Goal: Information Seeking & Learning: Learn about a topic

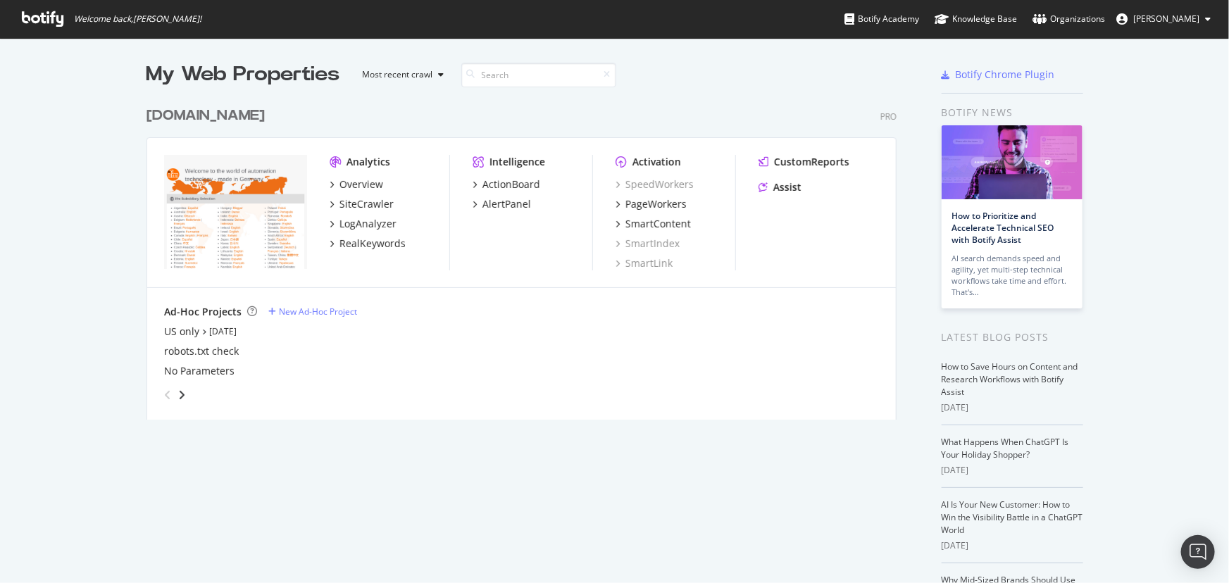
scroll to position [573, 1210]
click at [380, 201] on div "SiteCrawler" at bounding box center [366, 204] width 54 height 14
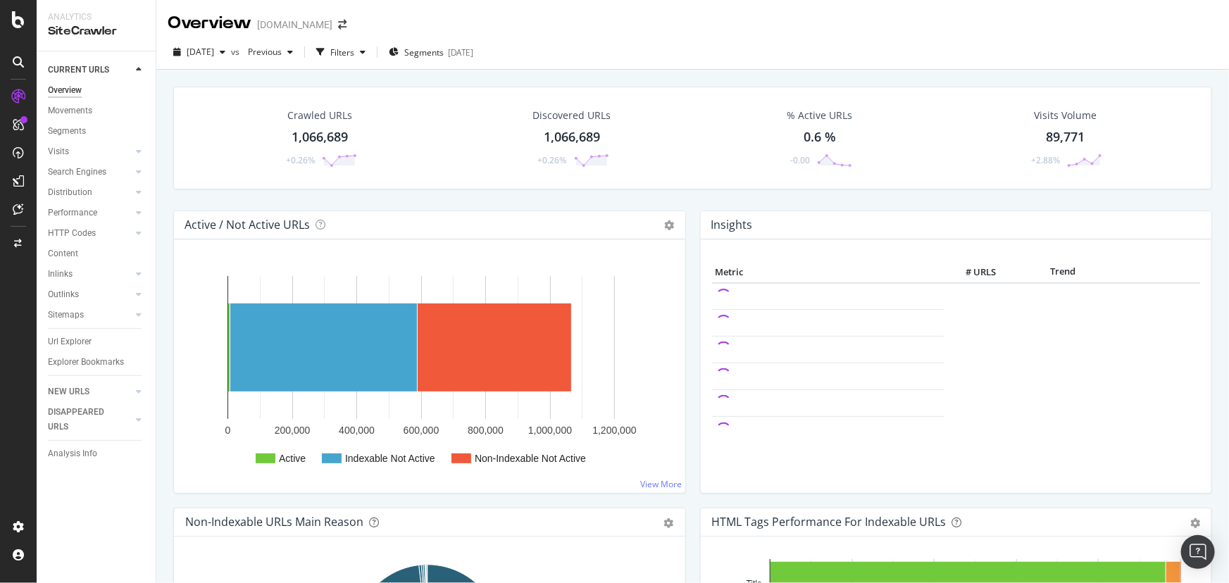
drag, startPoint x: 73, startPoint y: 127, endPoint x: 277, endPoint y: 115, distance: 204.6
click at [73, 127] on div "Segments" at bounding box center [67, 131] width 38 height 15
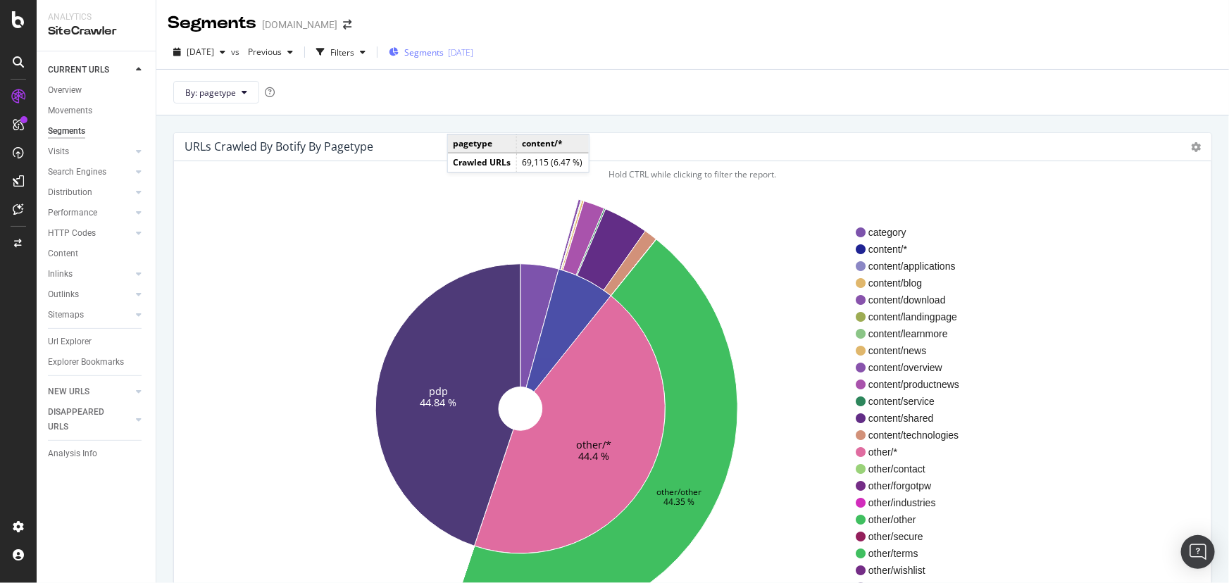
click at [444, 47] on span "Segments" at bounding box center [423, 52] width 39 height 12
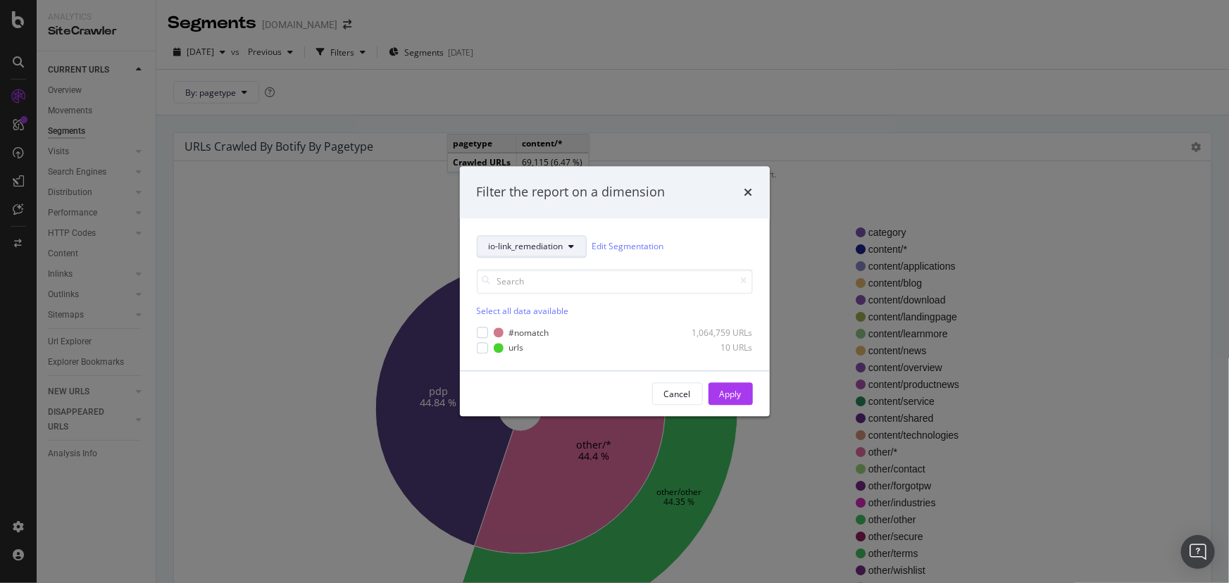
click at [532, 248] on span "io-link_remediation" at bounding box center [526, 247] width 75 height 12
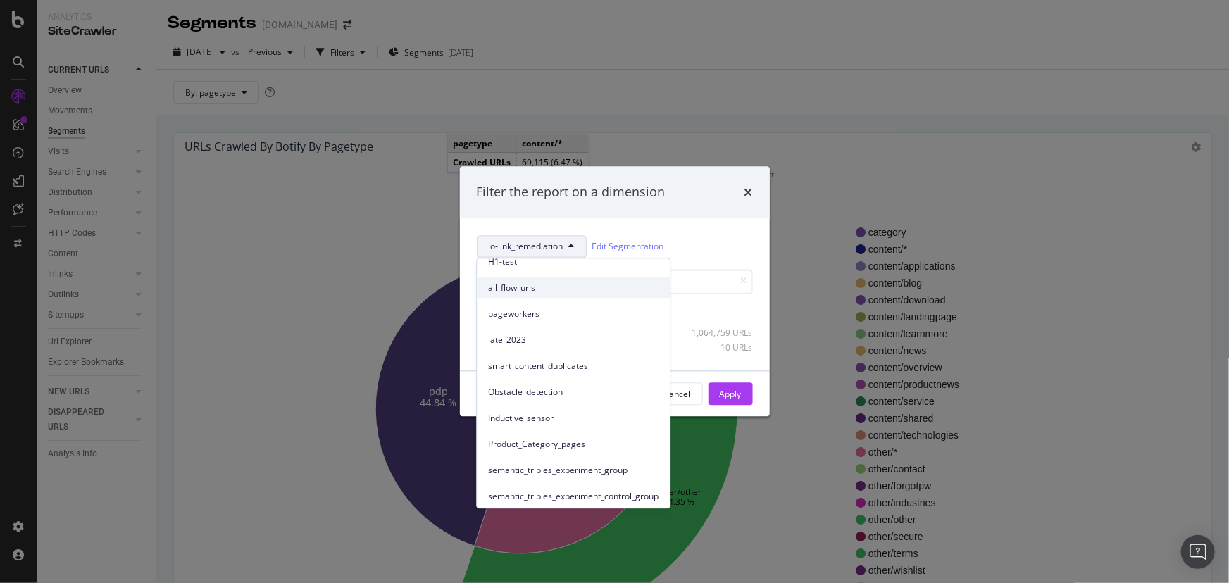
scroll to position [256, 0]
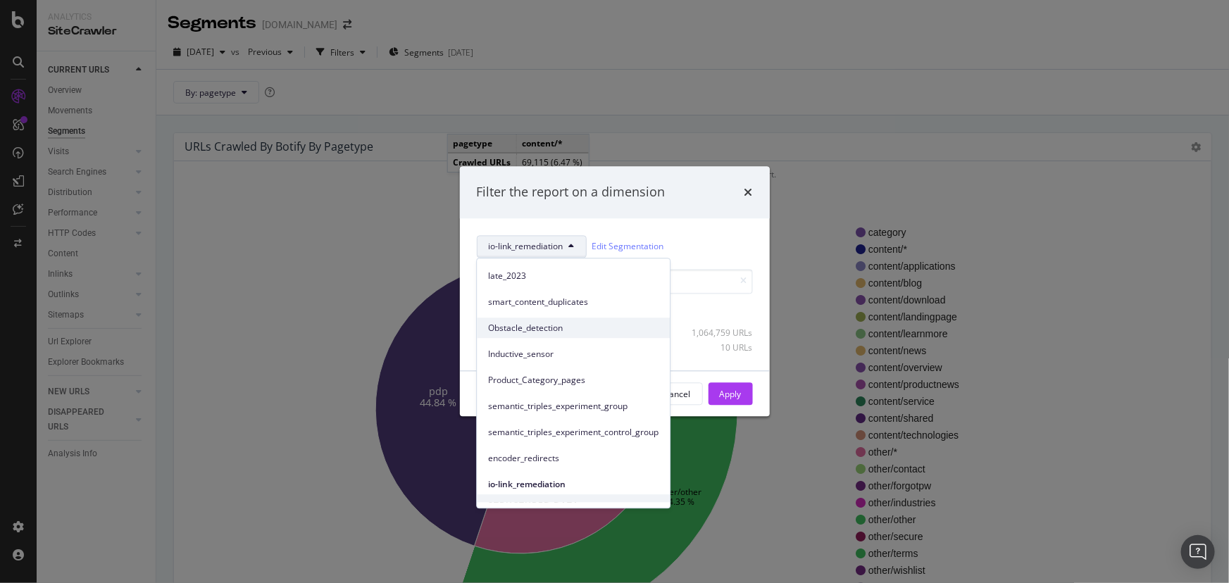
click at [563, 330] on span "Obstacle_detection" at bounding box center [573, 328] width 170 height 13
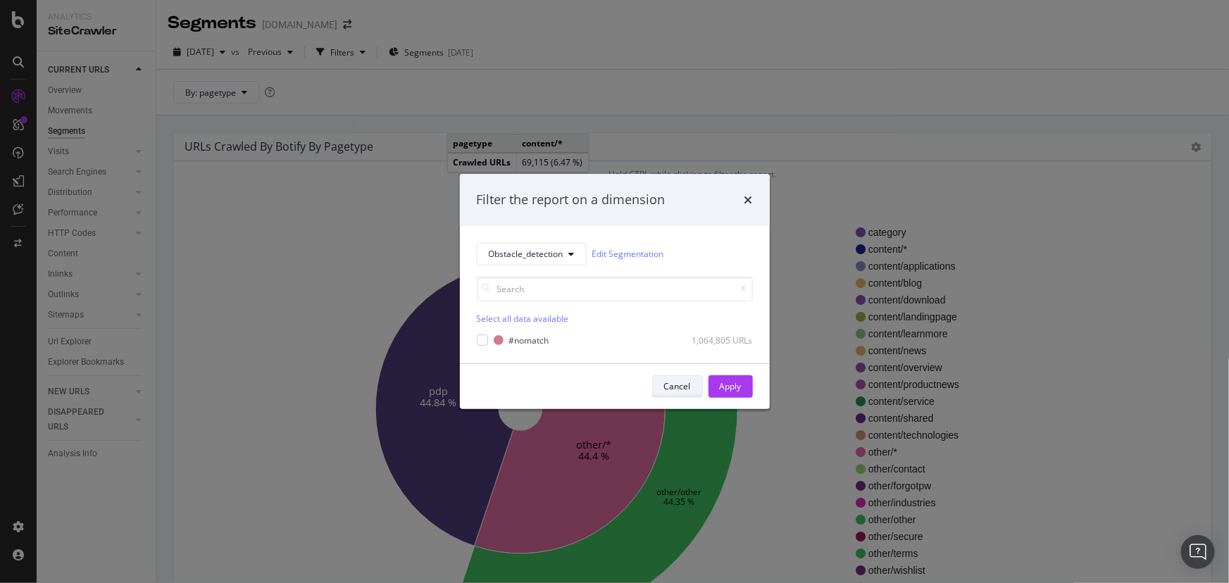
click at [690, 387] on div "Cancel" at bounding box center [677, 386] width 27 height 12
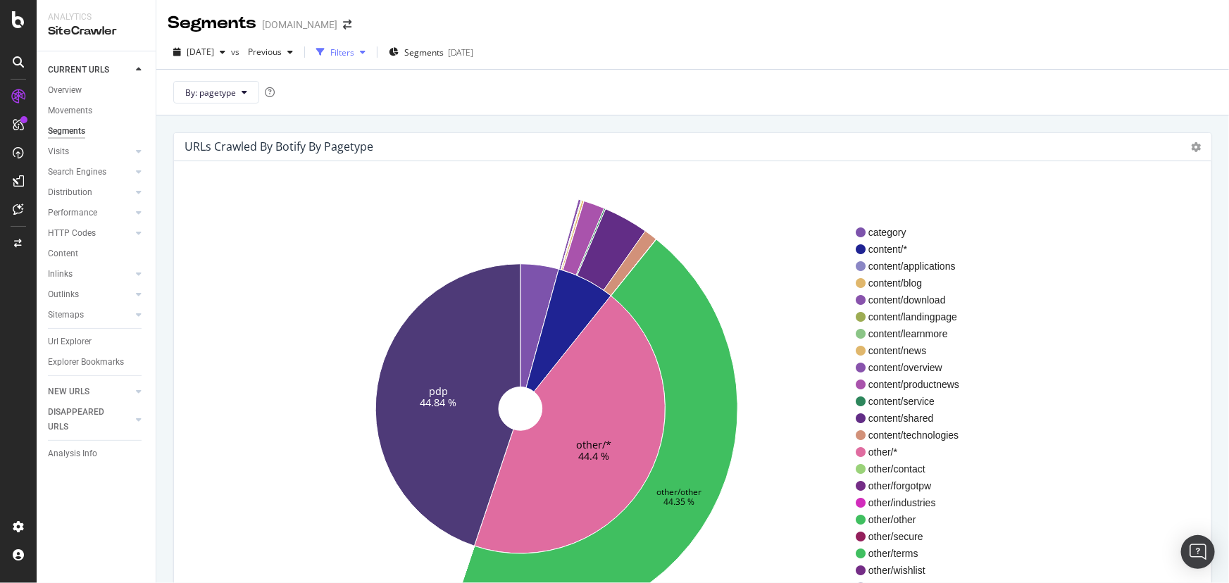
click at [354, 50] on div "Filters" at bounding box center [342, 52] width 24 height 12
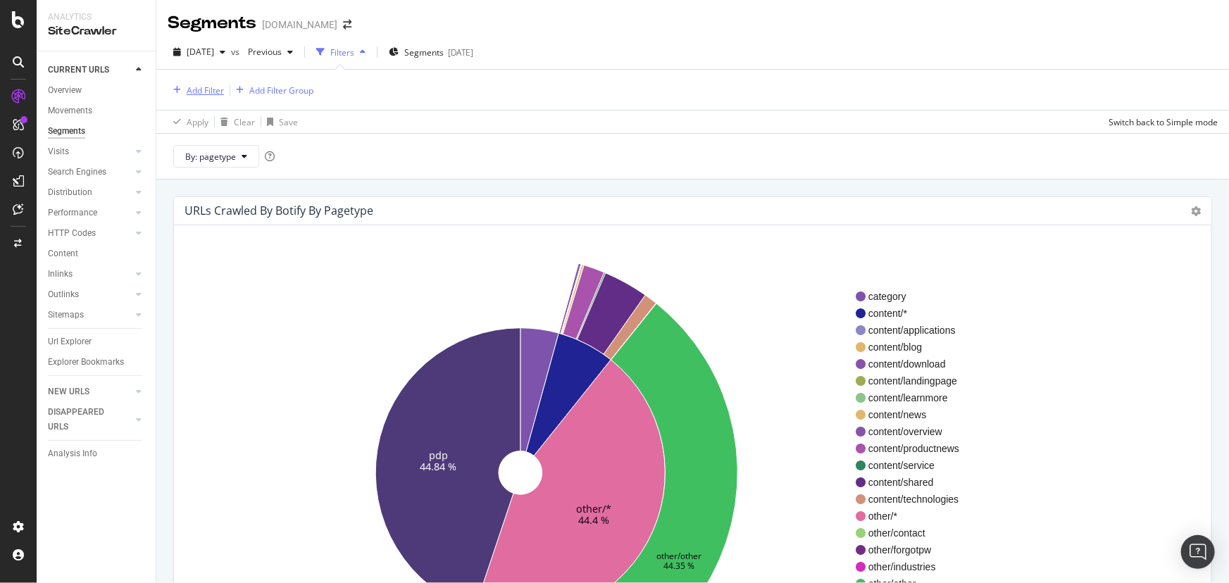
click at [212, 82] on div "Add Filter" at bounding box center [196, 89] width 56 height 15
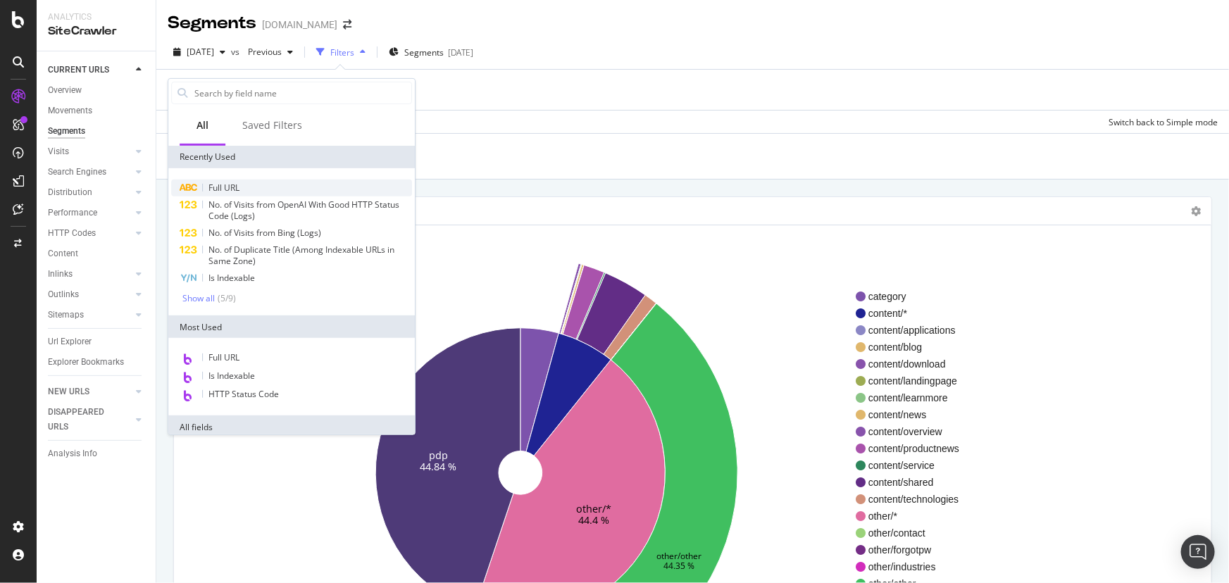
click at [232, 182] on span "Full URL" at bounding box center [223, 188] width 31 height 12
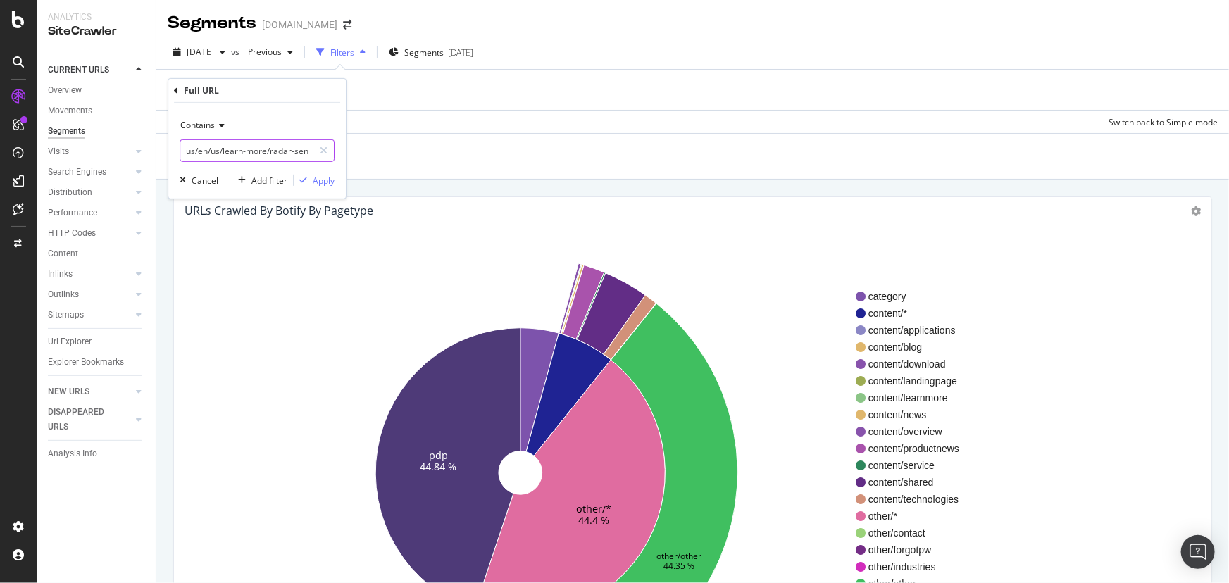
click at [250, 147] on input "us/en/us/learn-more/radar-sensor/" at bounding box center [246, 150] width 133 height 23
paste input "industries/am"
type input "industries/amr/"
click at [327, 178] on div "Apply" at bounding box center [324, 180] width 22 height 12
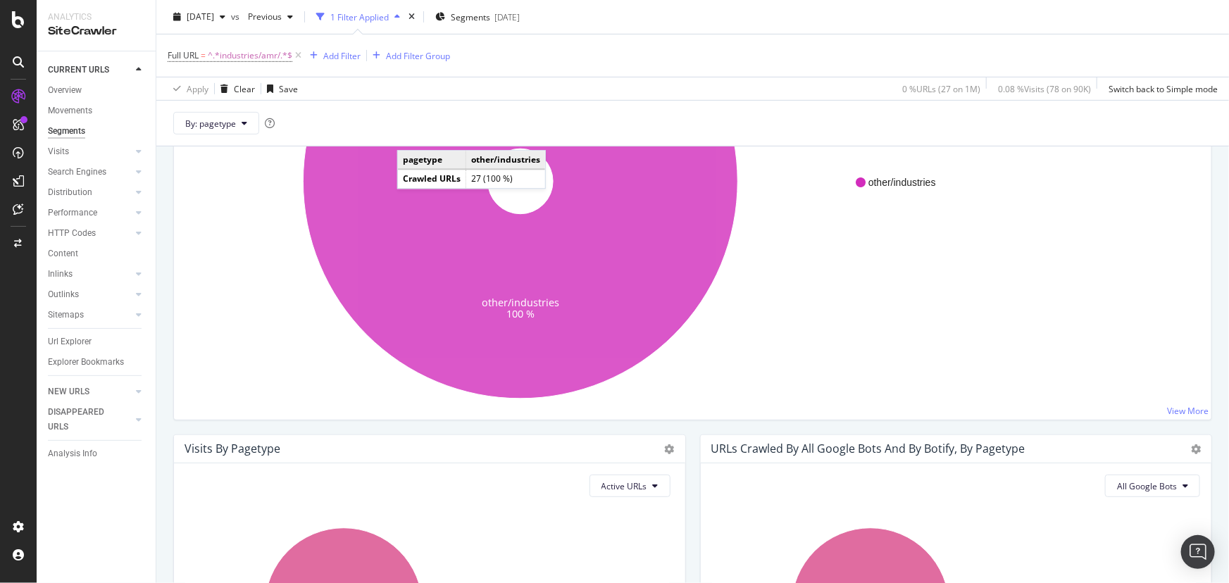
scroll to position [127, 0]
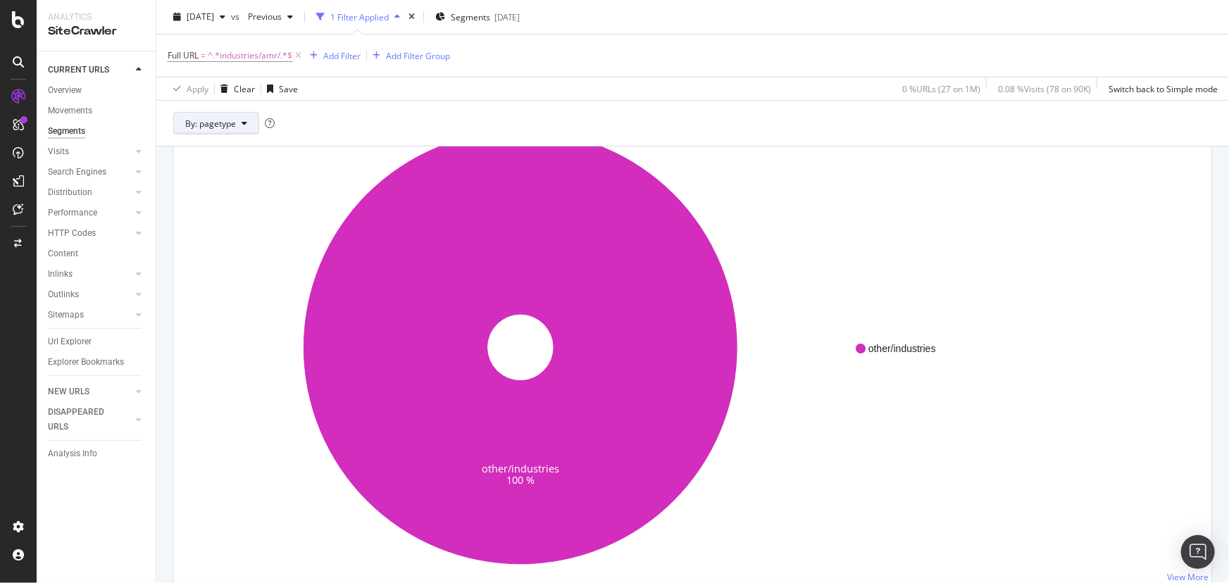
click at [228, 131] on button "By: pagetype" at bounding box center [216, 123] width 86 height 23
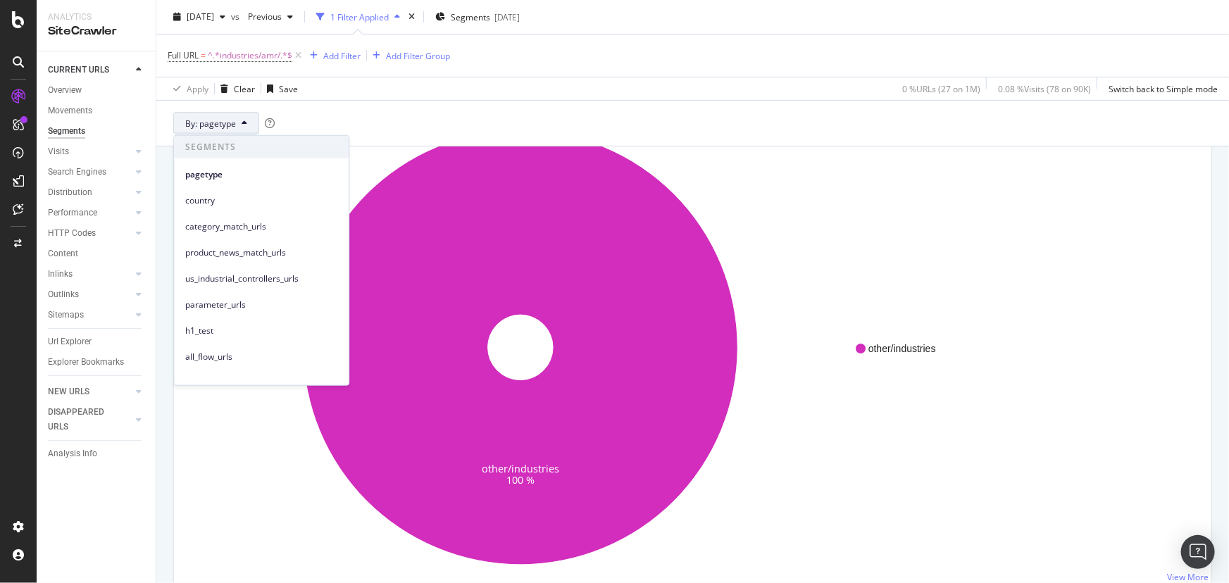
click at [228, 131] on button "By: pagetype" at bounding box center [216, 123] width 86 height 23
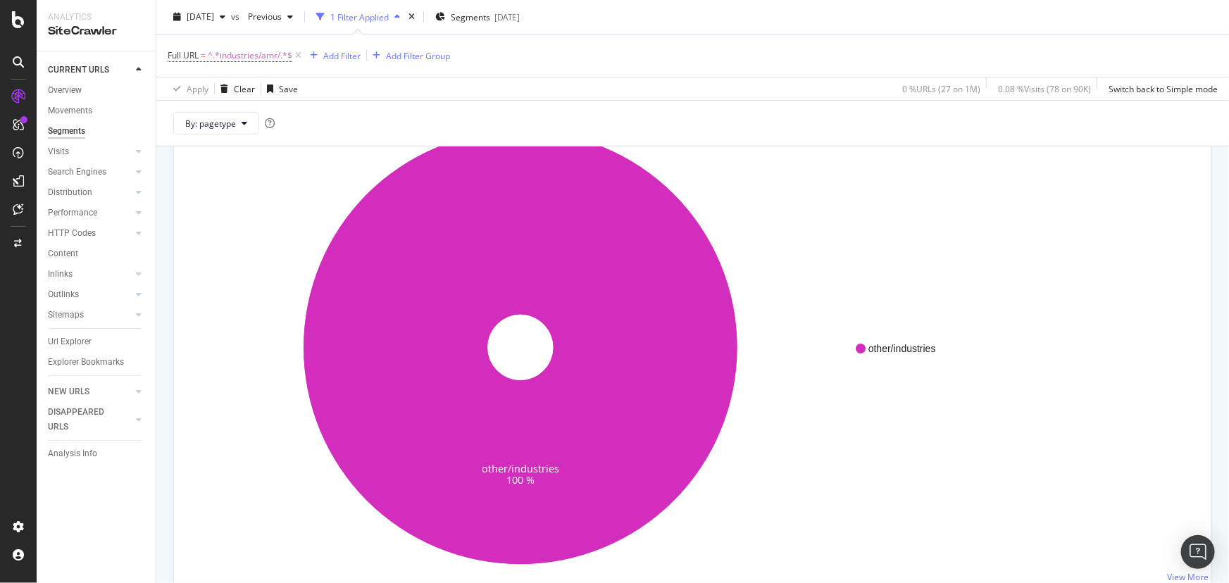
click at [389, 15] on div "1 Filter Applied" at bounding box center [359, 17] width 58 height 12
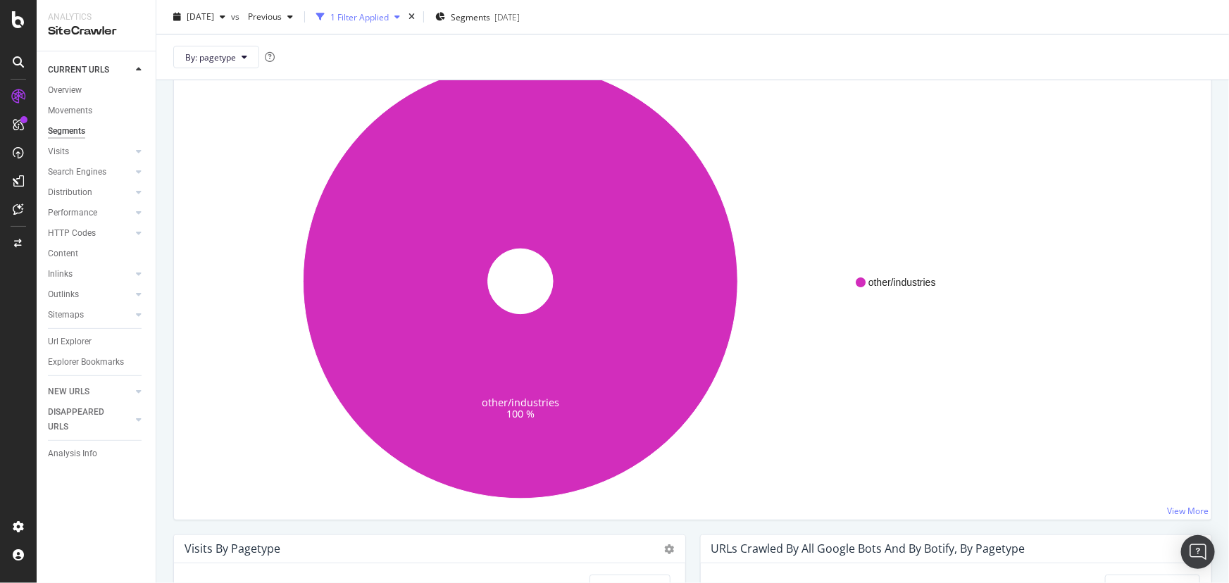
scroll to position [61, 0]
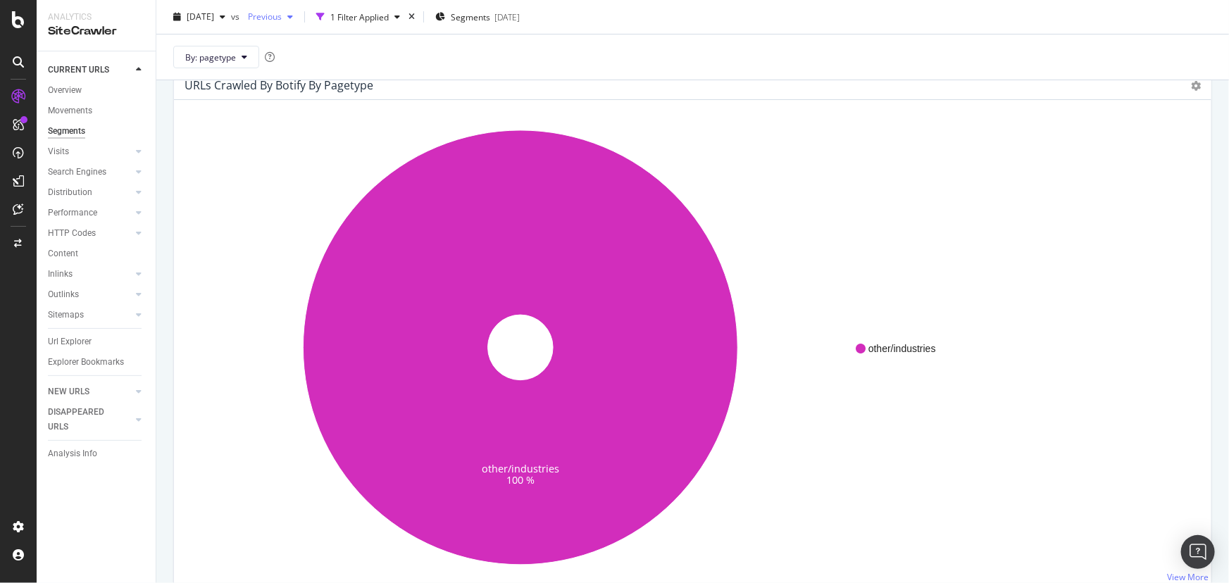
click at [275, 20] on span "Previous" at bounding box center [261, 17] width 39 height 12
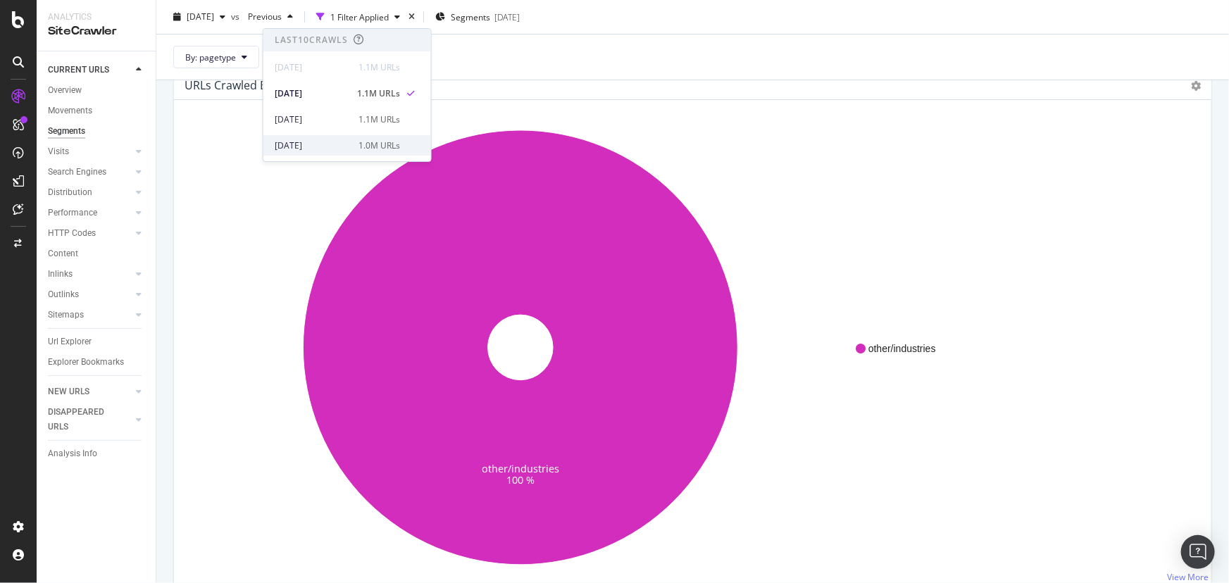
click at [288, 140] on div "2025 Aug. 25th" at bounding box center [312, 145] width 75 height 13
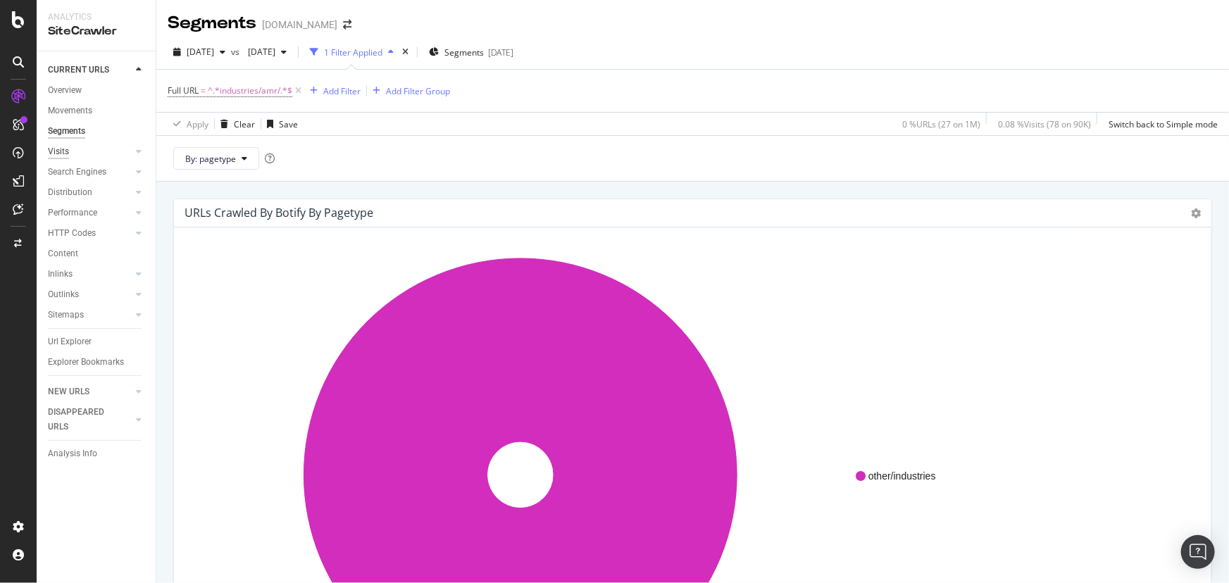
click at [54, 150] on div "Visits" at bounding box center [58, 151] width 21 height 15
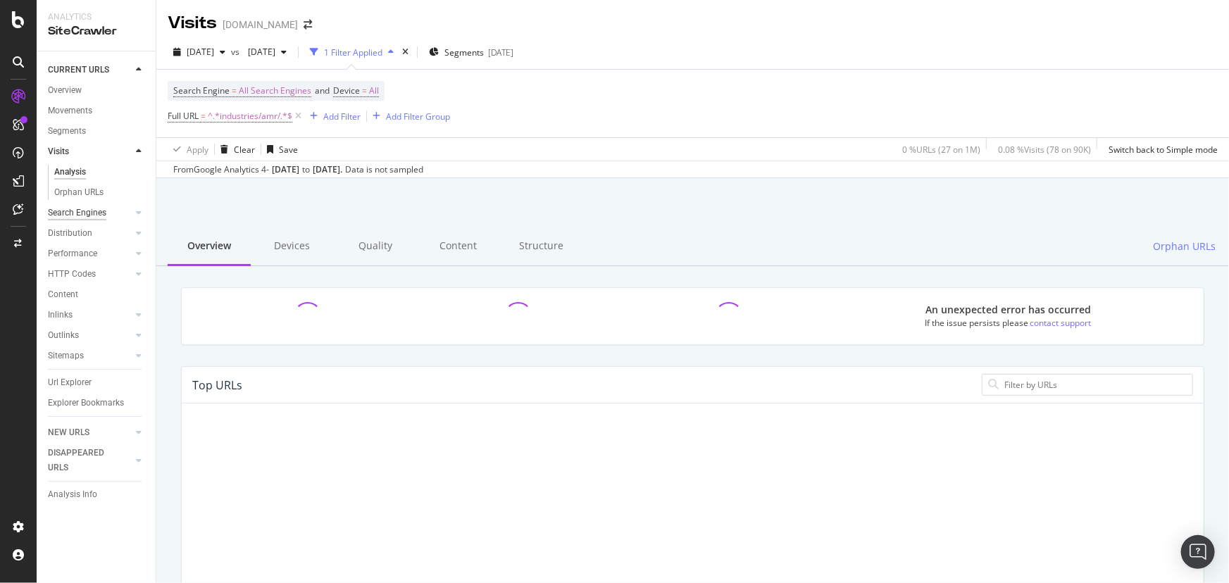
click at [75, 208] on div "Search Engines" at bounding box center [77, 213] width 58 height 15
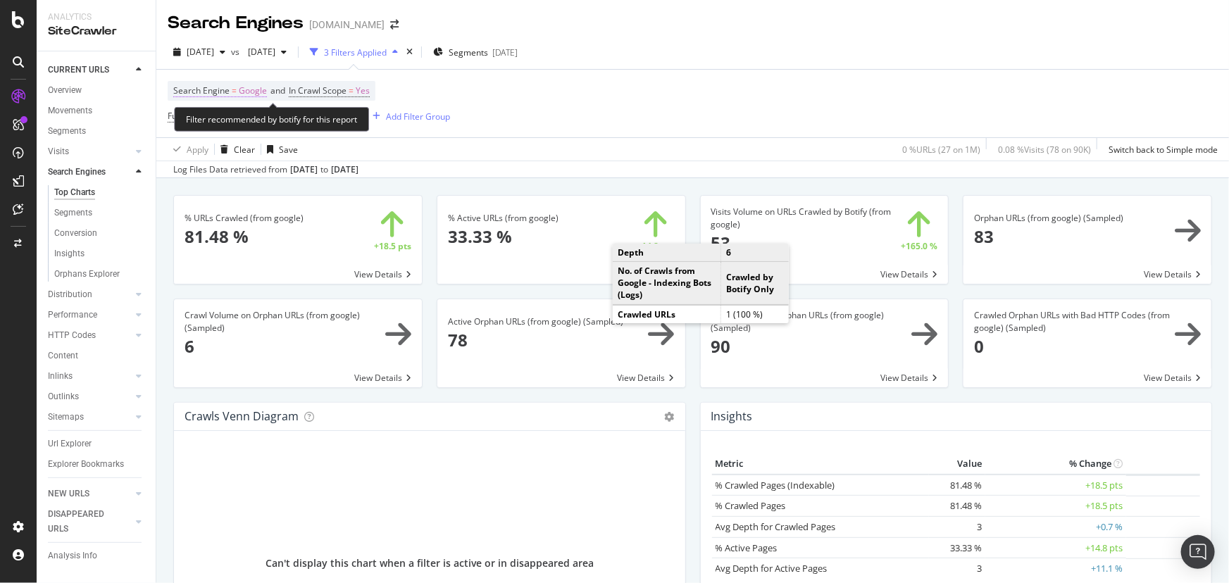
click at [260, 91] on span "Google" at bounding box center [253, 91] width 28 height 20
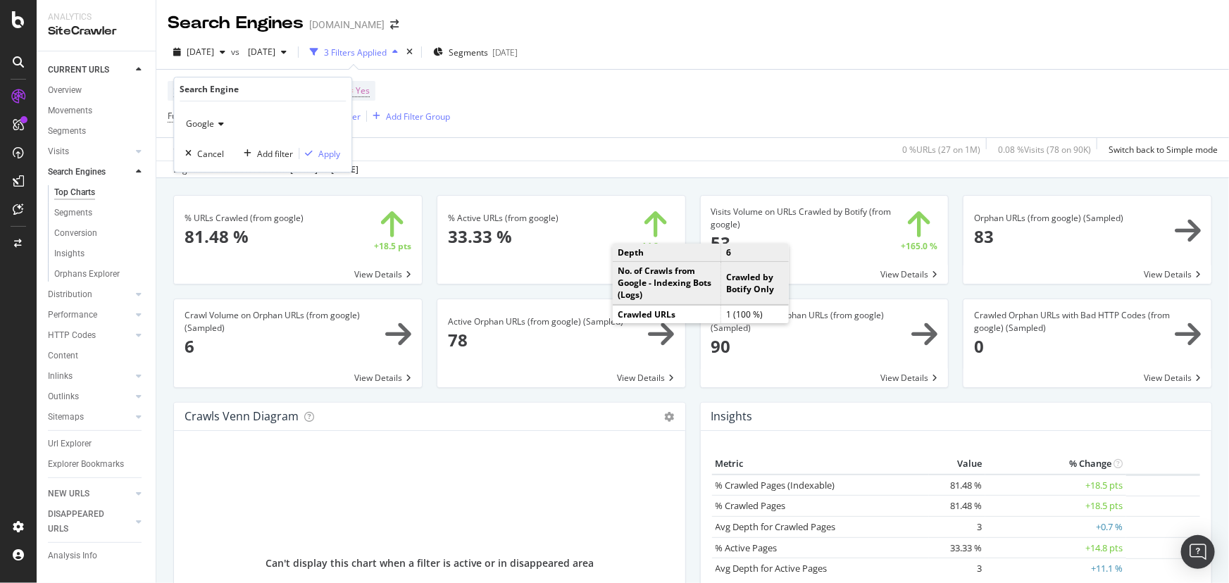
click at [218, 118] on div "Google" at bounding box center [262, 124] width 155 height 23
click at [235, 186] on div "OpenAI" at bounding box center [264, 189] width 151 height 18
click at [334, 153] on div "Apply" at bounding box center [329, 154] width 22 height 12
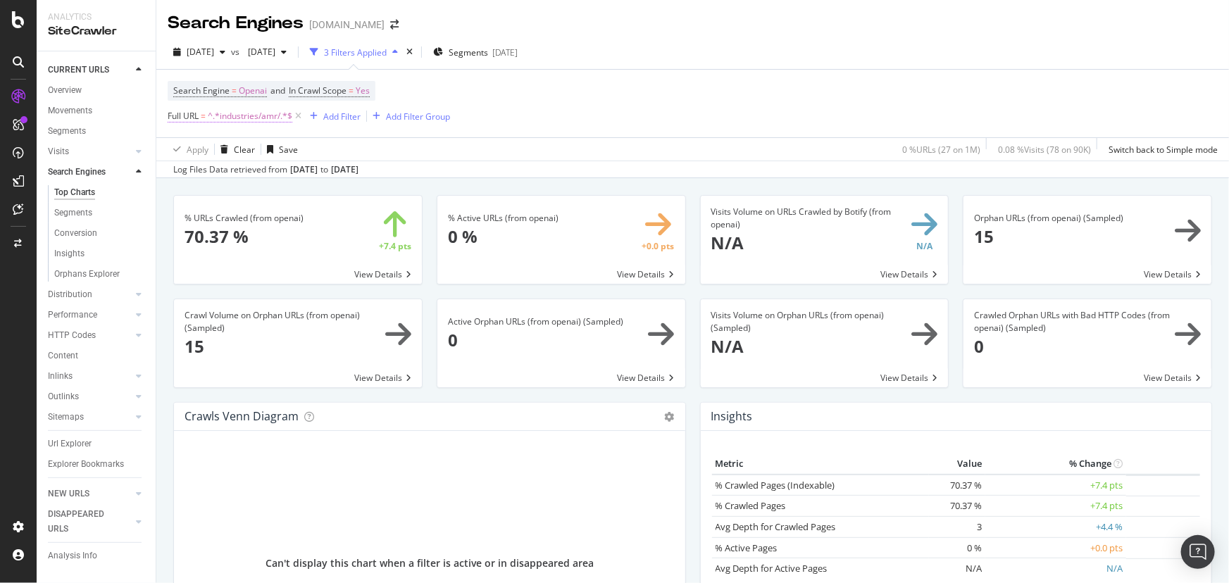
click at [238, 118] on span "^.*industries/amr/.*$" at bounding box center [250, 116] width 85 height 20
click at [254, 89] on span "Openai" at bounding box center [253, 91] width 28 height 20
click at [225, 125] on icon at bounding box center [220, 124] width 10 height 8
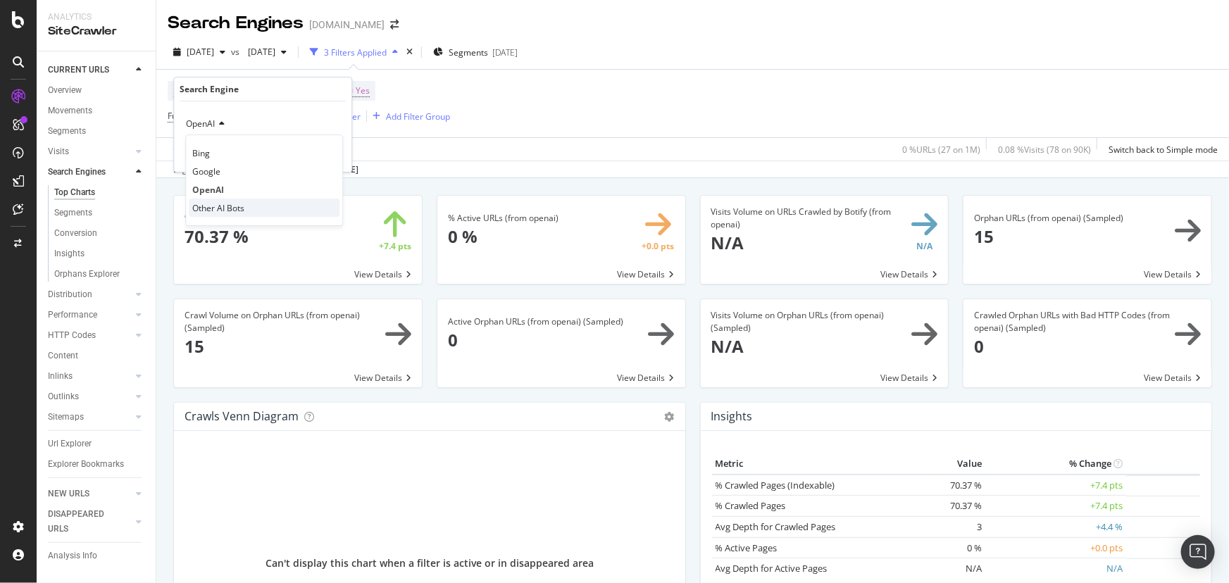
click at [225, 203] on span "Other AI Bots" at bounding box center [218, 208] width 52 height 12
click at [320, 157] on div "Apply" at bounding box center [329, 154] width 22 height 12
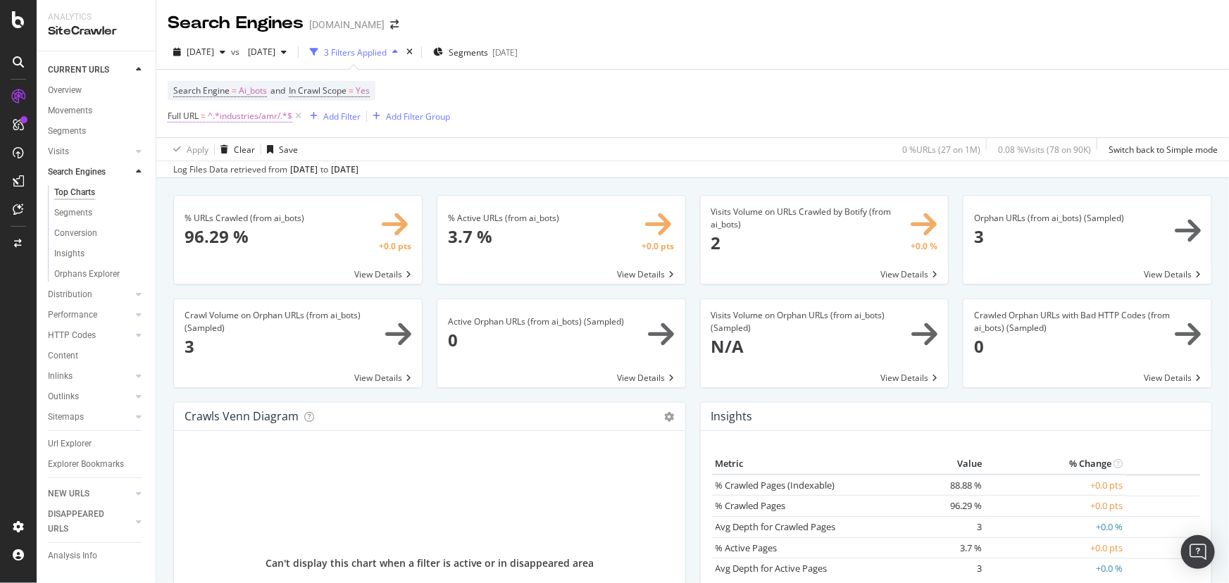
click at [252, 122] on span "^.*industries/amr/.*$" at bounding box center [250, 116] width 85 height 20
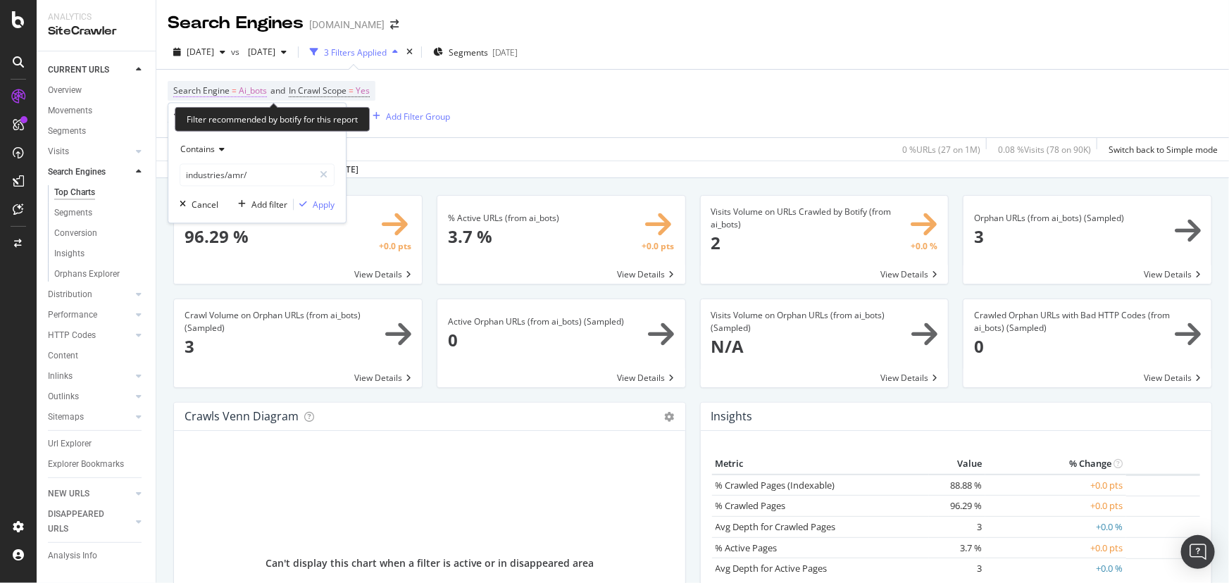
click at [247, 96] on span "Ai_bots" at bounding box center [253, 91] width 28 height 20
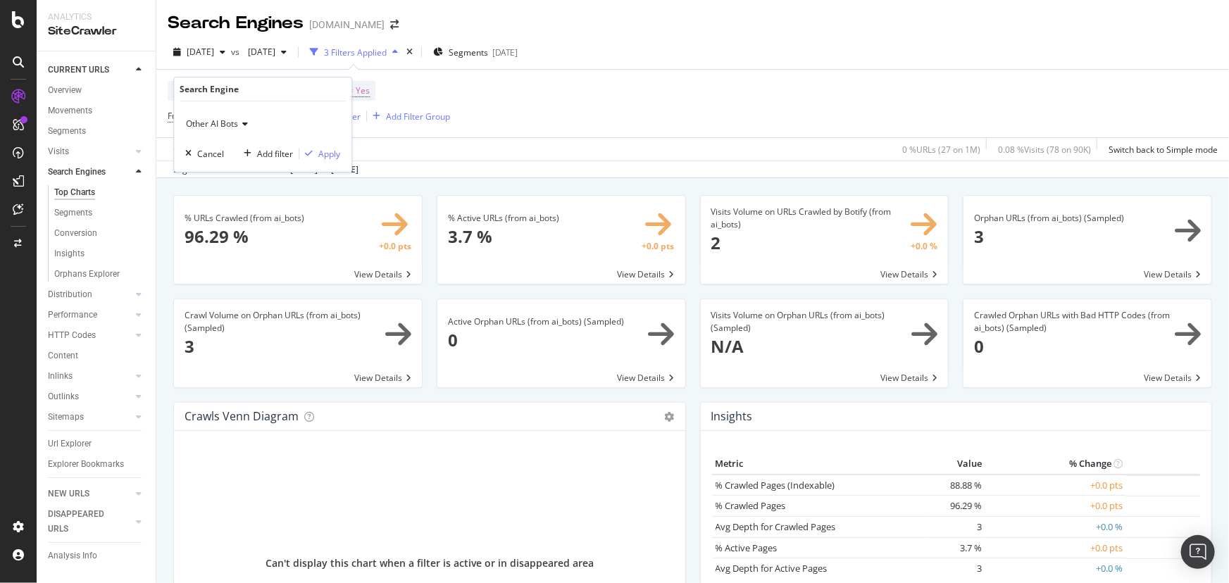
click at [244, 124] on icon at bounding box center [243, 124] width 10 height 8
click at [244, 168] on div "Google" at bounding box center [264, 171] width 151 height 18
click at [324, 151] on div "Apply" at bounding box center [329, 154] width 22 height 12
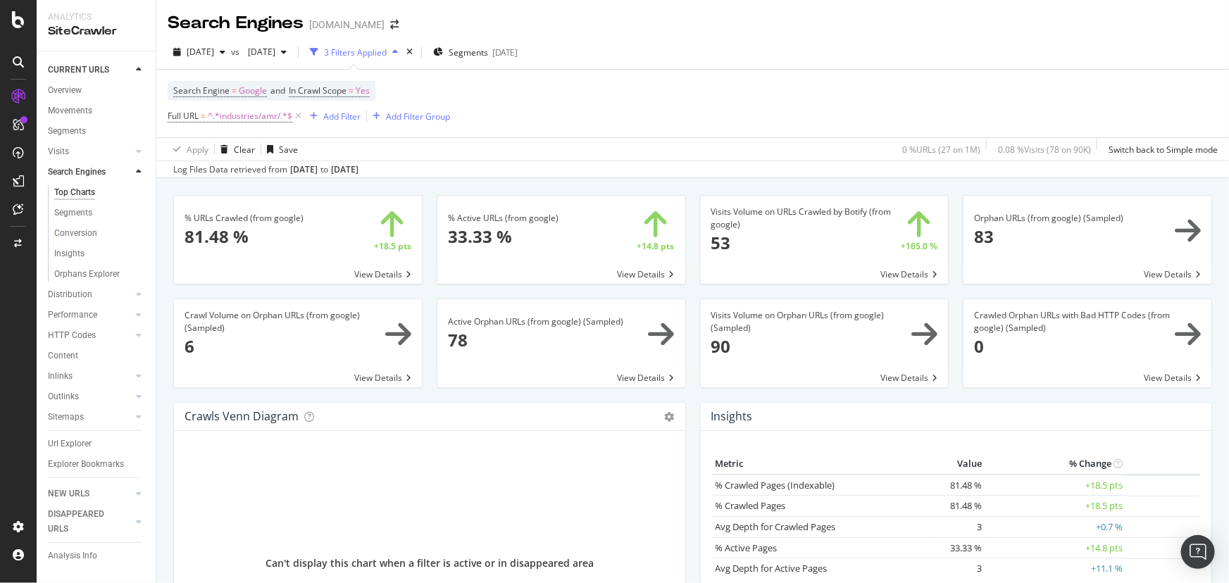
click at [642, 270] on span at bounding box center [561, 240] width 248 height 88
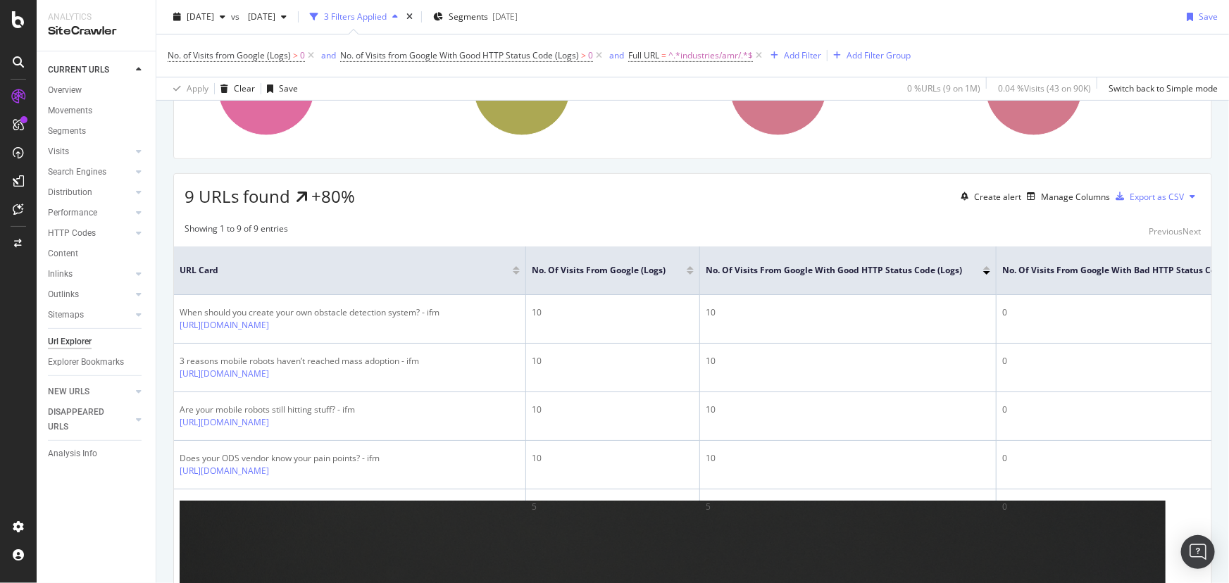
scroll to position [127, 0]
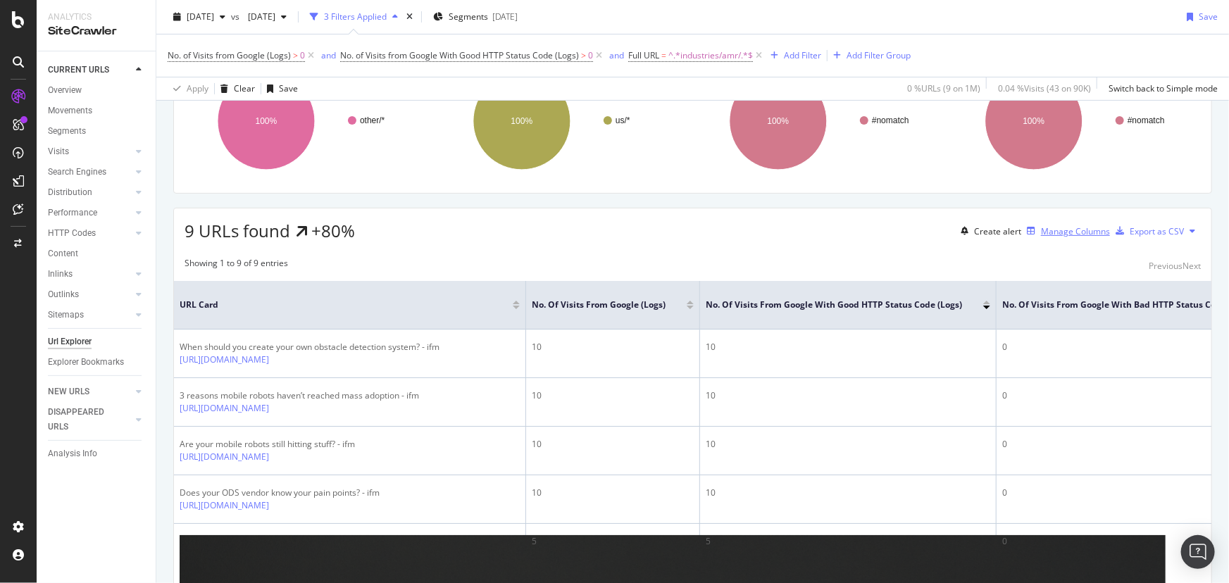
click at [1041, 237] on div "Manage Columns" at bounding box center [1075, 231] width 69 height 12
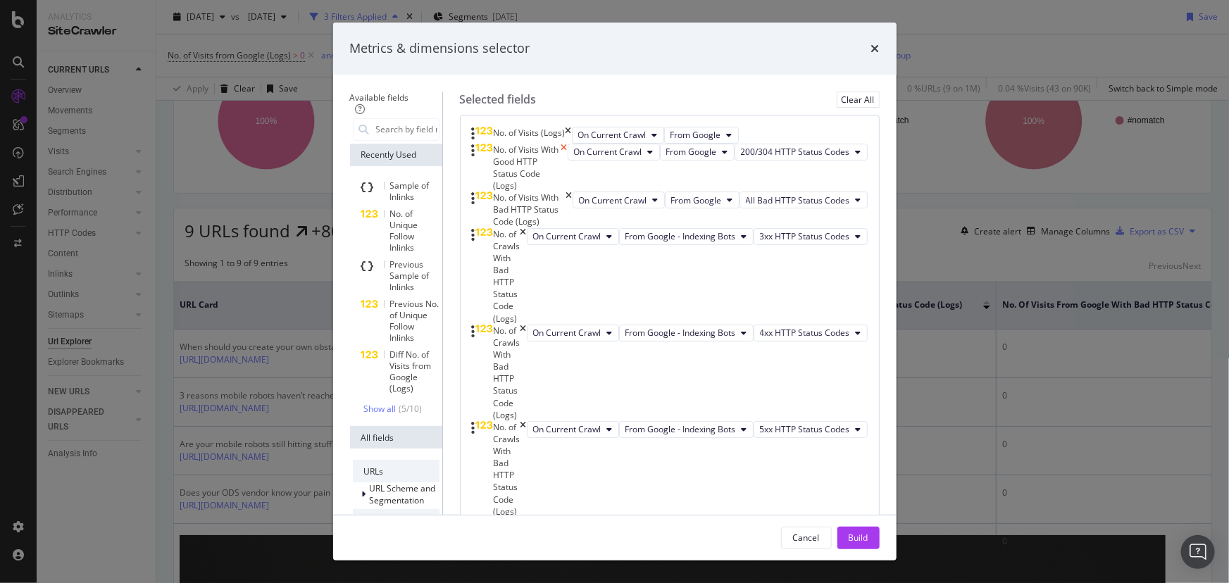
click at [568, 192] on icon "times" at bounding box center [564, 168] width 6 height 49
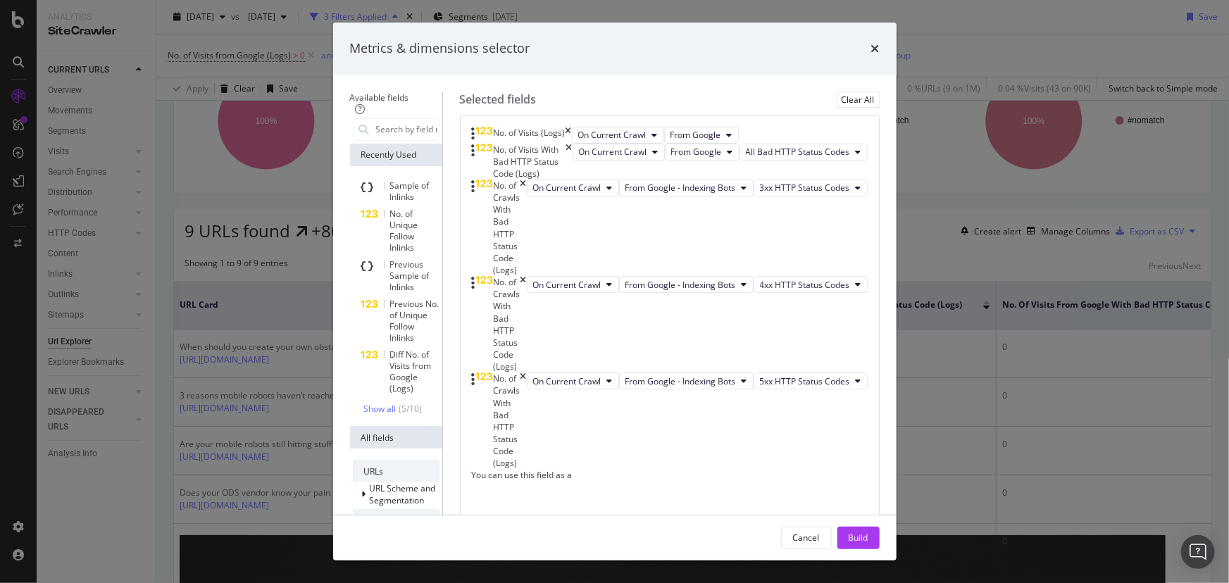
click at [573, 180] on div "No. of Visits With Bad HTTP Status Code (Logs)" at bounding box center [522, 162] width 101 height 36
click at [573, 180] on icon "times" at bounding box center [569, 162] width 6 height 36
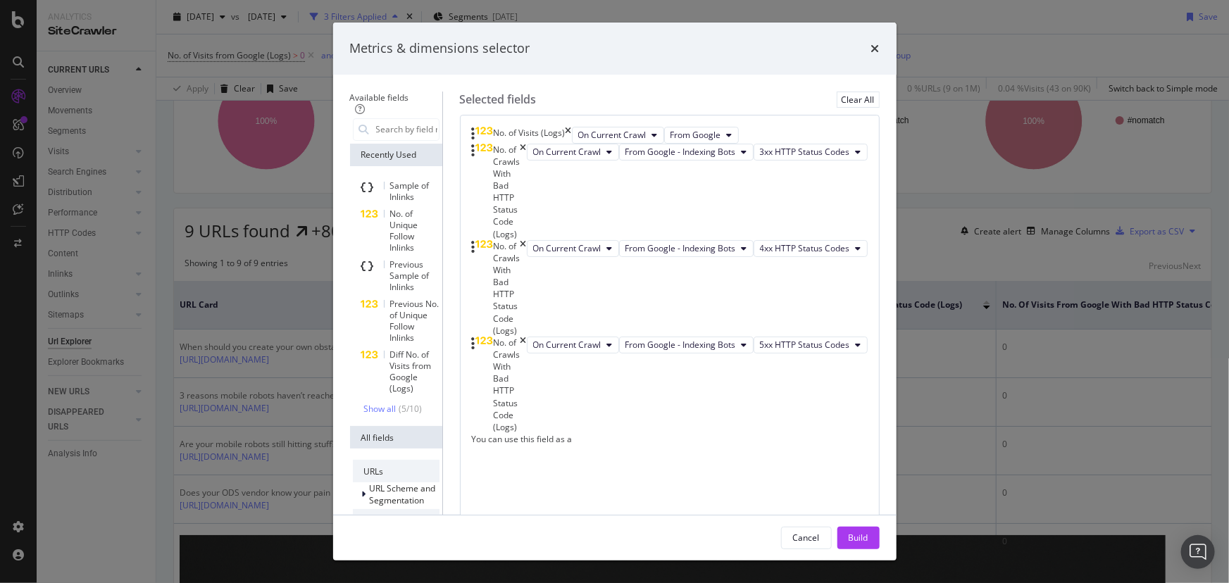
click at [520, 196] on div "No. of Crawls With Bad HTTP Status Code (Logs)" at bounding box center [507, 192] width 27 height 96
click at [527, 196] on icon "times" at bounding box center [523, 192] width 6 height 96
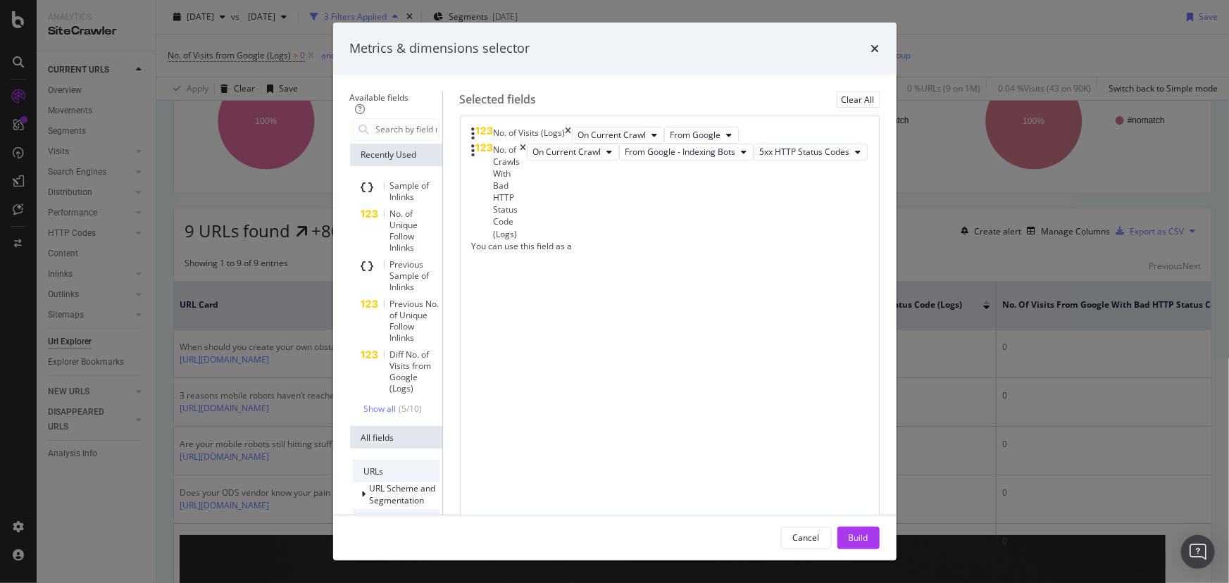
click at [527, 196] on icon "times" at bounding box center [523, 192] width 6 height 96
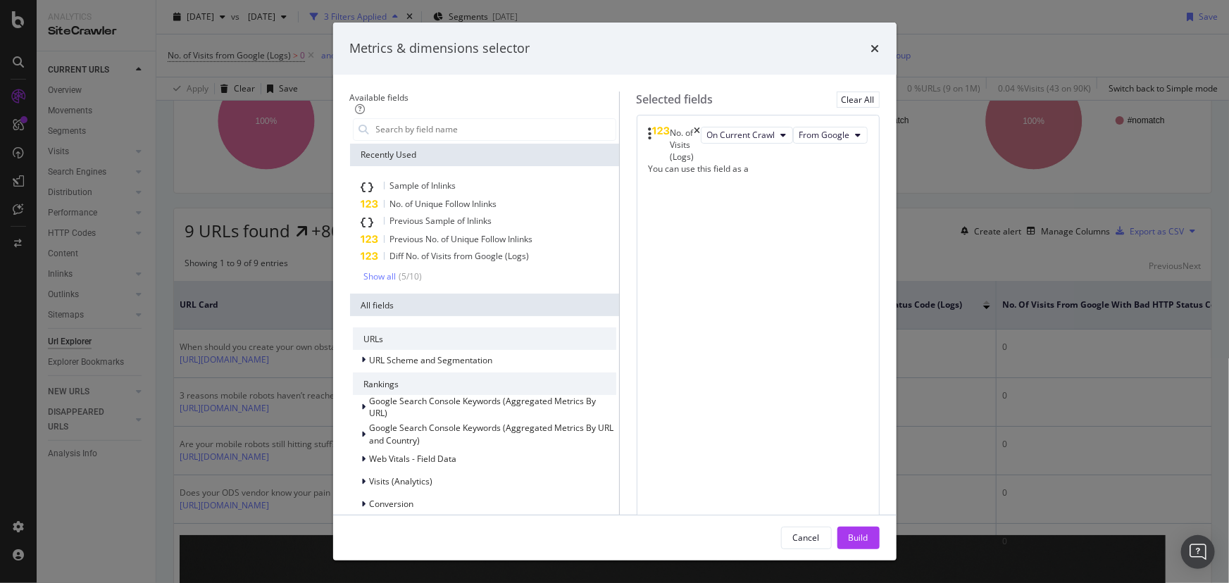
drag, startPoint x: 904, startPoint y: 542, endPoint x: 904, endPoint y: 409, distance: 133.1
click at [880, 542] on button "Build" at bounding box center [858, 538] width 42 height 23
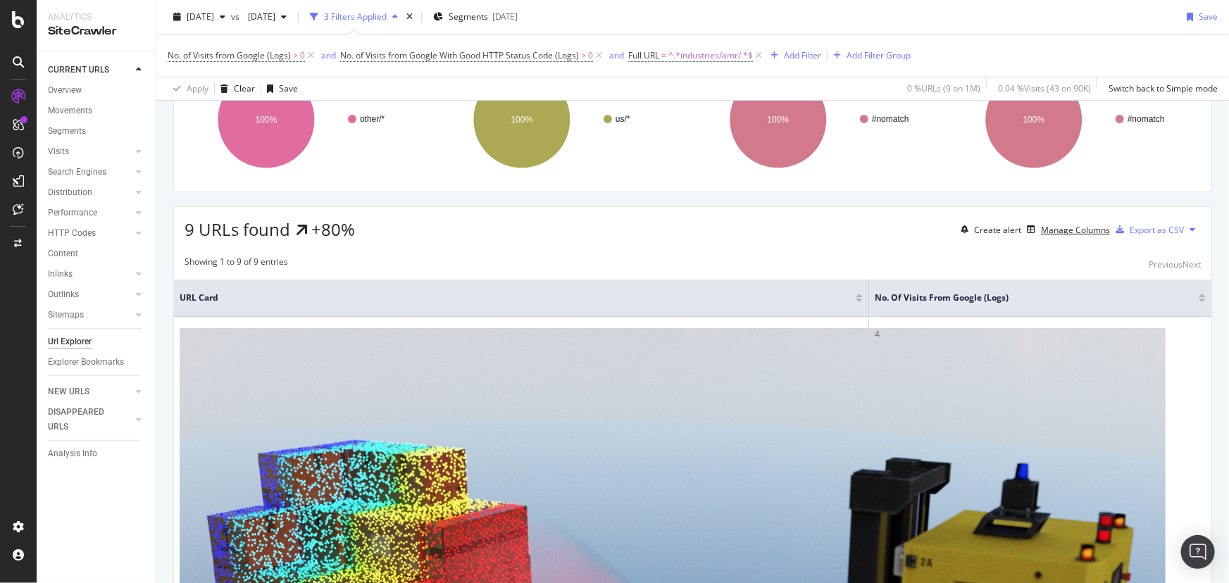
scroll to position [93, 0]
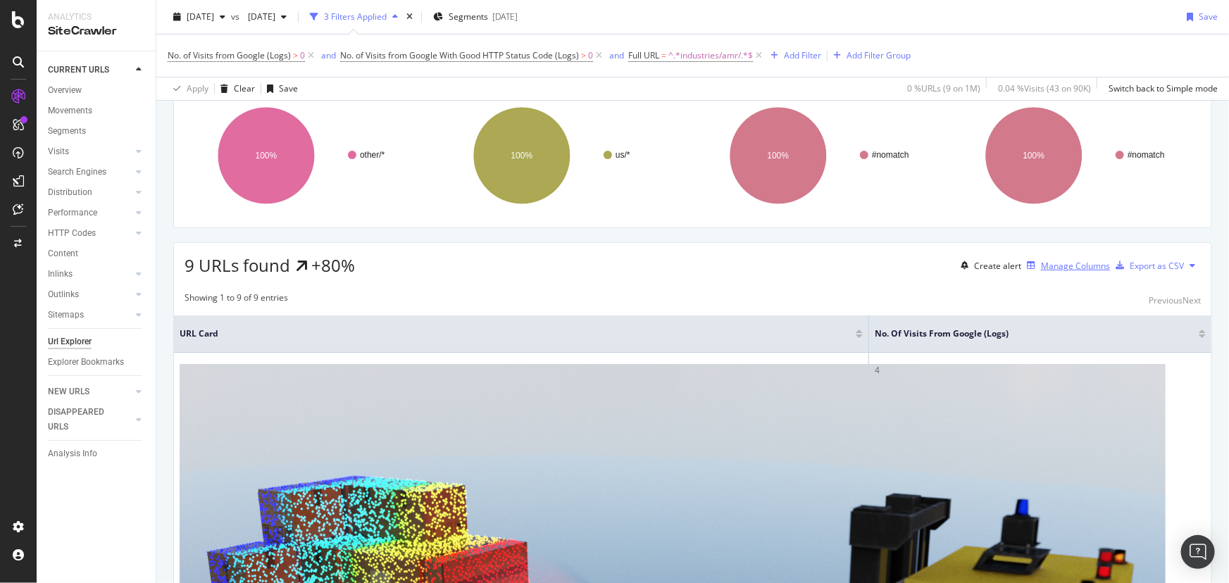
click at [1050, 272] on div "Manage Columns" at bounding box center [1075, 266] width 69 height 12
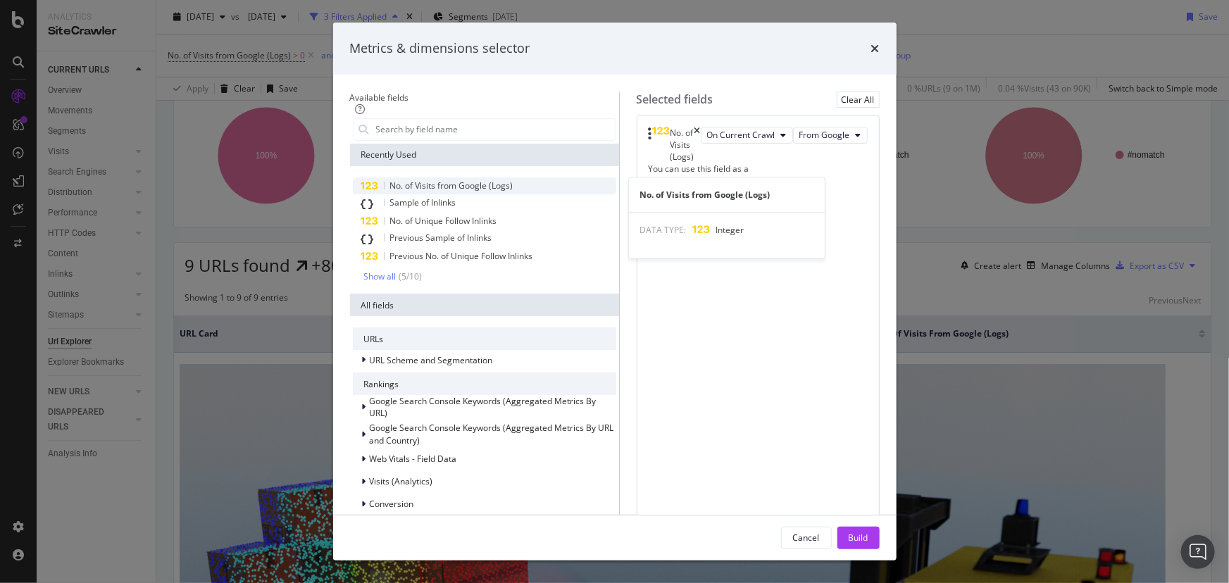
click at [504, 182] on div "No. of Visits from Google (Logs)" at bounding box center [484, 185] width 263 height 17
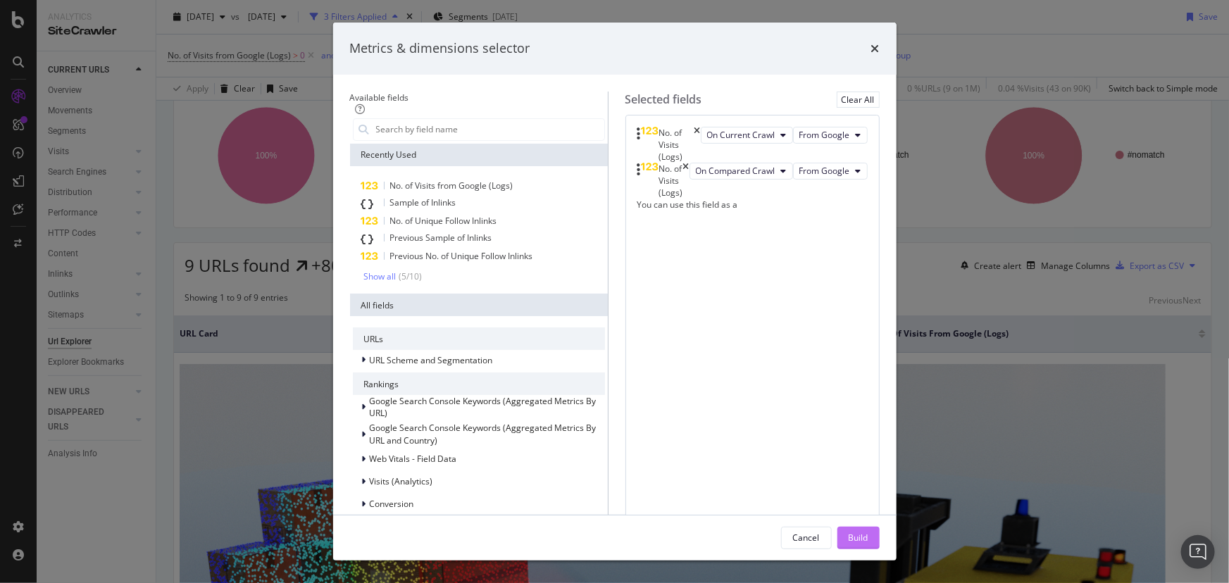
click at [880, 545] on button "Build" at bounding box center [858, 538] width 42 height 23
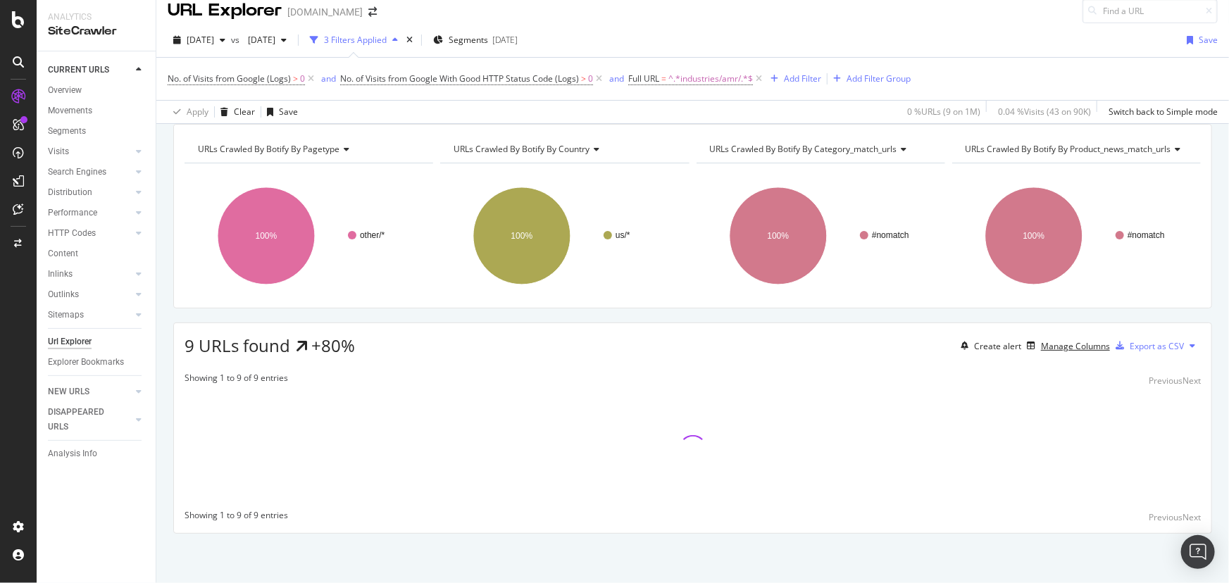
scroll to position [29, 0]
click at [903, 538] on div "URLs Crawled By Botify By pagetype Chart (by Value) Table Expand Export as CSV …" at bounding box center [692, 353] width 1073 height 459
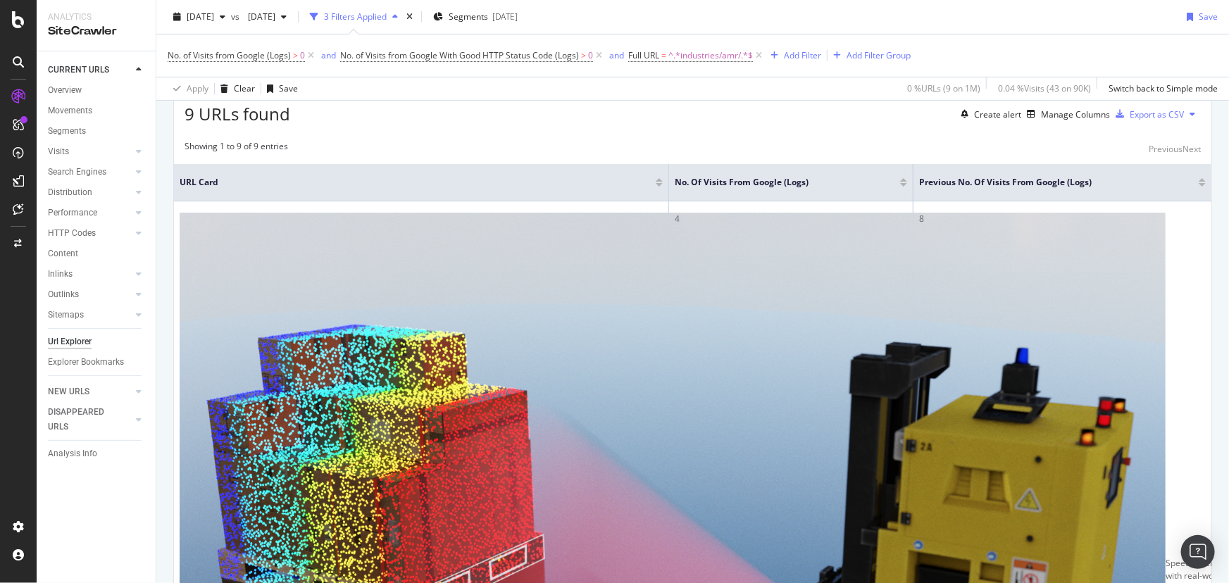
scroll to position [280, 0]
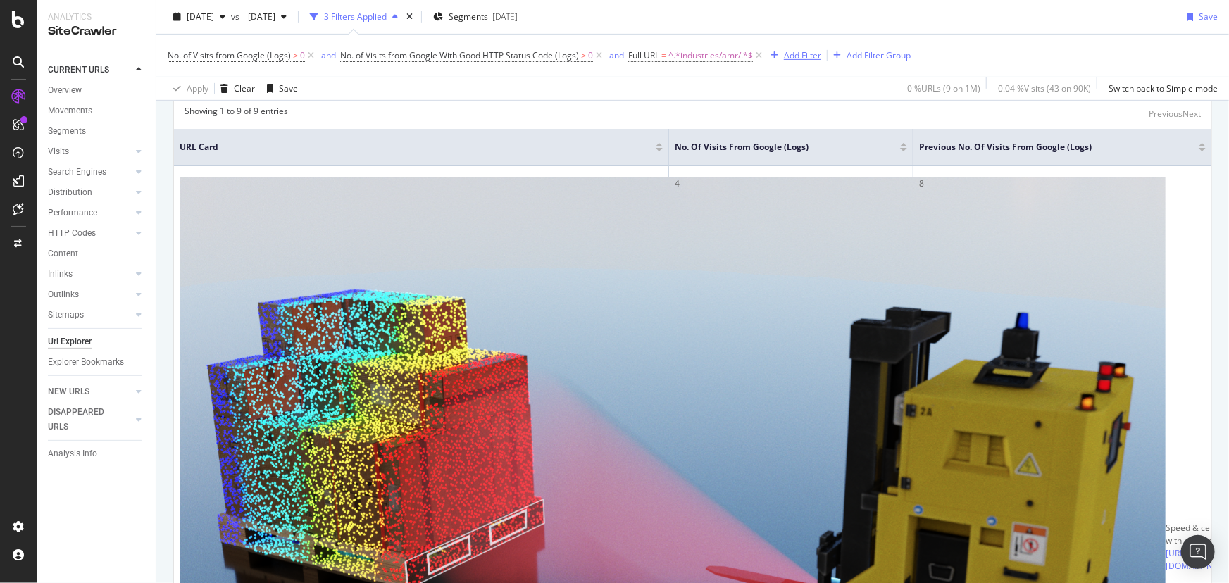
click at [802, 54] on div "Add Filter" at bounding box center [802, 55] width 37 height 12
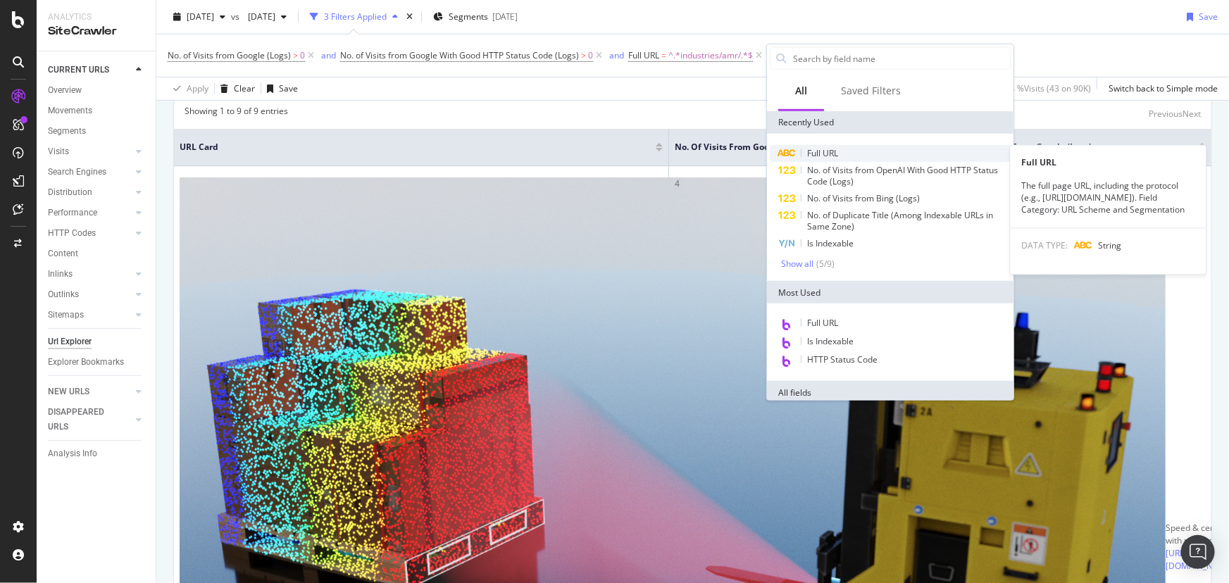
click at [830, 149] on span "Full URL" at bounding box center [822, 153] width 31 height 12
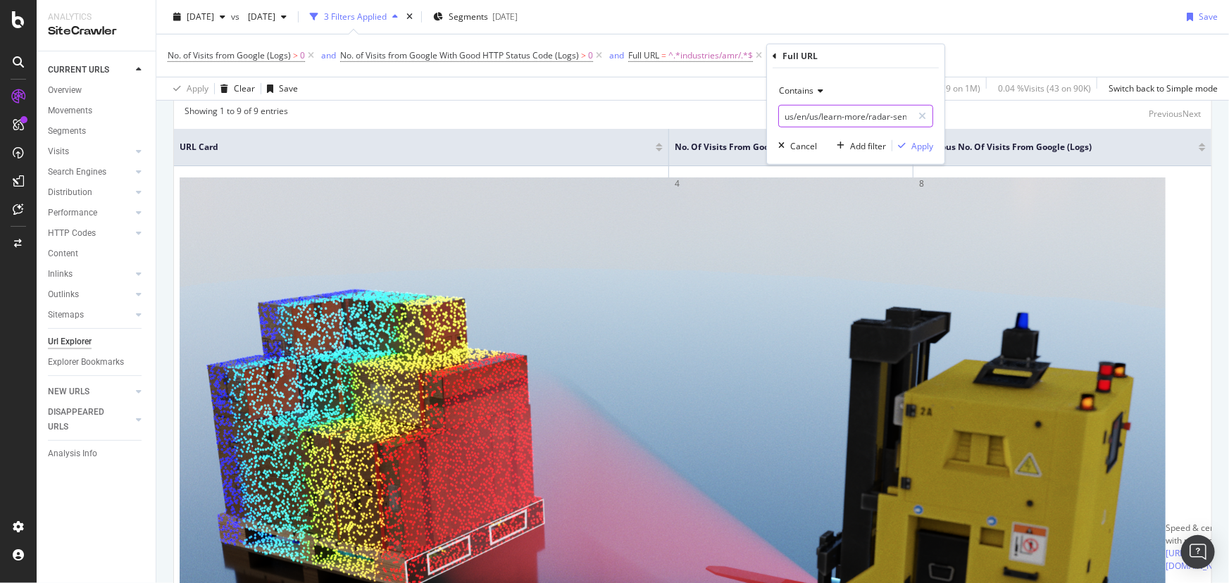
click at [829, 120] on input "us/en/us/learn-more/radar-sensor/" at bounding box center [845, 116] width 133 height 23
paste input "en/shared/topic/machines/mobile-robot-machines"
type input "en/shared/topic/machines/mobile-robot-machines"
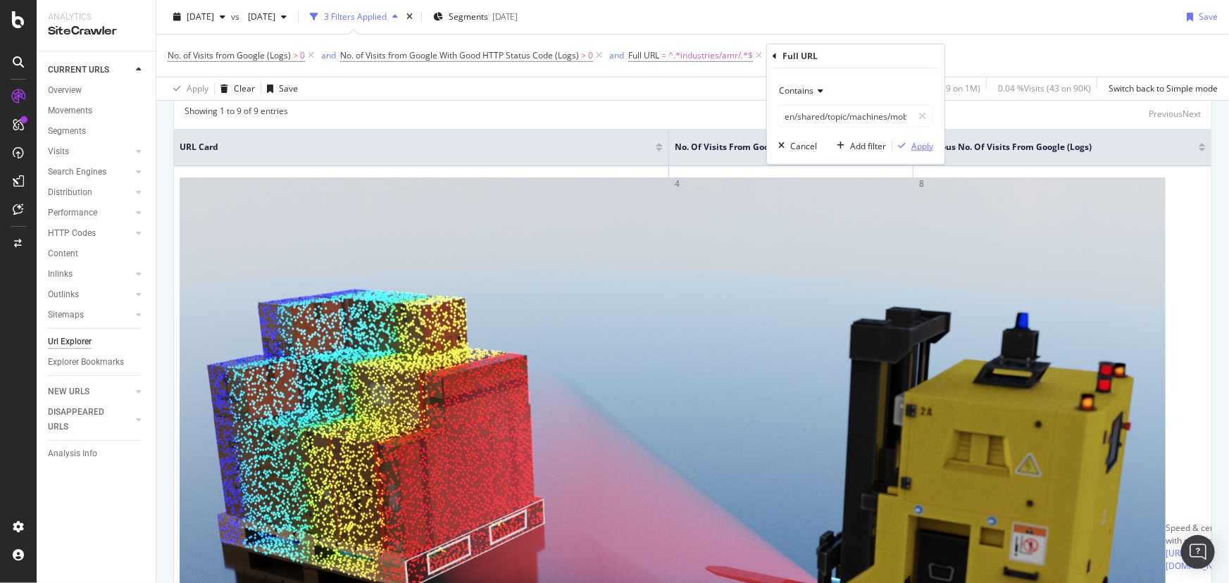
click at [917, 142] on div "Apply" at bounding box center [922, 145] width 22 height 12
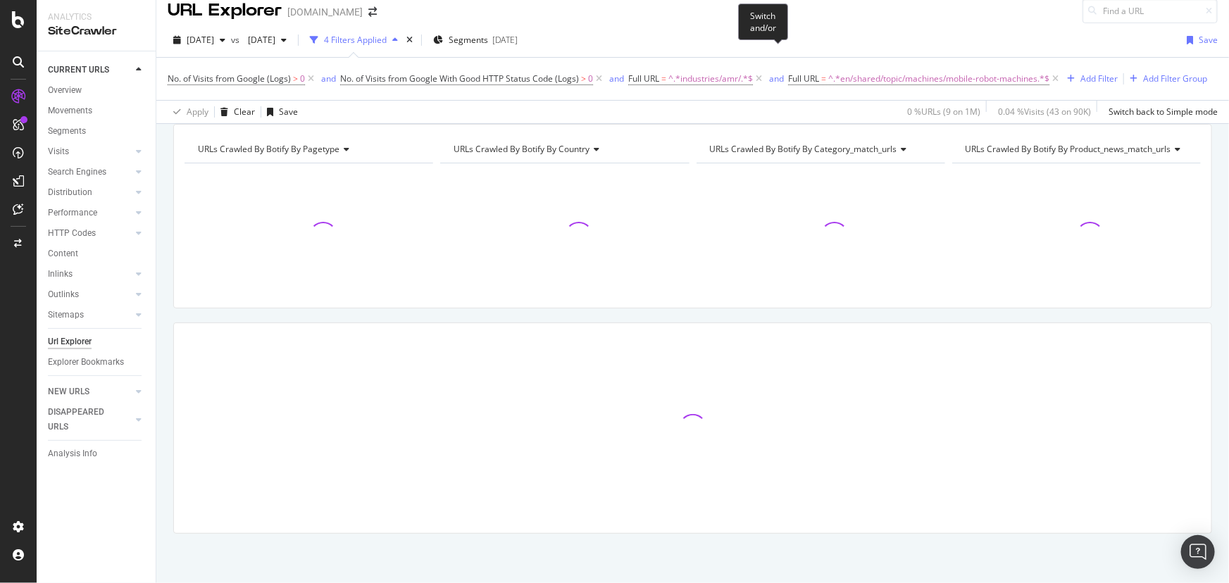
scroll to position [47, 0]
click at [778, 73] on div "and" at bounding box center [776, 79] width 15 height 12
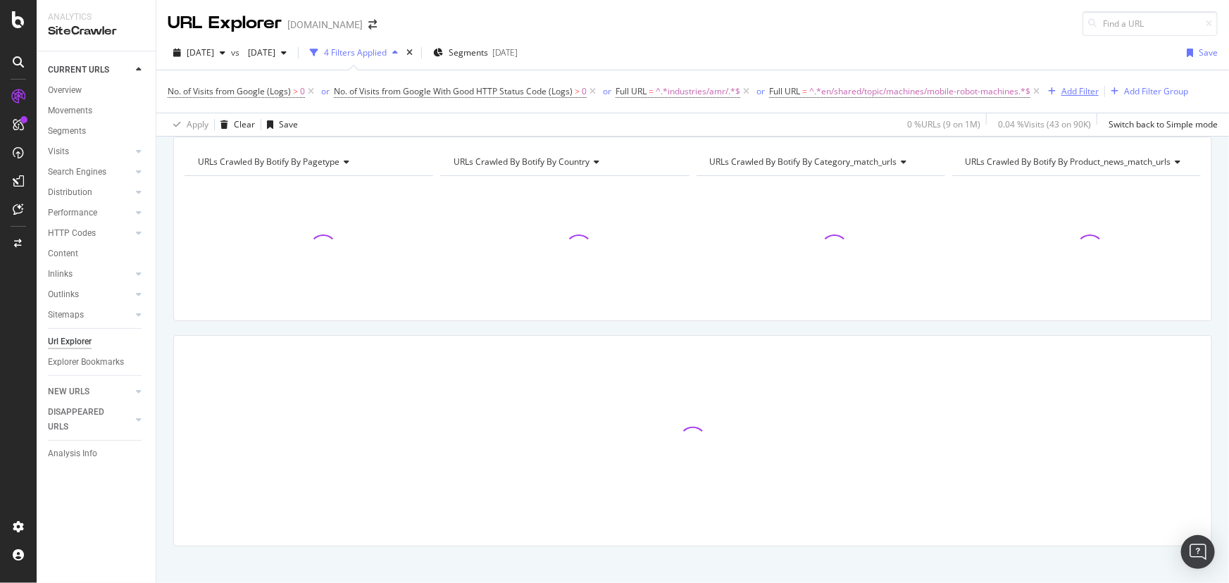
click at [1055, 92] on icon "button" at bounding box center [1052, 91] width 8 height 8
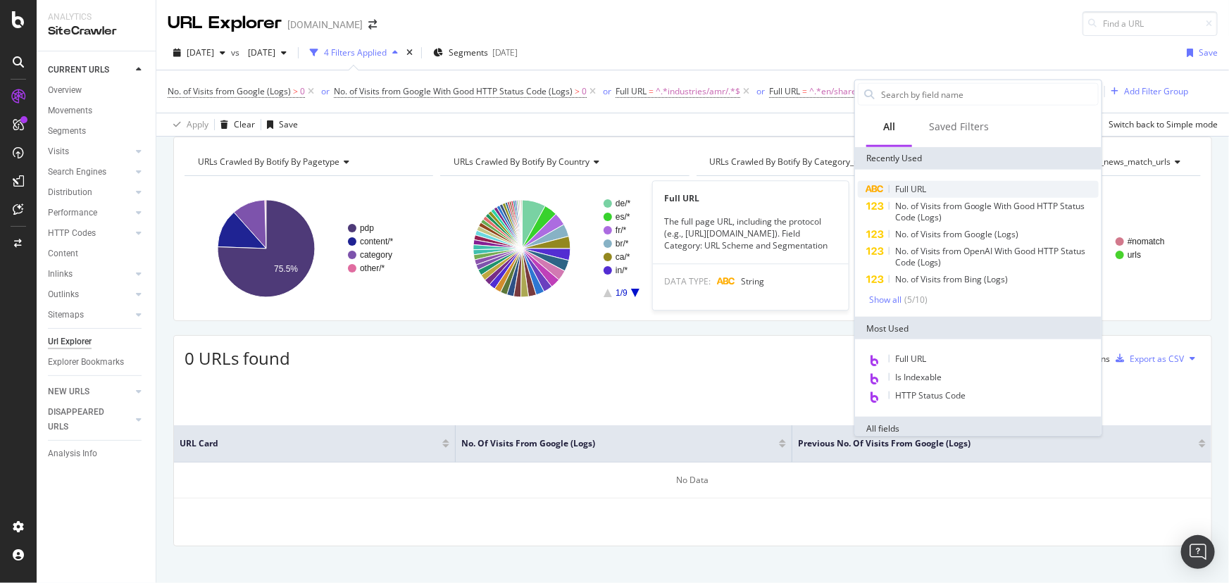
click at [913, 189] on span "Full URL" at bounding box center [910, 189] width 31 height 12
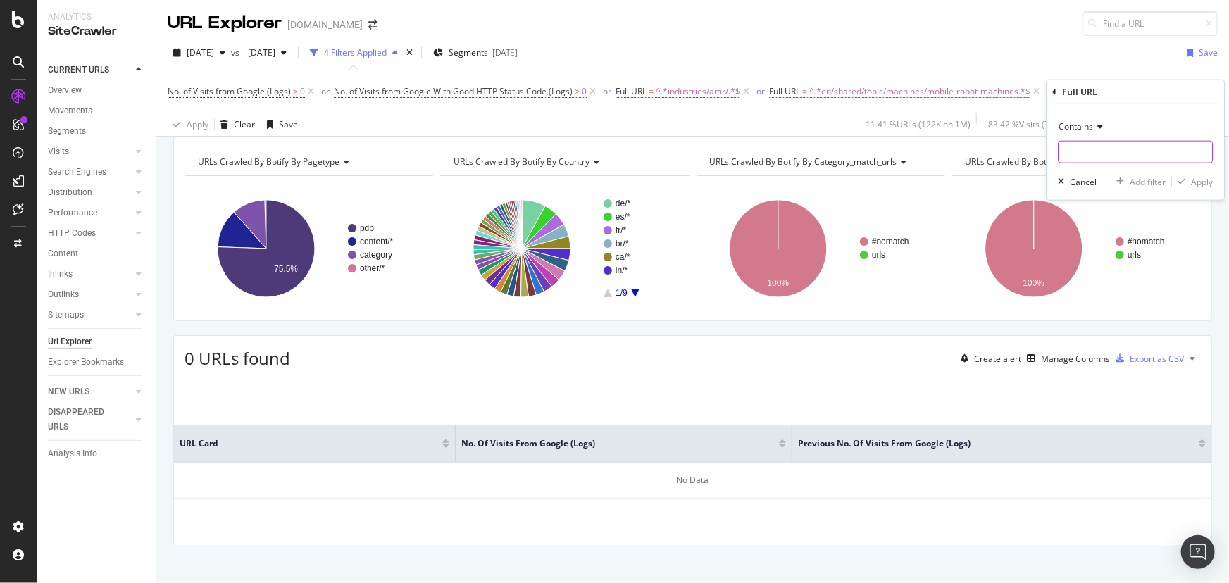
click at [1106, 146] on input "text" at bounding box center [1136, 152] width 154 height 23
paste input "https://www.ifm.com/us/en/shared/machine/logistics/autonomous-mobile-robots"
drag, startPoint x: 1114, startPoint y: 154, endPoint x: 935, endPoint y: 141, distance: 180.1
click at [935, 141] on body "Analytics SiteCrawler CURRENT URLS Overview Movements Segments Visits Analysis …" at bounding box center [614, 291] width 1229 height 583
drag, startPoint x: 1173, startPoint y: 152, endPoint x: 634, endPoint y: 111, distance: 540.4
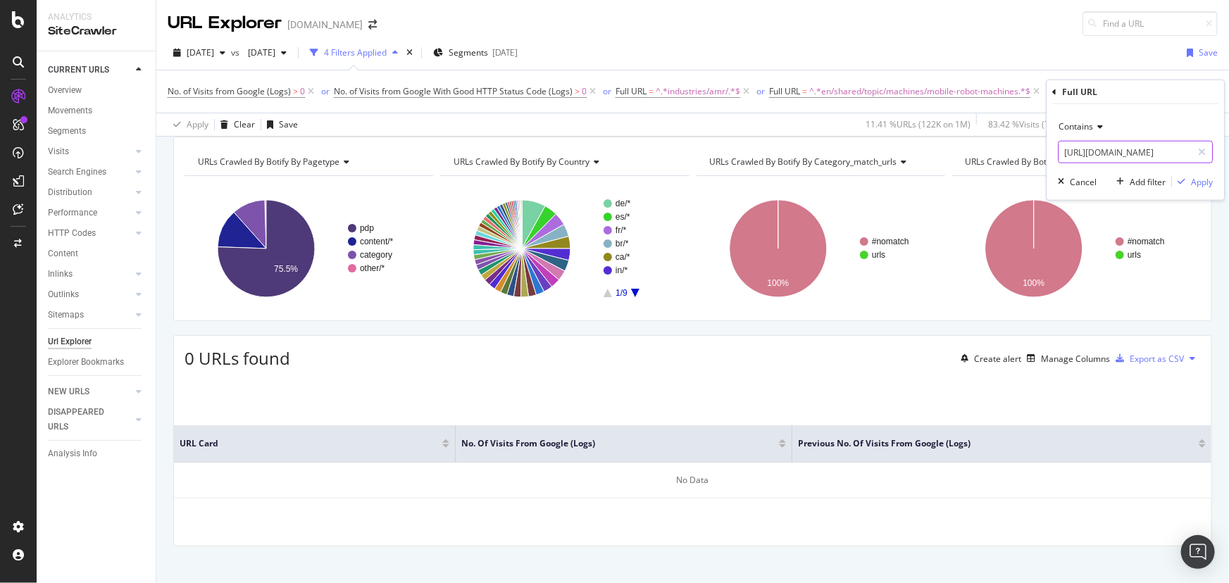
click at [634, 111] on body "Analytics SiteCrawler CURRENT URLS Overview Movements Segments Visits Analysis …" at bounding box center [614, 291] width 1229 height 583
drag, startPoint x: 1184, startPoint y: 153, endPoint x: 928, endPoint y: 142, distance: 255.9
click at [928, 142] on body "Analytics SiteCrawler CURRENT URLS Overview Movements Segments Visits Analysis …" at bounding box center [614, 291] width 1229 height 583
click at [1078, 156] on input "https://www.ifm.com/us/en" at bounding box center [1125, 152] width 133 height 23
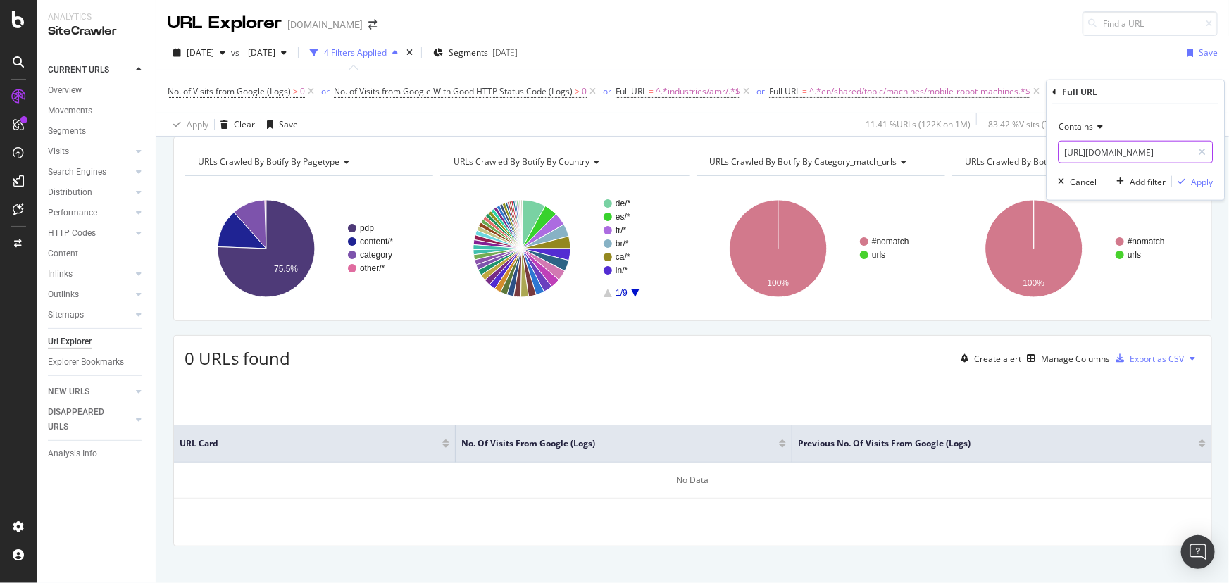
click at [1078, 156] on input "https://www.ifm.com/us/en" at bounding box center [1125, 152] width 133 height 23
paste input "/shared/machine/logistics/autonomous-mobile-robots"
drag, startPoint x: 1081, startPoint y: 154, endPoint x: 1025, endPoint y: 154, distance: 56.3
click at [1025, 154] on body "Analytics SiteCrawler CURRENT URLS Overview Movements Segments Visits Analysis …" at bounding box center [614, 291] width 1229 height 583
click at [1166, 154] on input "https://www.ifm.com/us/en/shared/machine/logistics/autonomous-mobile-robots" at bounding box center [1125, 152] width 133 height 23
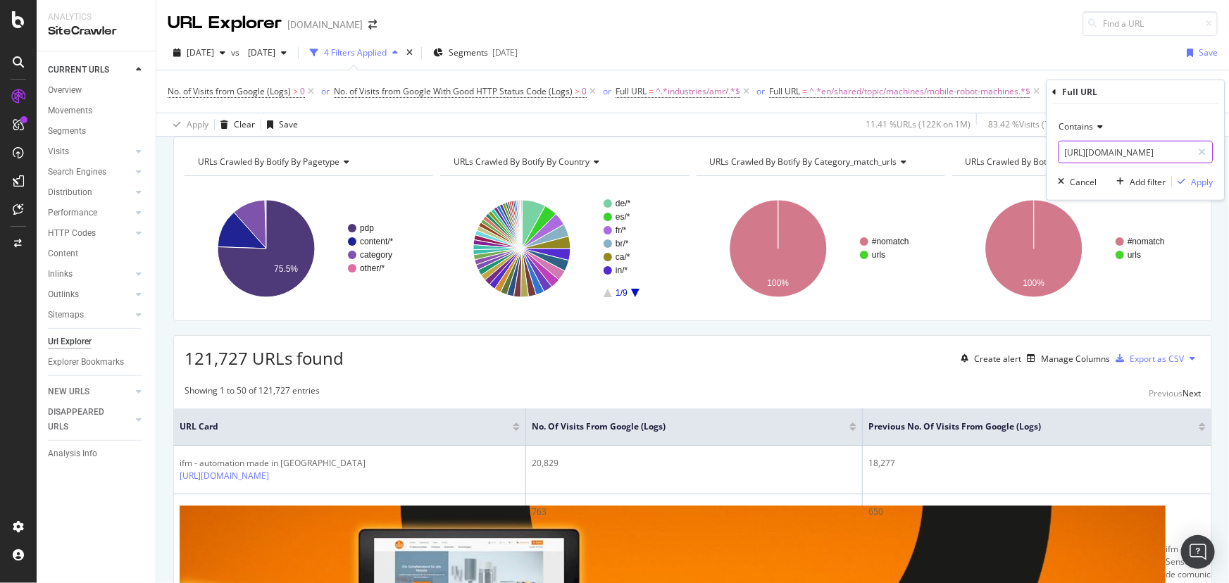
drag, startPoint x: 1163, startPoint y: 150, endPoint x: 1049, endPoint y: 157, distance: 113.6
click at [1049, 157] on div "Contains https://www.ifm.com/us/en/shared/machine/logistics/autonomous-mobile-r…" at bounding box center [1135, 152] width 177 height 96
type input "en/shared/machine/logistics/autonomous-mobile-robots"
click at [1201, 179] on div "Apply" at bounding box center [1202, 181] width 22 height 12
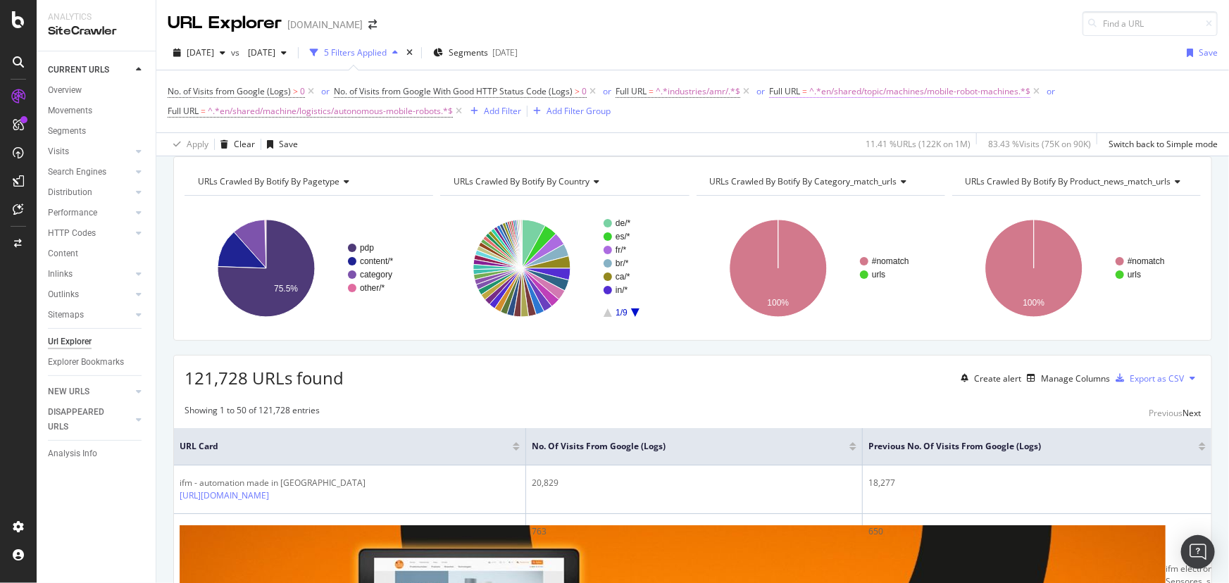
click at [891, 93] on span "^.*en/shared/topic/machines/mobile-robot-machines.*$" at bounding box center [919, 92] width 221 height 20
click at [787, 150] on input "en/shared/topic/machines/mobile-robot-machines" at bounding box center [849, 149] width 133 height 23
type input "us/en/shared/topic/machines/mobile-robot-machines"
click at [921, 177] on div "Apply" at bounding box center [927, 179] width 22 height 12
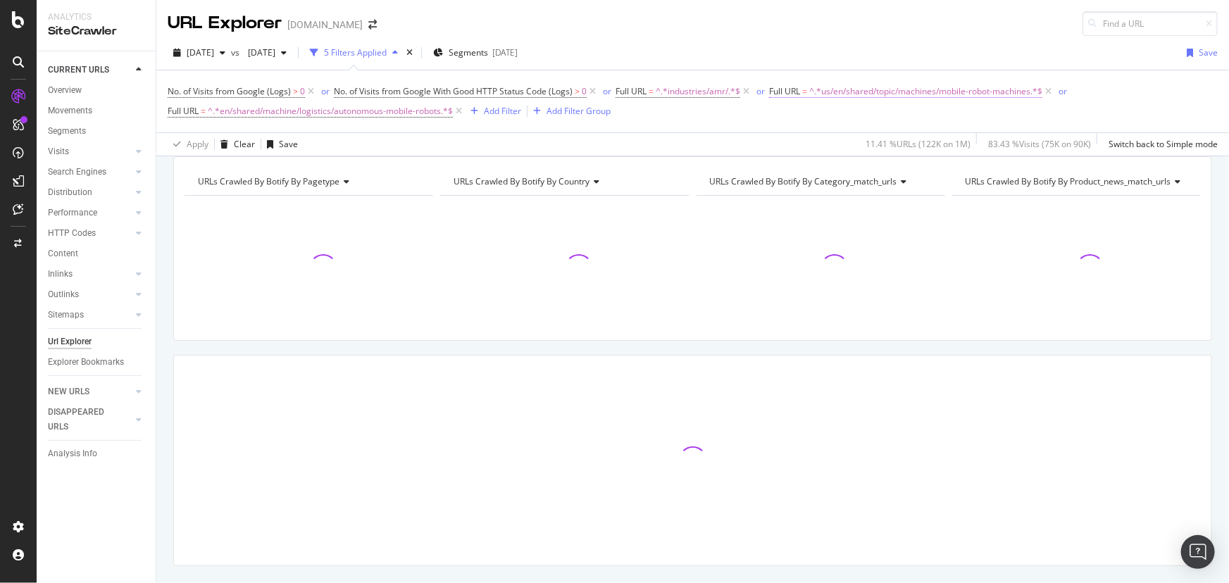
click at [972, 92] on span "^.*us/en/shared/topic/machines/mobile-robot-machines.*$" at bounding box center [925, 92] width 233 height 20
click at [995, 113] on div "No. of Visits from Google (Logs) > 0 or No. of Visits from Google With Good HTT…" at bounding box center [693, 101] width 1050 height 39
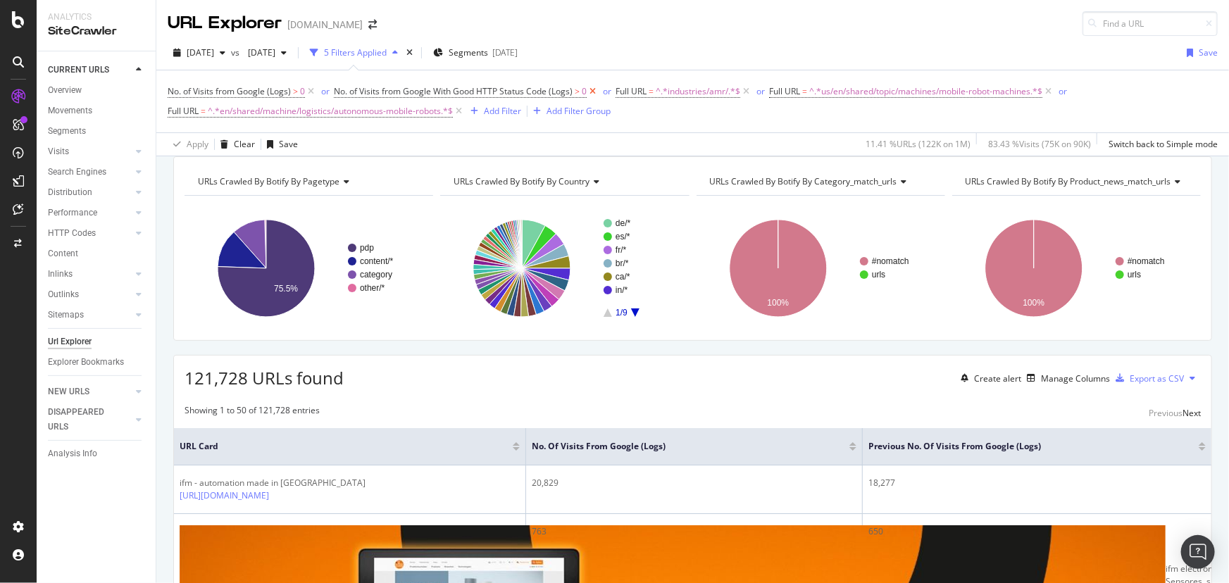
click at [589, 90] on icon at bounding box center [593, 92] width 12 height 14
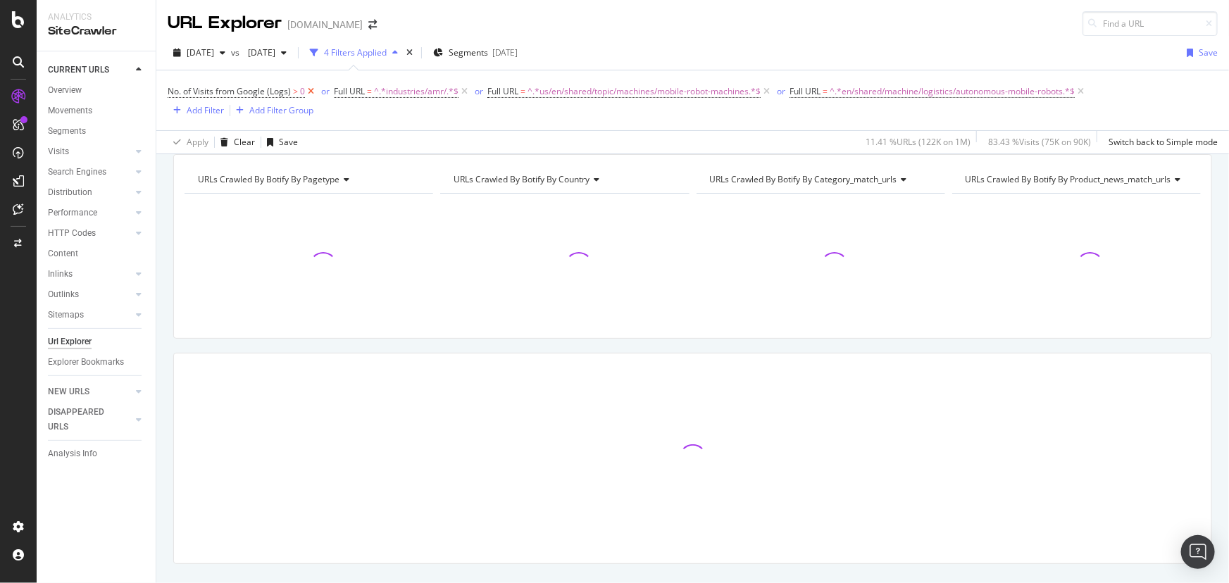
click at [309, 89] on icon at bounding box center [311, 92] width 12 height 14
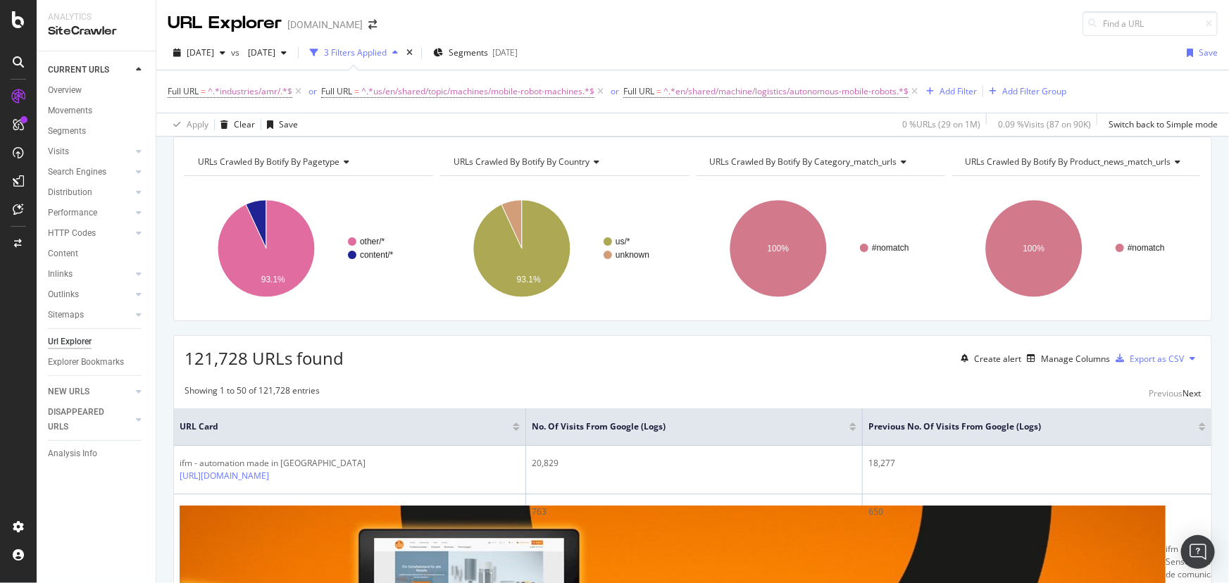
click at [358, 97] on span "Full URL = ^.*us/en/shared/topic/machines/mobile-robot-machines.*$" at bounding box center [463, 92] width 285 height 20
click at [359, 92] on span "=" at bounding box center [356, 91] width 5 height 12
click at [731, 91] on span "^.*en/shared/machine/logistics/autonomous-mobile-robots.*$" at bounding box center [785, 92] width 245 height 20
click at [828, 30] on div "URL Explorer www.IFM.com" at bounding box center [692, 18] width 1073 height 36
click at [615, 94] on div "or" at bounding box center [615, 91] width 8 height 12
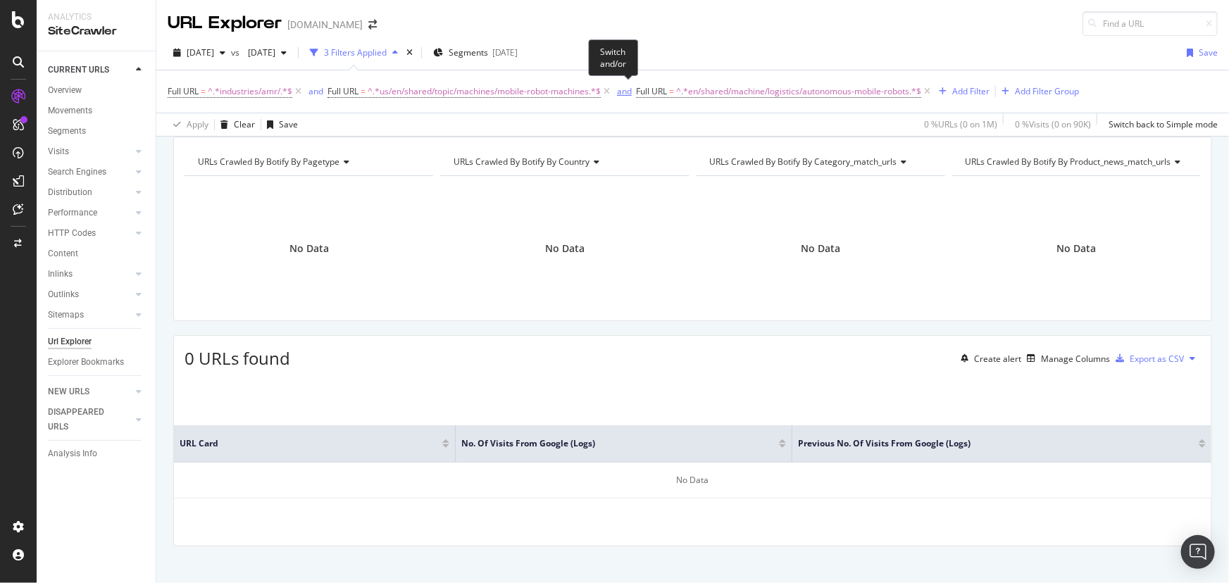
click at [622, 92] on div "and" at bounding box center [624, 91] width 15 height 12
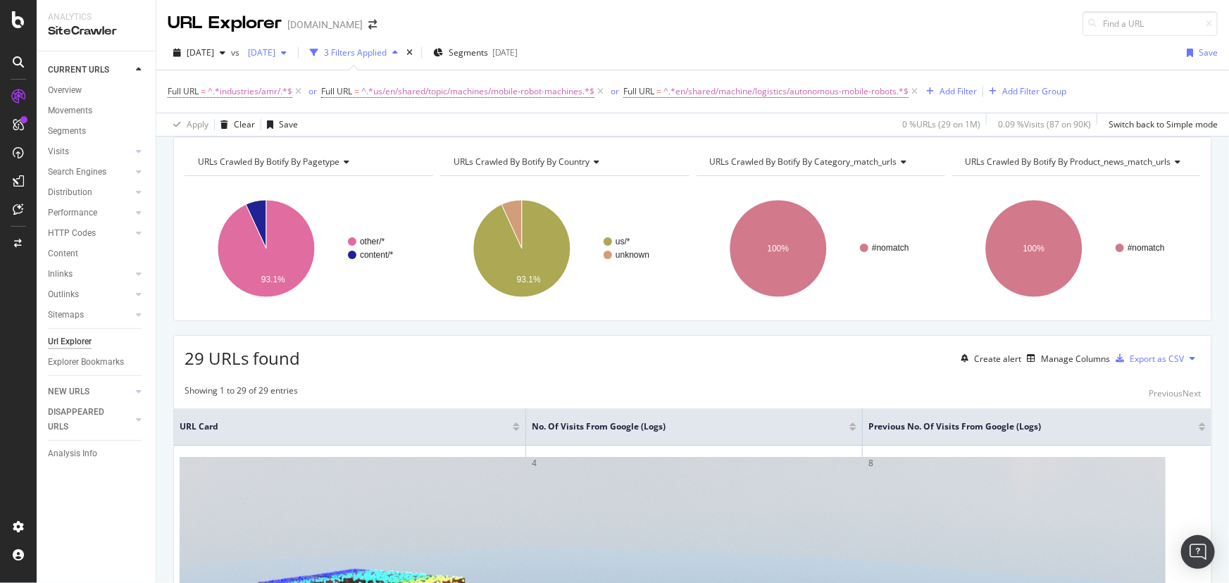
click at [292, 58] on div "2025 Aug. 25th" at bounding box center [267, 52] width 50 height 21
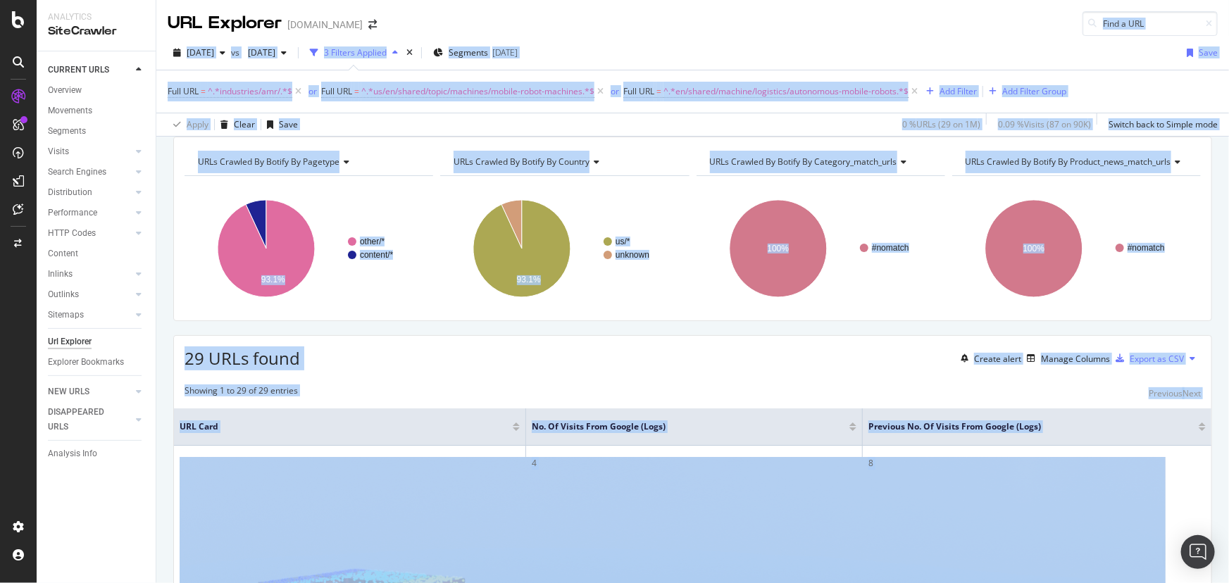
drag, startPoint x: 354, startPoint y: 27, endPoint x: 675, endPoint y: 23, distance: 321.9
click at [744, 23] on div "URL Explorer www.IFM.com" at bounding box center [692, 18] width 1073 height 36
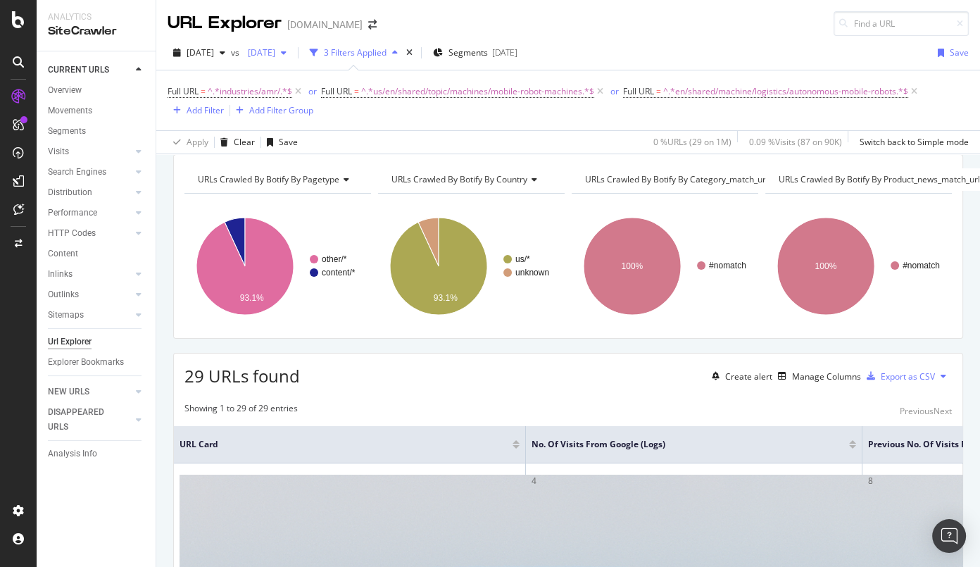
click at [275, 49] on span "2025 Aug. 25th" at bounding box center [258, 52] width 33 height 12
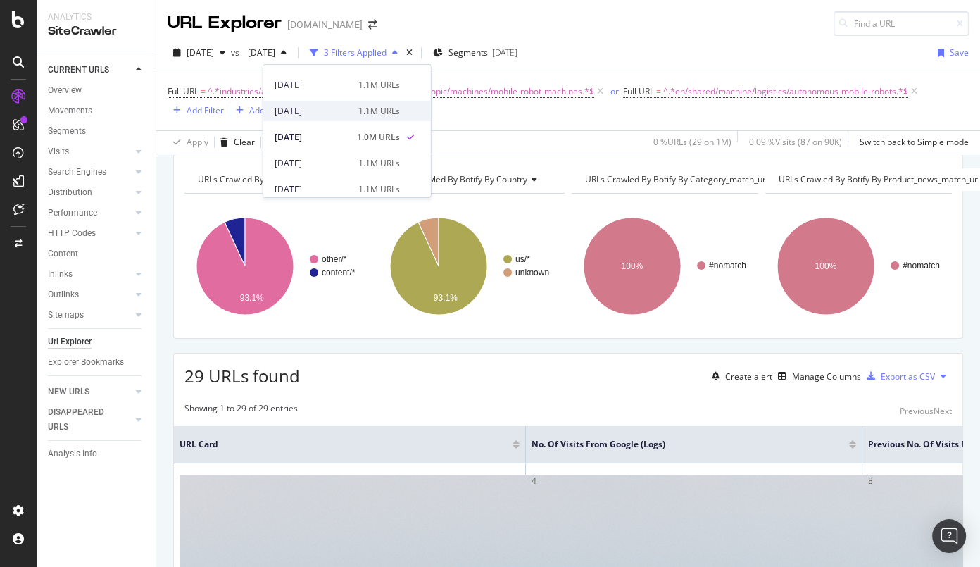
scroll to position [63, 0]
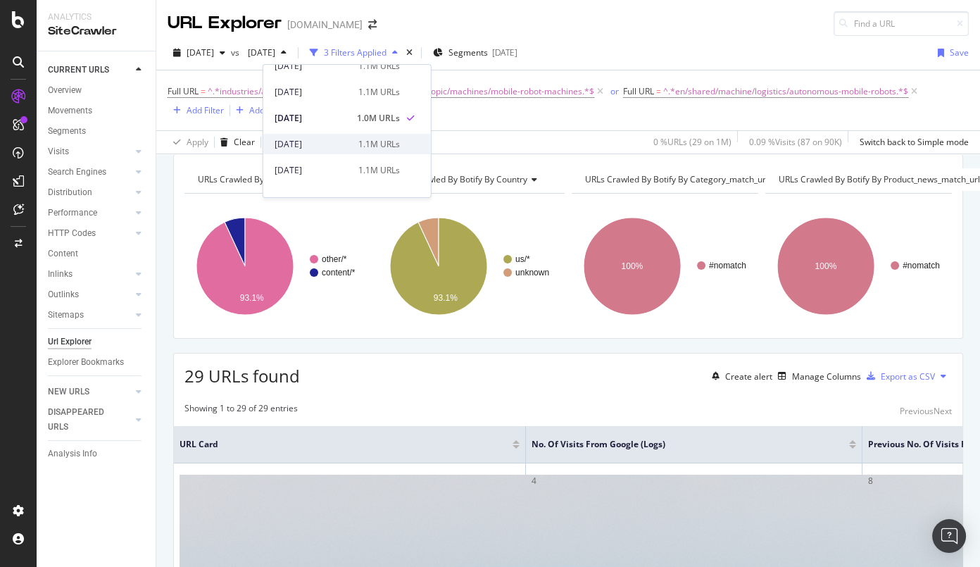
click at [323, 142] on div "2025 Aug. 18th" at bounding box center [312, 143] width 75 height 13
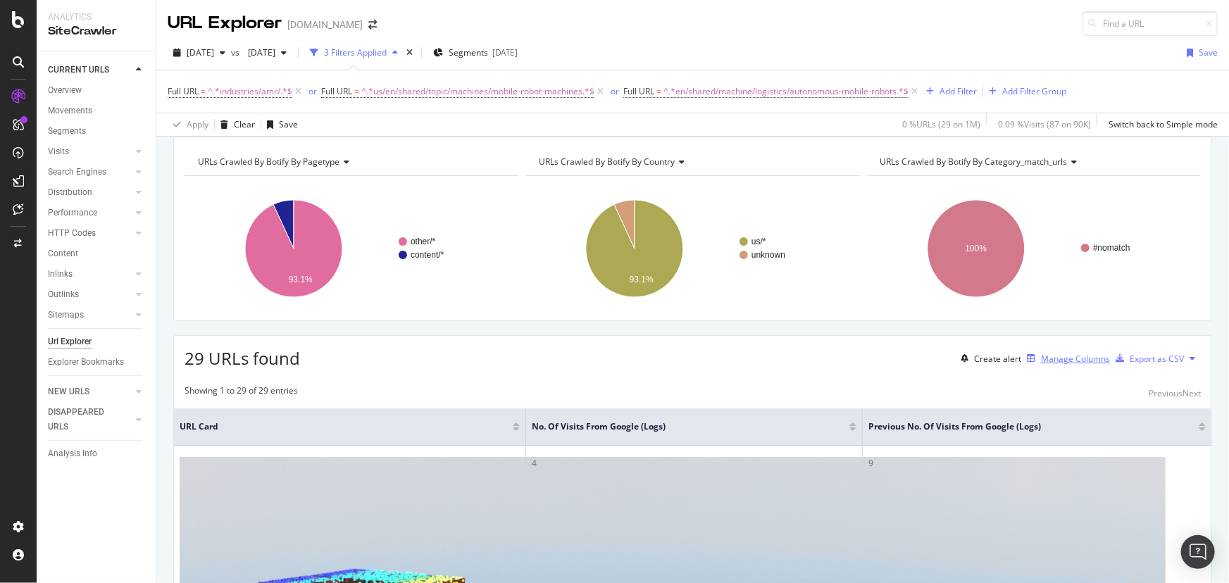
click at [1041, 365] on div "Manage Columns" at bounding box center [1075, 359] width 69 height 12
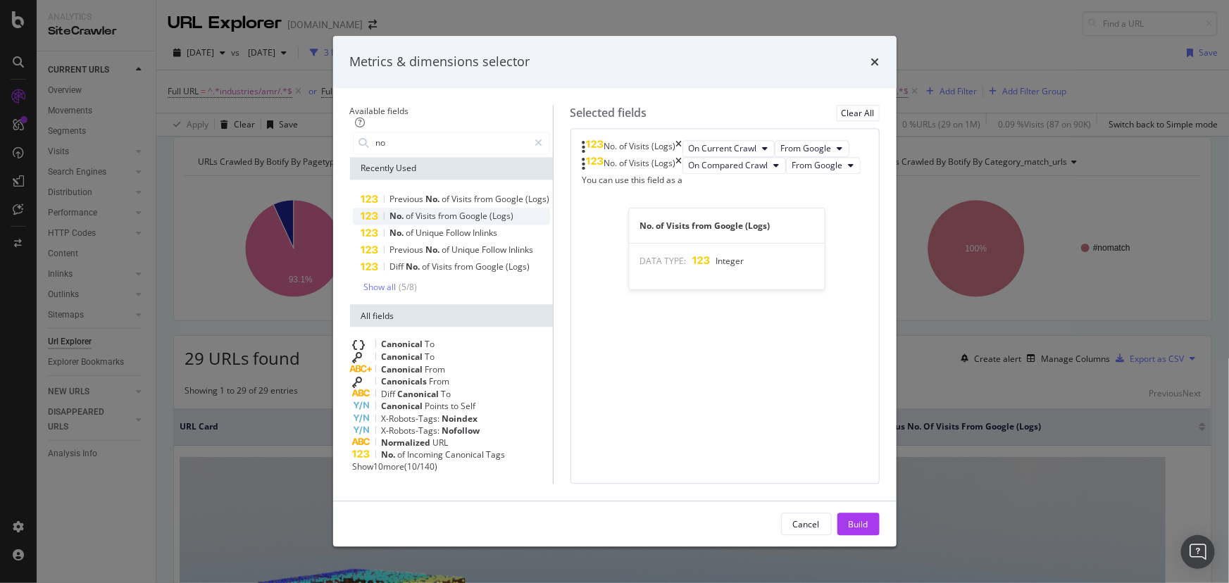
type input "no"
click at [439, 210] on span "from" at bounding box center [449, 216] width 21 height 12
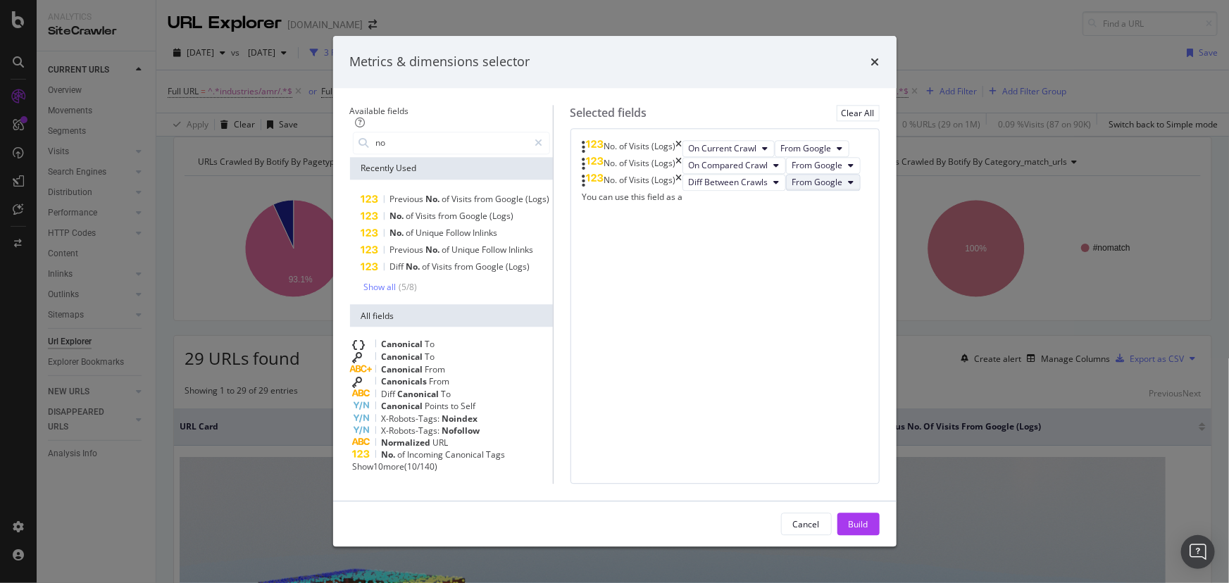
click at [804, 191] on button "From Google" at bounding box center [823, 182] width 75 height 17
click at [806, 342] on span "From OpenAI" at bounding box center [801, 348] width 75 height 13
click at [694, 188] on span "Diff Between Crawls" at bounding box center [729, 182] width 80 height 12
click at [697, 296] on span "On Current Crawl" at bounding box center [700, 295] width 83 height 13
click at [475, 193] on span "from" at bounding box center [485, 199] width 21 height 12
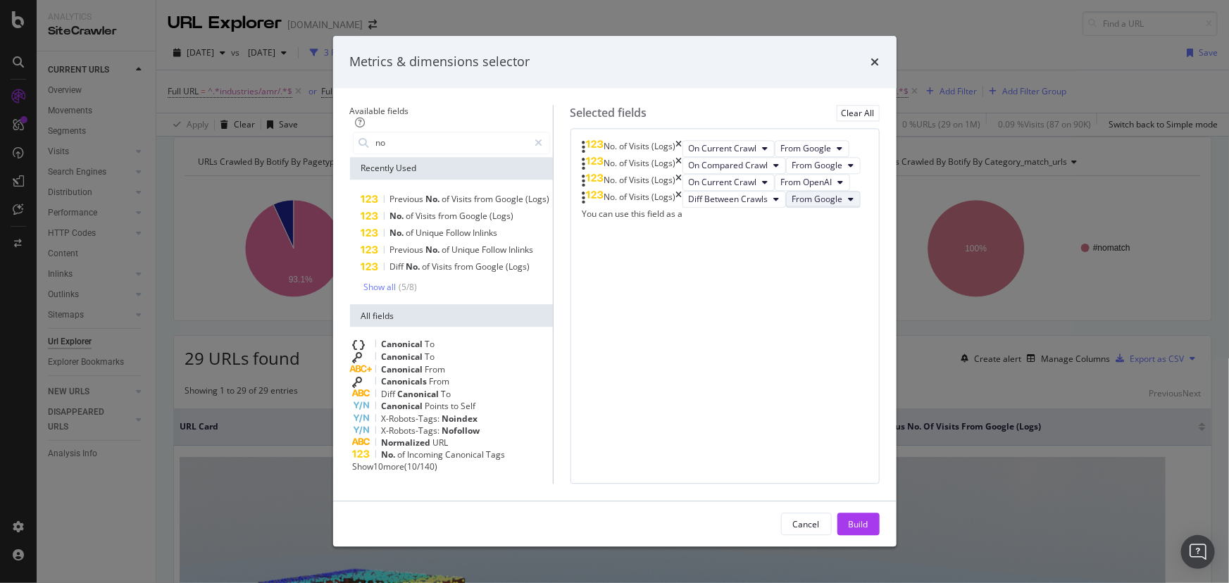
click at [792, 205] on span "From Google" at bounding box center [817, 199] width 51 height 12
drag, startPoint x: 793, startPoint y: 396, endPoint x: 756, endPoint y: 351, distance: 57.5
click at [792, 396] on span "From OpenAI" at bounding box center [801, 400] width 75 height 13
click at [694, 208] on button "Diff Between Crawls" at bounding box center [734, 199] width 104 height 17
click at [705, 368] on span "On Compared Crawl" at bounding box center [700, 374] width 83 height 13
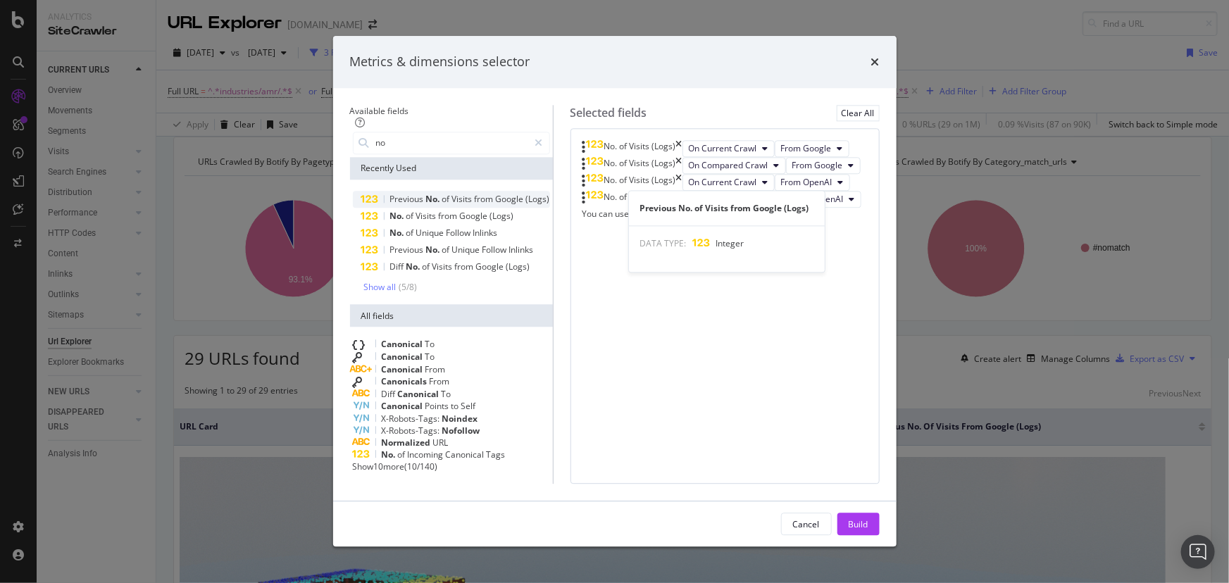
click at [452, 193] on span "Visits" at bounding box center [463, 199] width 23 height 12
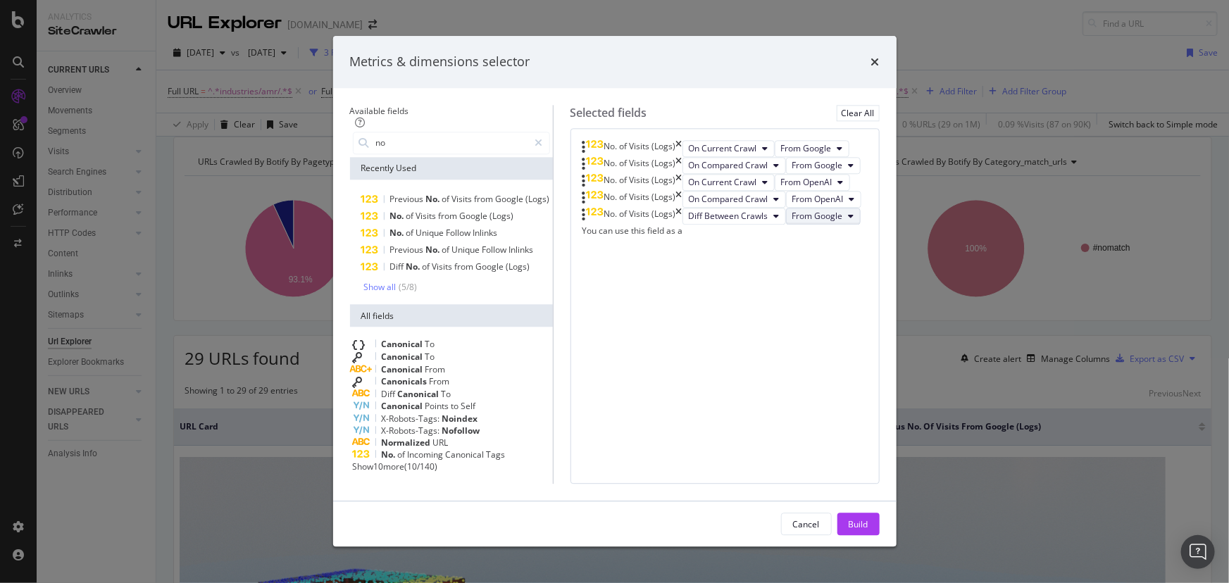
click at [792, 222] on span "From Google" at bounding box center [817, 216] width 51 height 12
click at [828, 476] on span "From Other AI Bots" at bounding box center [801, 479] width 75 height 13
click at [711, 222] on span "Diff Between Crawls" at bounding box center [712, 216] width 80 height 12
click at [718, 402] on span "On Current Crawl" at bounding box center [700, 400] width 83 height 13
click at [390, 210] on span "No." at bounding box center [398, 216] width 16 height 12
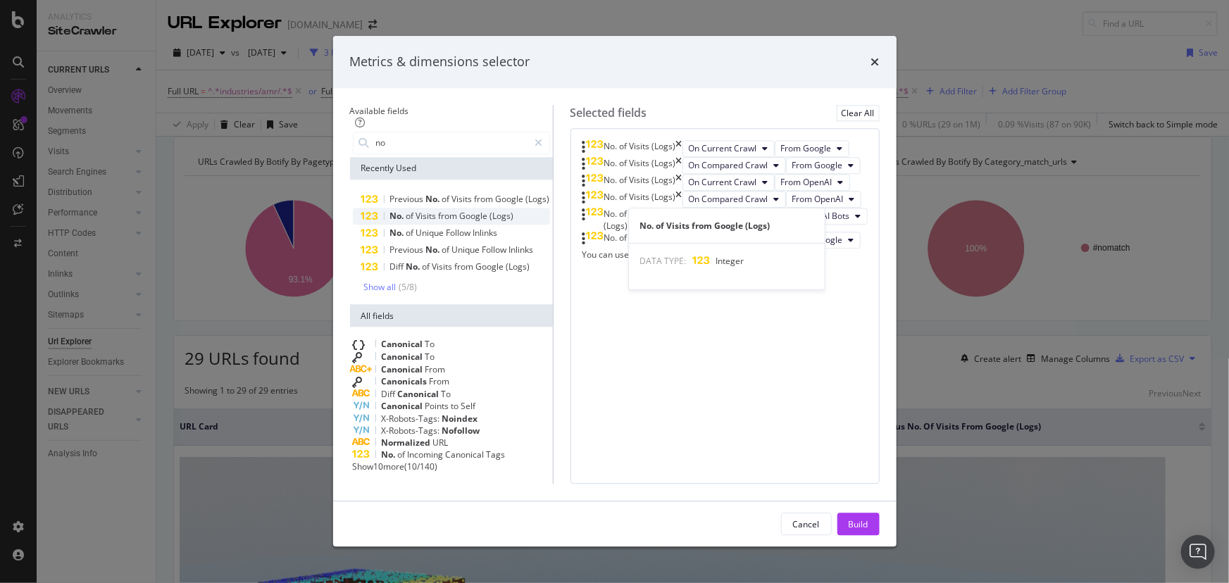
click at [460, 210] on span "Google" at bounding box center [475, 216] width 30 height 12
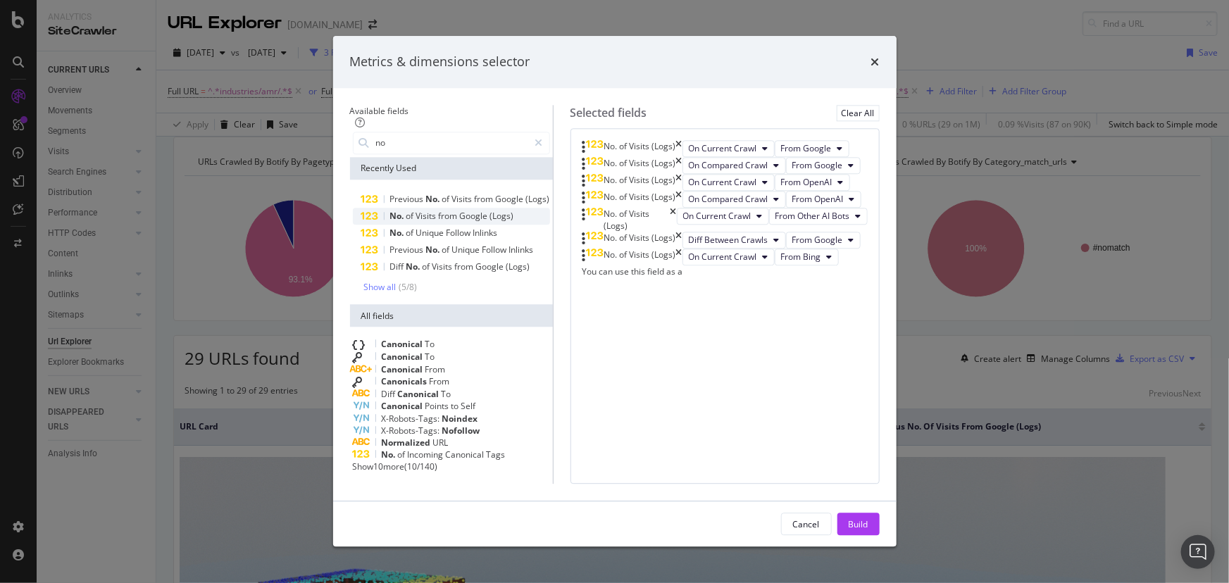
click at [460, 210] on span "Google" at bounding box center [475, 216] width 30 height 12
click at [781, 263] on span "From Bing" at bounding box center [801, 257] width 40 height 12
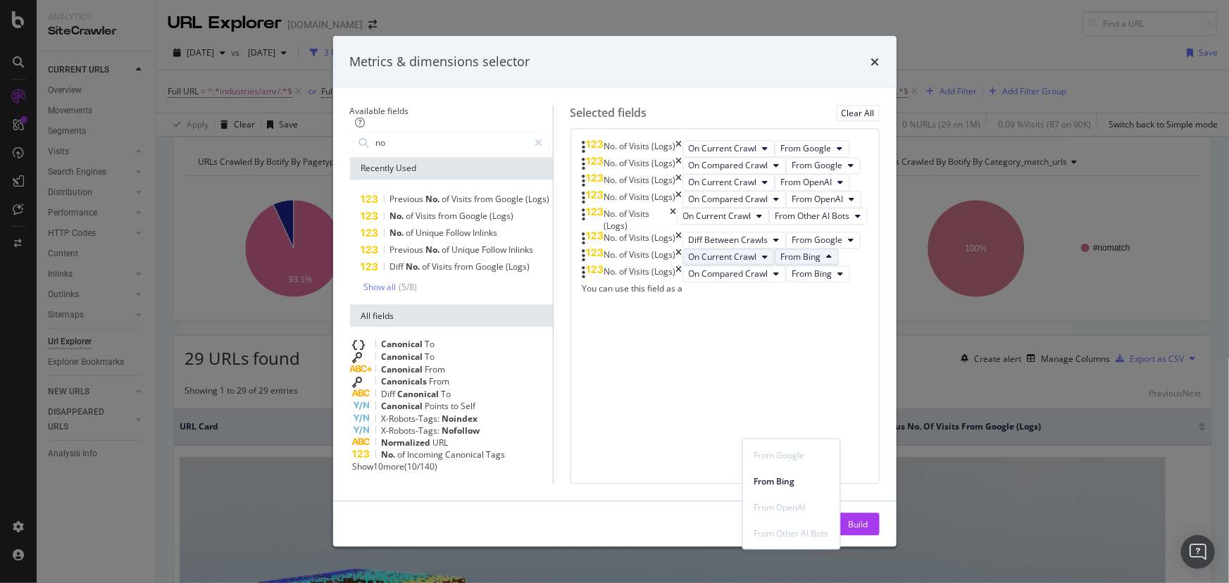
click at [706, 263] on span "On Current Crawl" at bounding box center [723, 257] width 68 height 12
click at [704, 514] on div "Diff Between Crawls" at bounding box center [699, 507] width 102 height 20
click at [792, 263] on span "From Bing" at bounding box center [812, 257] width 40 height 12
click at [787, 505] on span "From OpenAI" at bounding box center [801, 507] width 75 height 13
click at [709, 280] on span "On Compared Crawl" at bounding box center [729, 274] width 80 height 12
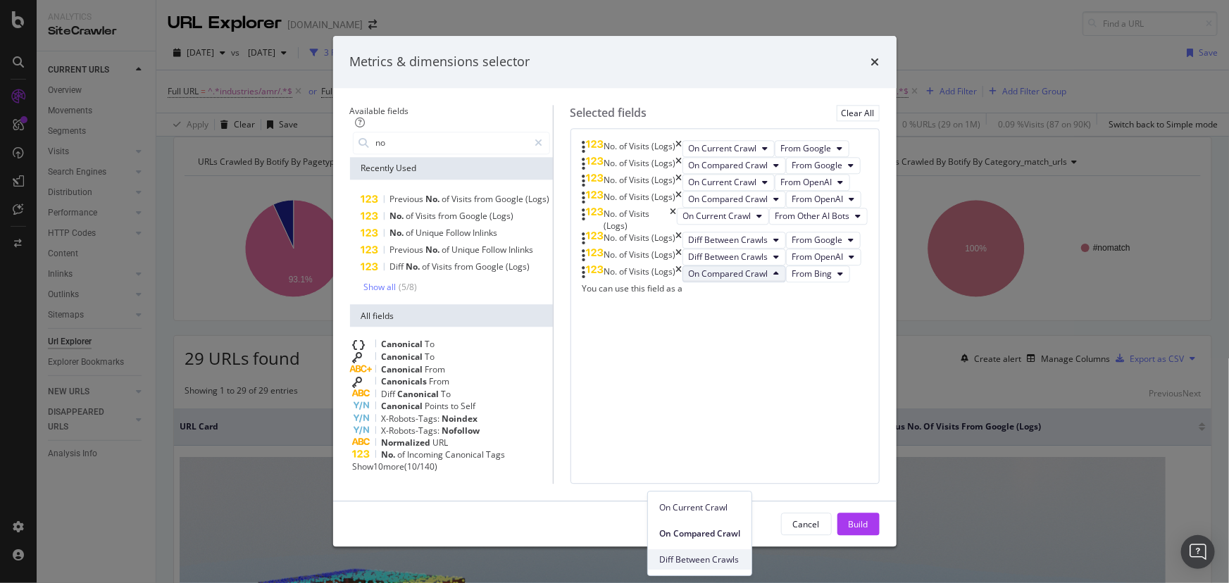
click at [708, 563] on span "Diff Between Crawls" at bounding box center [699, 560] width 81 height 13
click at [792, 280] on span "From Bing" at bounding box center [812, 274] width 40 height 12
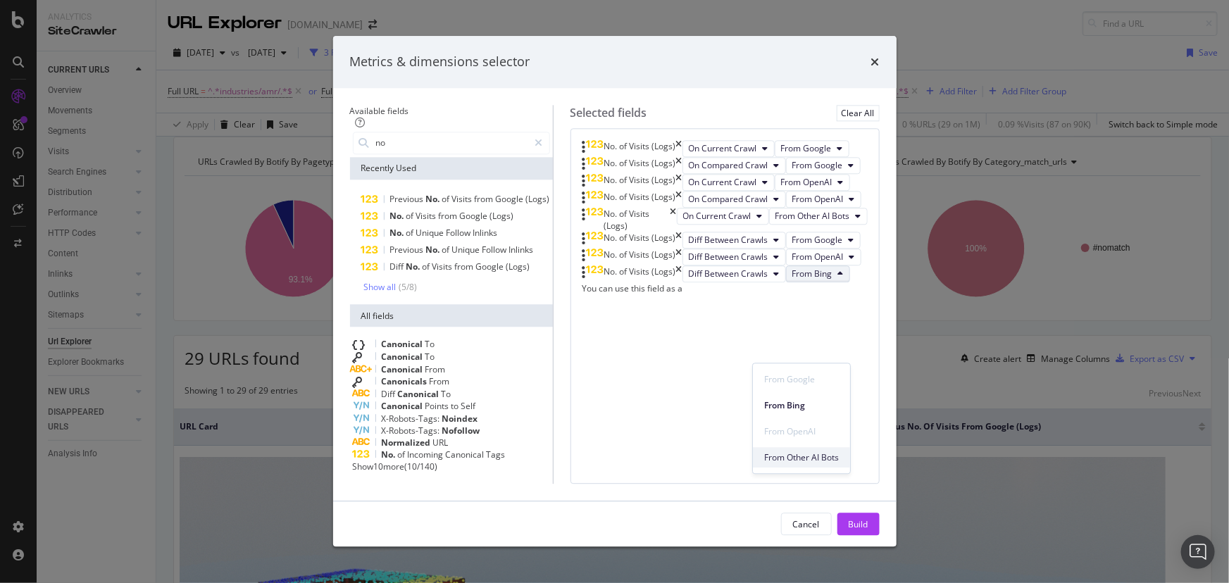
click at [788, 457] on span "From Other AI Bots" at bounding box center [801, 457] width 75 height 13
click at [868, 530] on div "Build" at bounding box center [859, 524] width 20 height 12
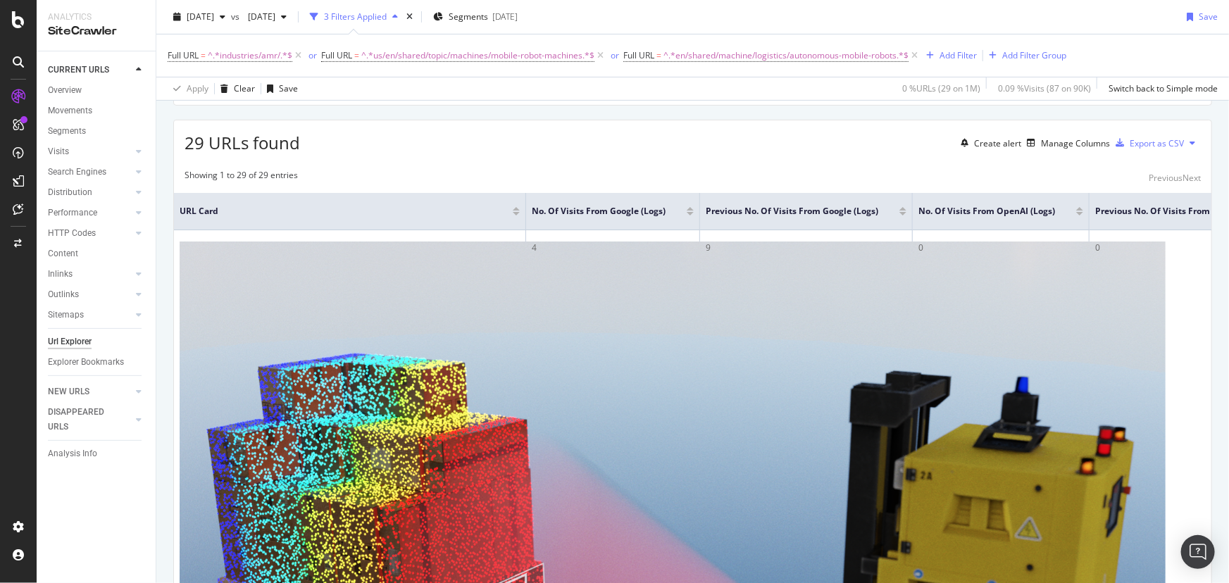
scroll to position [192, 0]
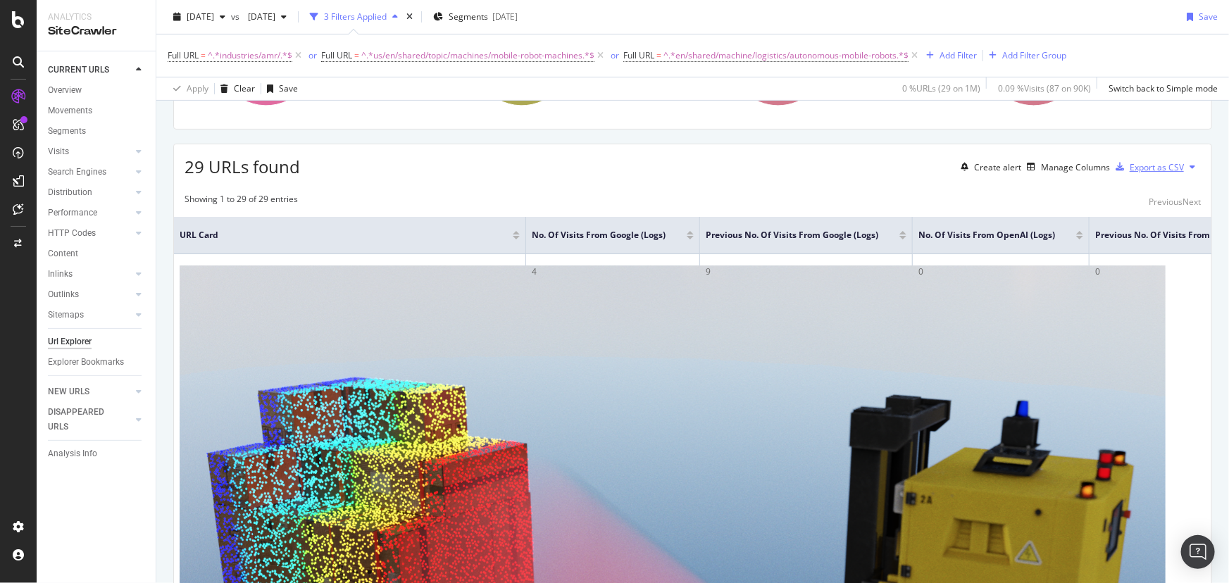
click at [1130, 173] on div "Export as CSV" at bounding box center [1157, 167] width 54 height 12
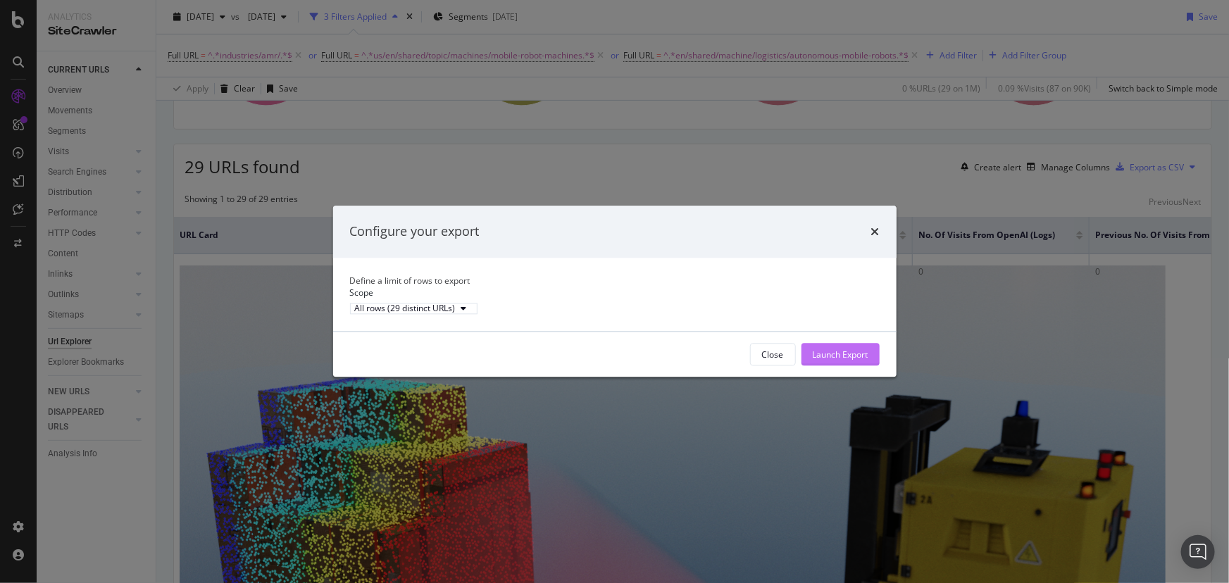
click at [847, 361] on div "Launch Export" at bounding box center [841, 355] width 56 height 12
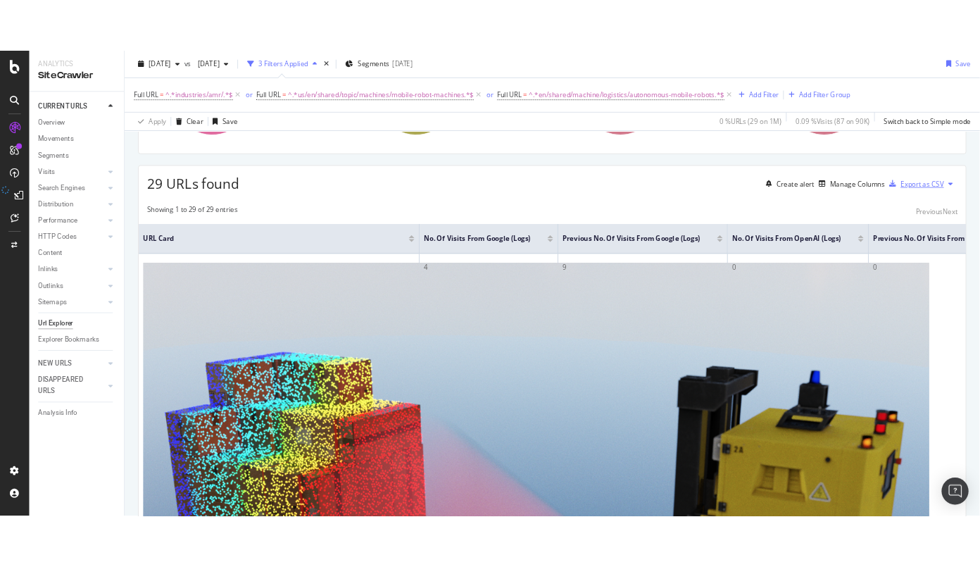
scroll to position [0, 0]
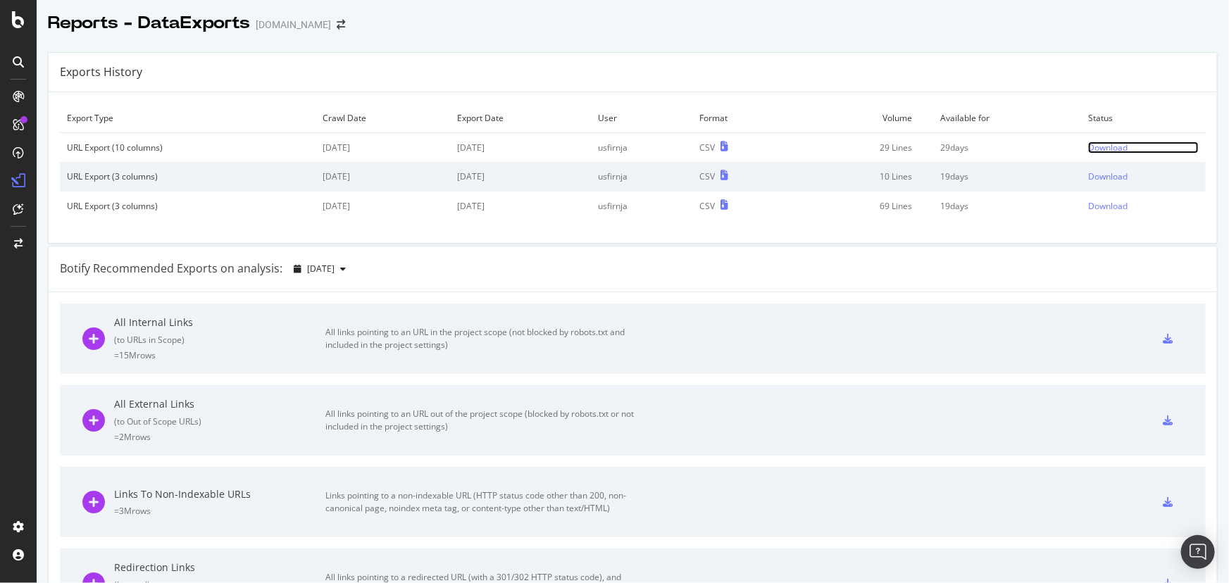
click at [1099, 149] on div "Download" at bounding box center [1107, 148] width 39 height 12
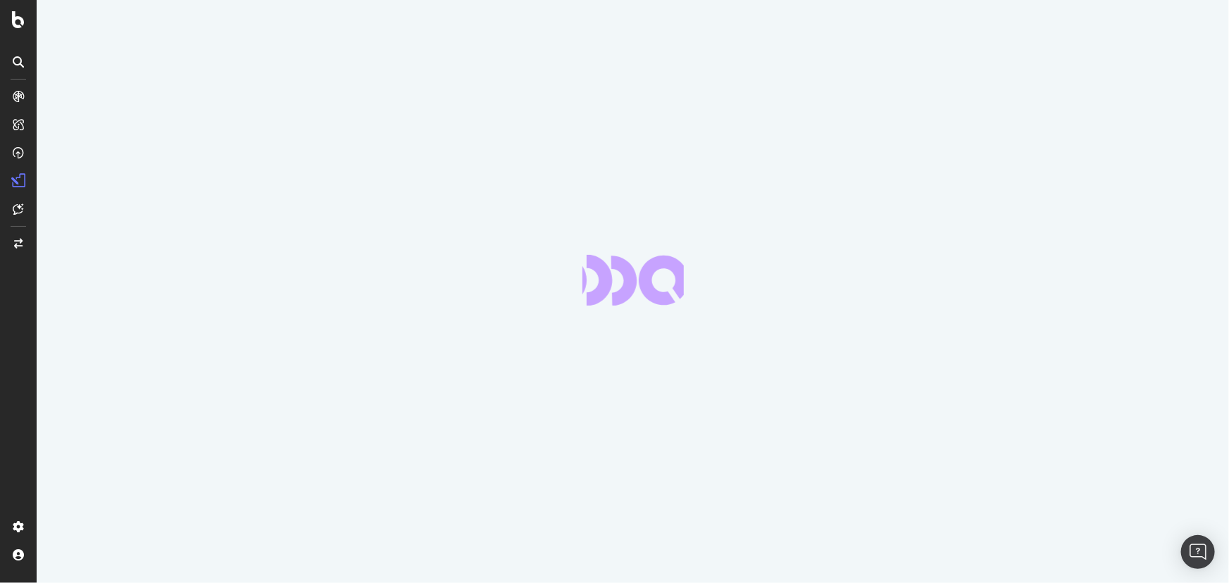
drag, startPoint x: 25, startPoint y: 28, endPoint x: 21, endPoint y: 49, distance: 20.7
click at [24, 28] on div at bounding box center [18, 291] width 37 height 583
click at [23, 16] on icon at bounding box center [18, 19] width 13 height 17
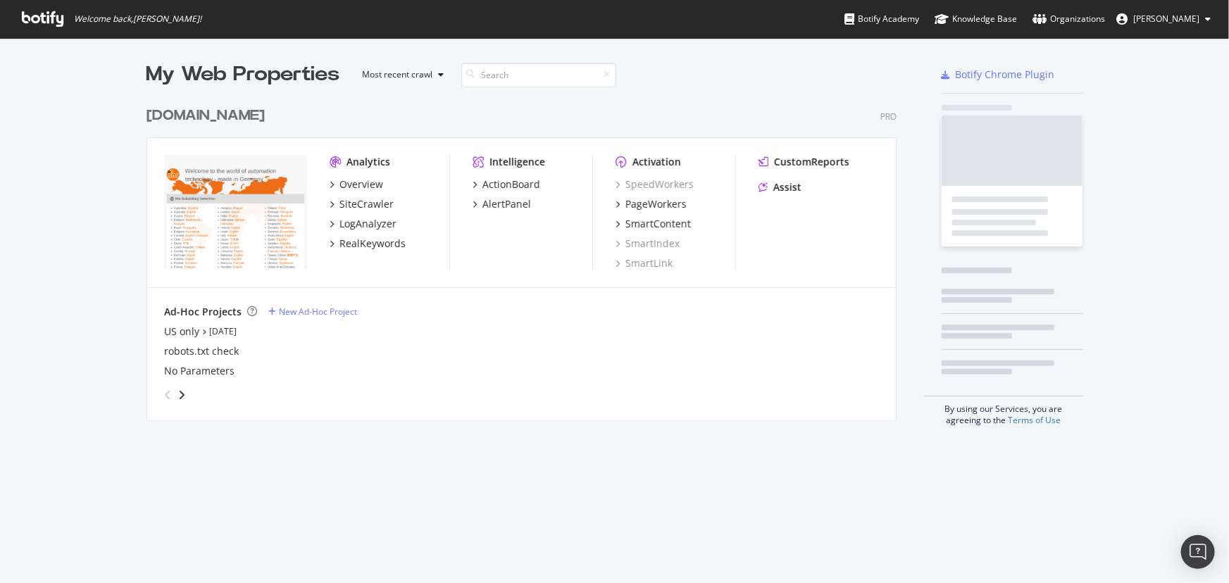
scroll to position [573, 1210]
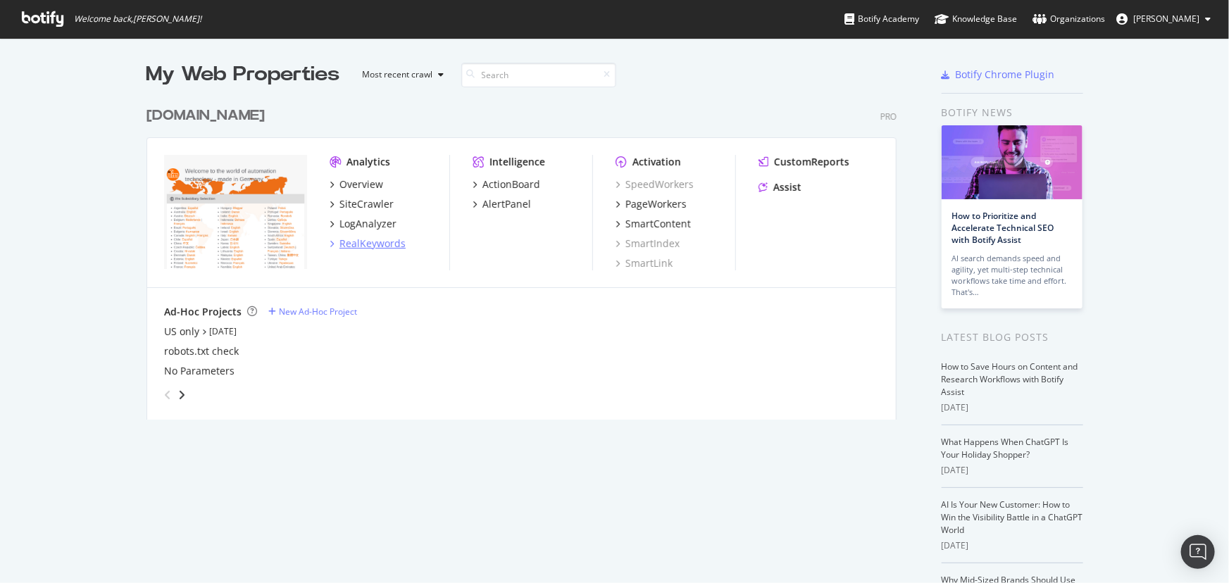
click at [366, 245] on div "RealKeywords" at bounding box center [372, 244] width 66 height 14
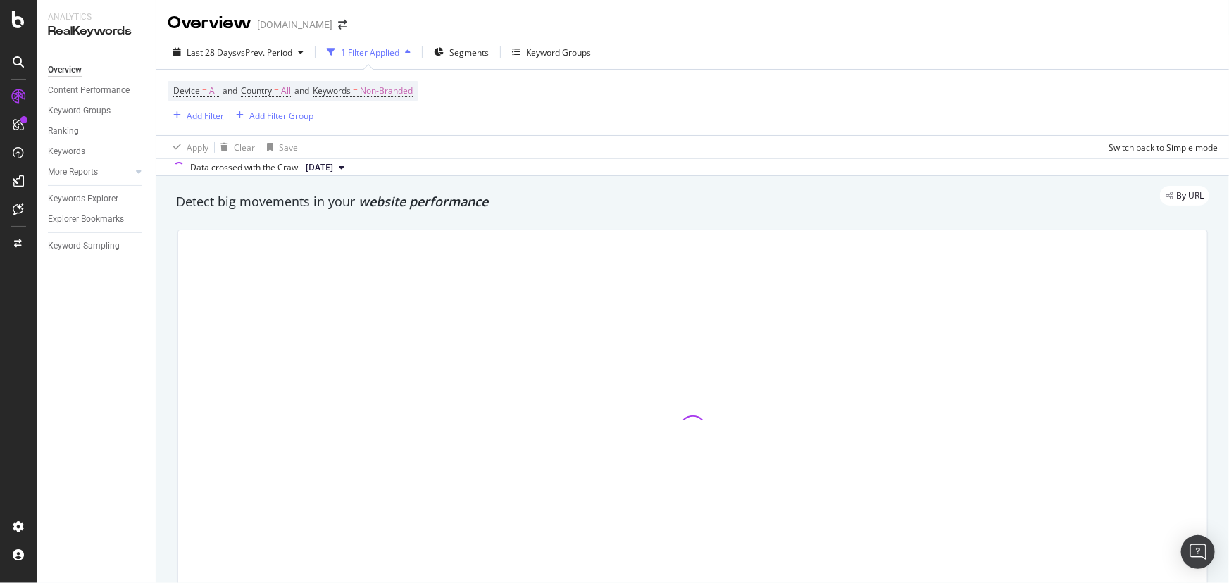
click at [208, 112] on div "Add Filter" at bounding box center [205, 116] width 37 height 12
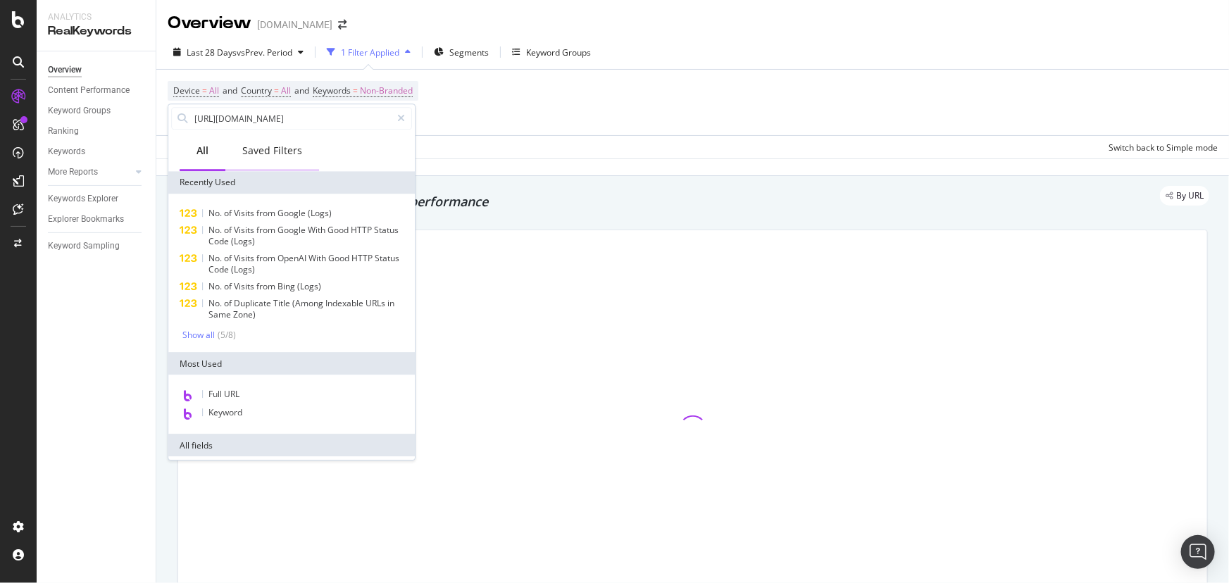
scroll to position [0, 281]
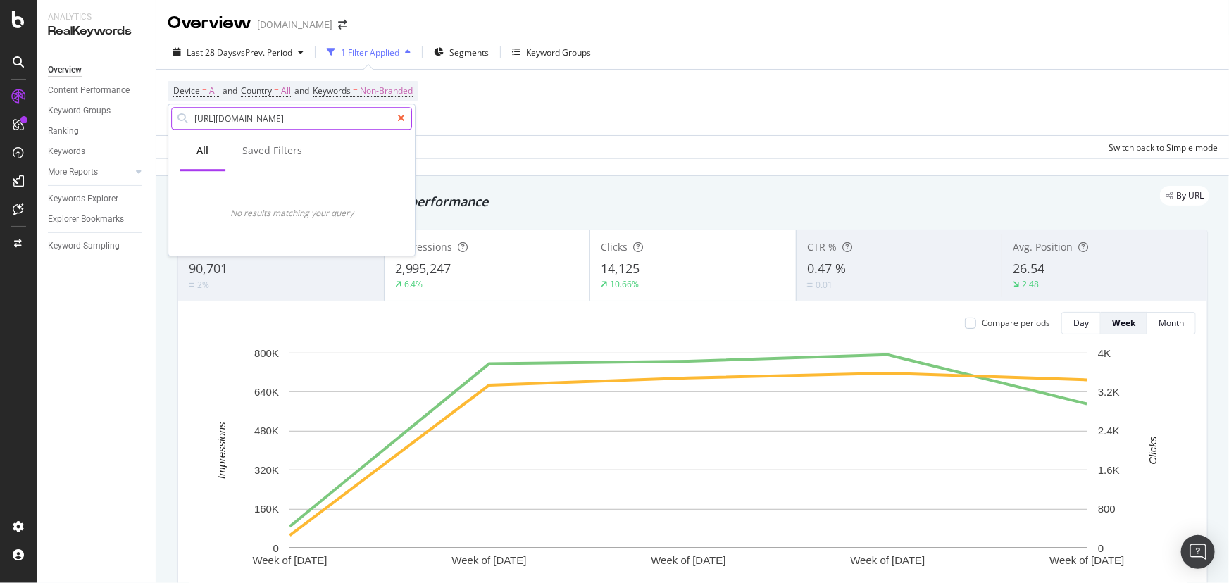
type input "[URL][DOMAIN_NAME]"
click at [404, 118] on icon at bounding box center [401, 118] width 8 height 10
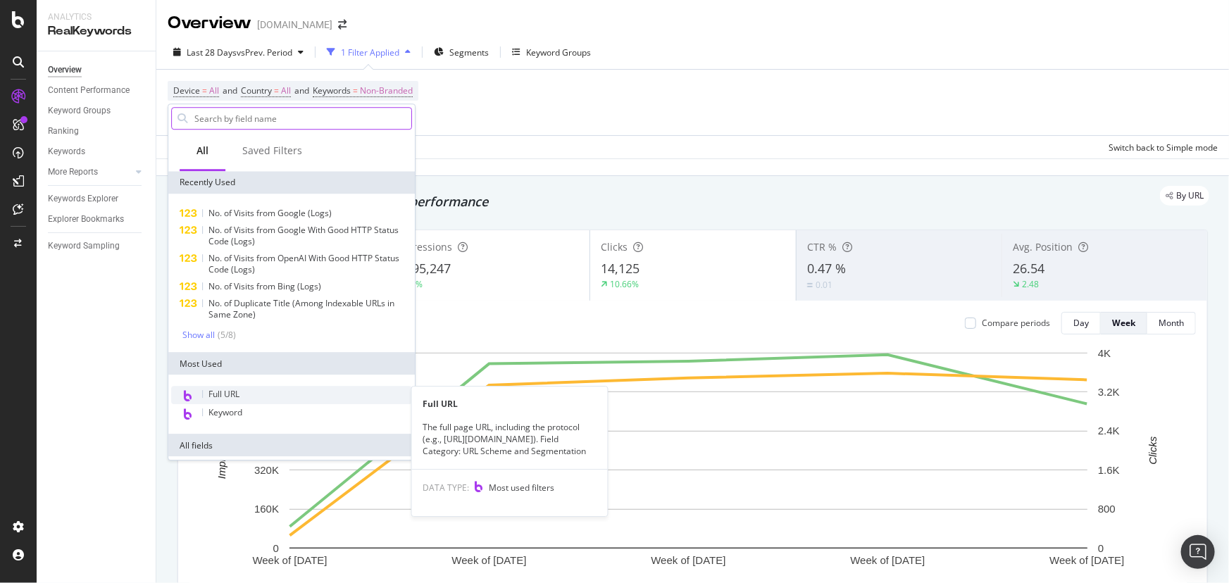
click at [276, 387] on div "Full URL" at bounding box center [291, 395] width 241 height 18
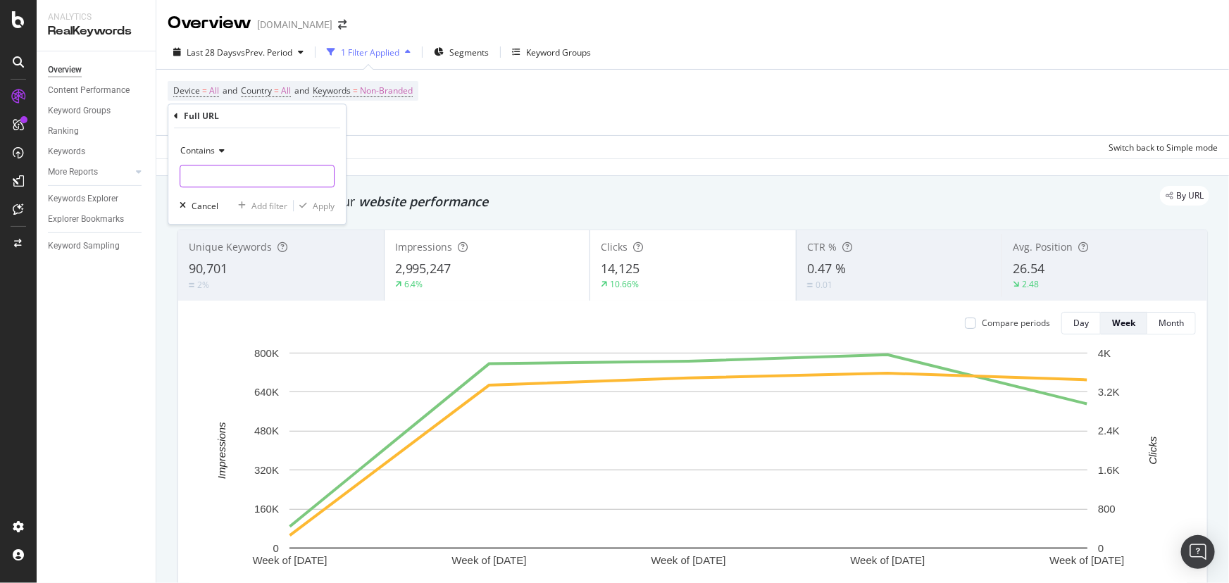
click at [216, 182] on input "text" at bounding box center [257, 176] width 154 height 23
paste input "[URL][DOMAIN_NAME]"
drag, startPoint x: 249, startPoint y: 175, endPoint x: 70, endPoint y: 173, distance: 178.2
click at [64, 174] on body "Analytics RealKeywords Overview Content Performance Keyword Groups Ranking Keyw…" at bounding box center [614, 291] width 1229 height 583
drag, startPoint x: 256, startPoint y: 180, endPoint x: 268, endPoint y: 182, distance: 11.4
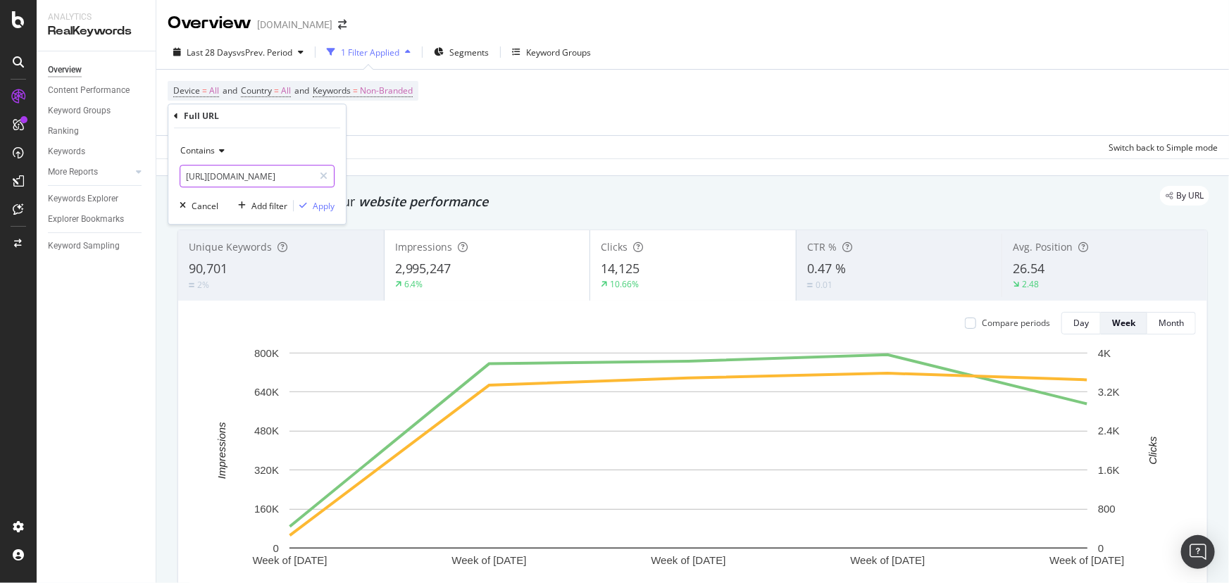
click at [256, 181] on input "[URL][DOMAIN_NAME]" at bounding box center [246, 176] width 133 height 23
click at [279, 174] on input "[URL][DOMAIN_NAME]" at bounding box center [246, 176] width 133 height 23
drag, startPoint x: 291, startPoint y: 175, endPoint x: 0, endPoint y: 168, distance: 290.9
click at [0, 170] on body "Analytics RealKeywords Overview Content Performance Keyword Groups Ranking Keyw…" at bounding box center [614, 291] width 1229 height 583
type input "/us/industries/amr/id/business-challenges/why-mobile-robots-havent-reached-mass…"
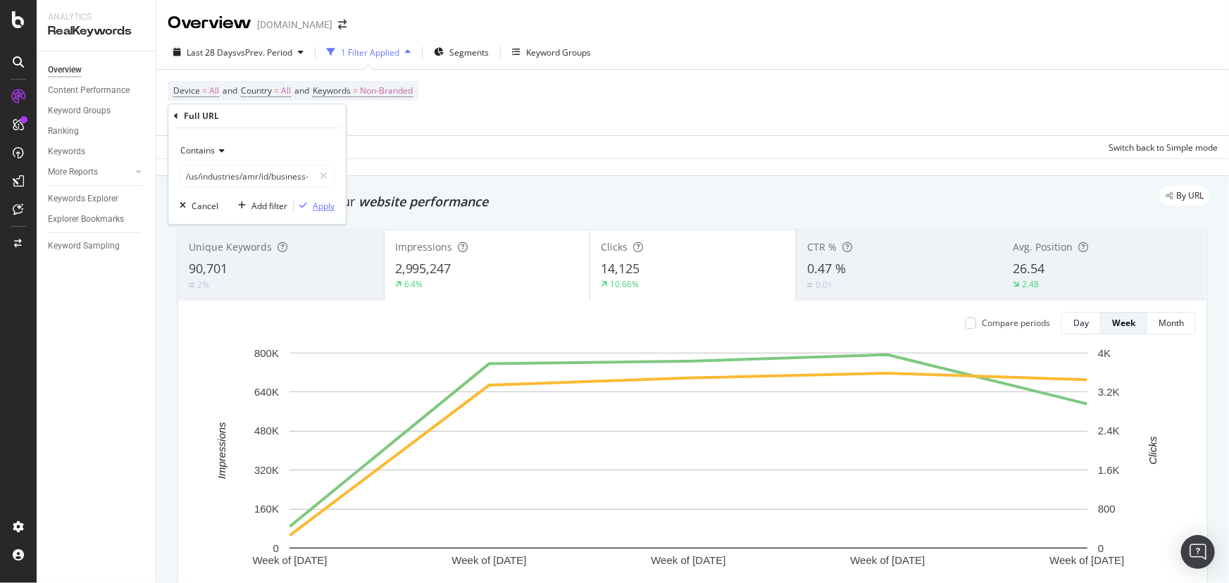
click at [316, 201] on div "Apply" at bounding box center [324, 206] width 22 height 12
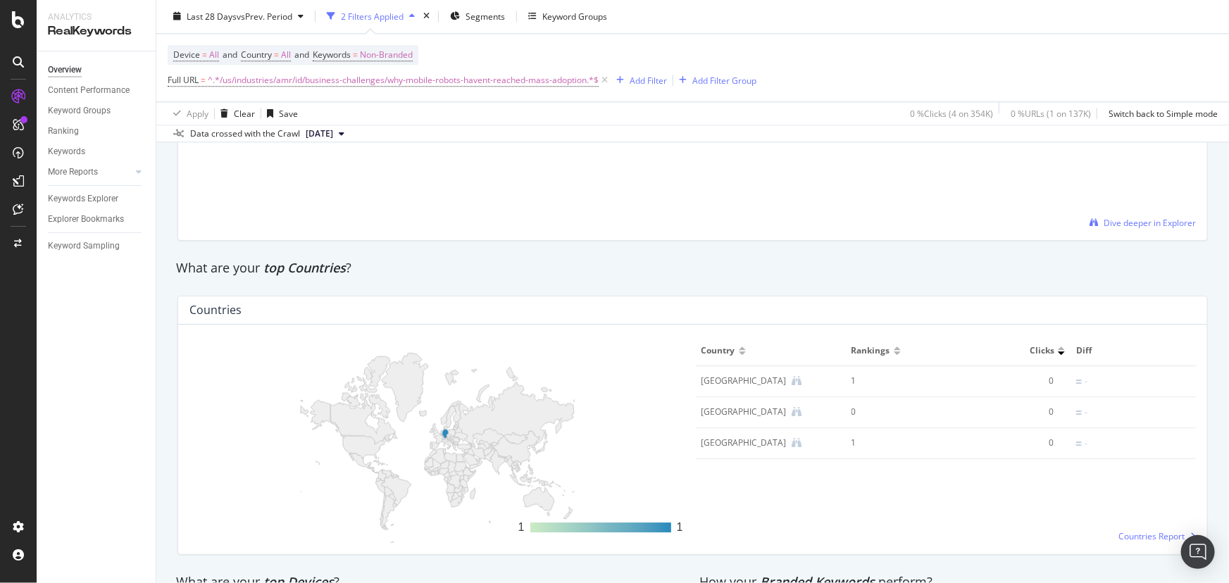
scroll to position [1921, 0]
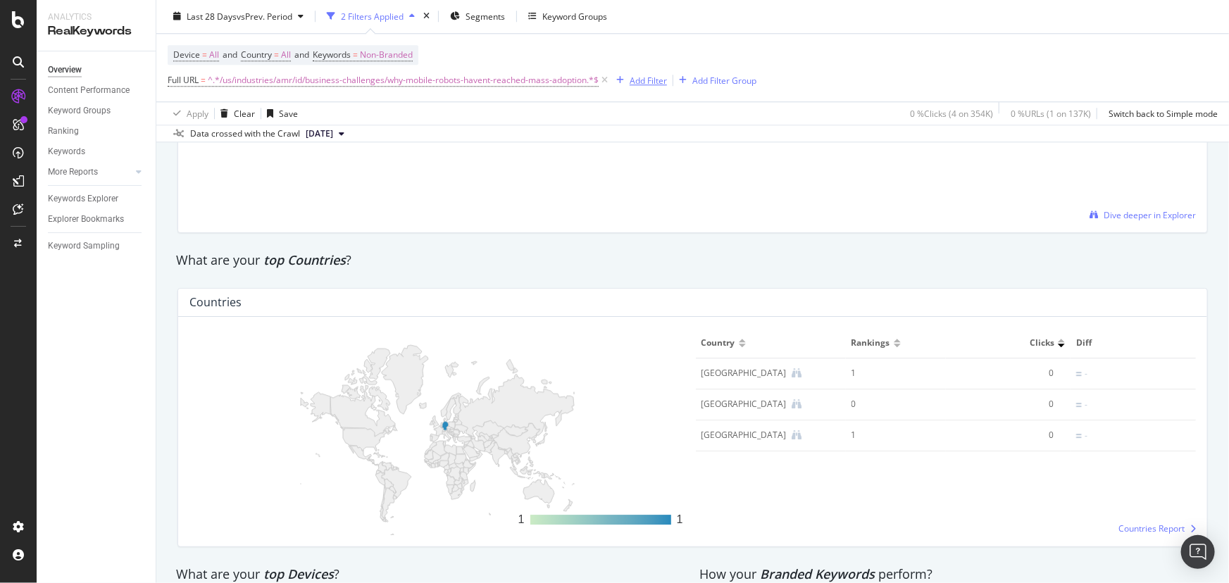
click at [643, 82] on div "Add Filter" at bounding box center [648, 81] width 37 height 12
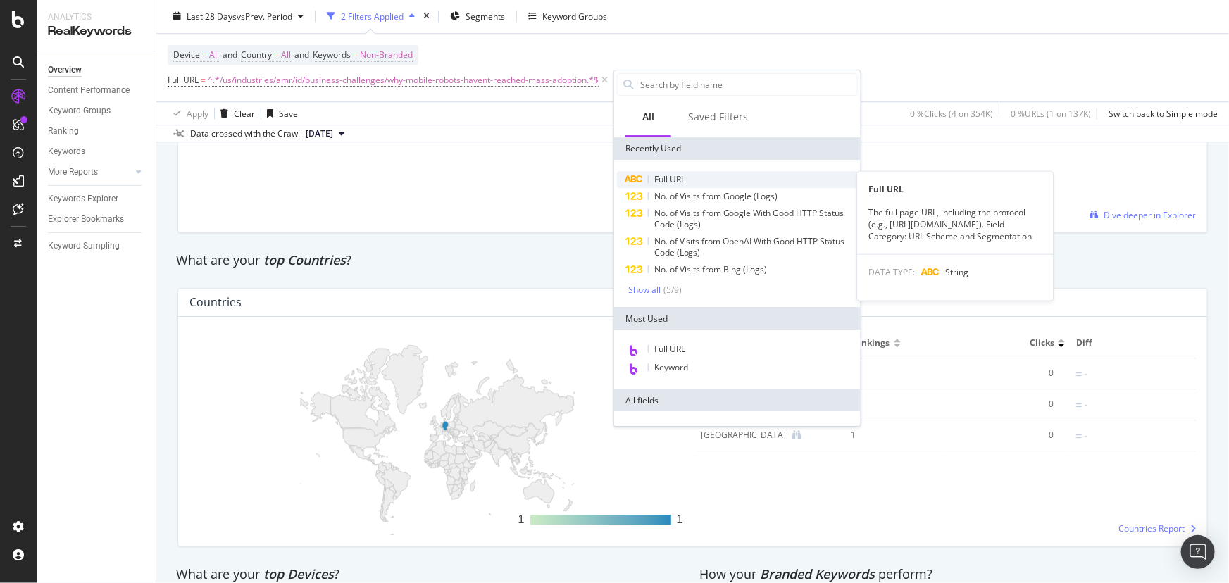
click at [668, 184] on span "Full URL" at bounding box center [669, 179] width 31 height 12
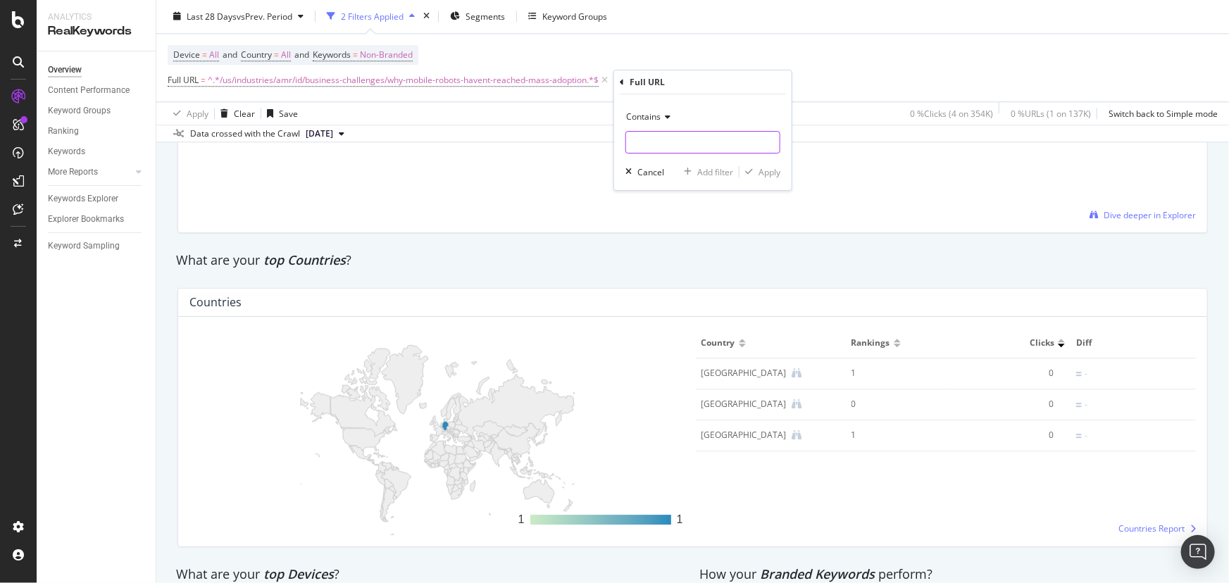
click at [677, 136] on input "text" at bounding box center [703, 142] width 154 height 23
paste input "/id/business-challenges/why-mobile-robots-havent-reached-mass-adoption"
type input "/id/business-challenges/why-mobile-robots-havent-reached-mass-adoption"
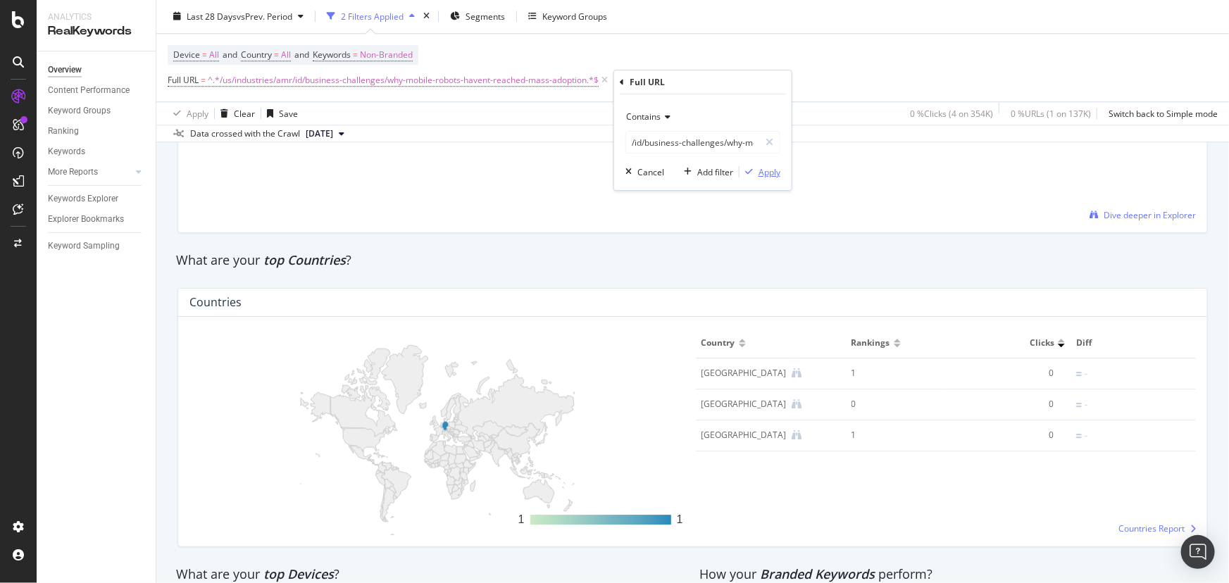
click at [771, 175] on div "Apply" at bounding box center [770, 172] width 22 height 12
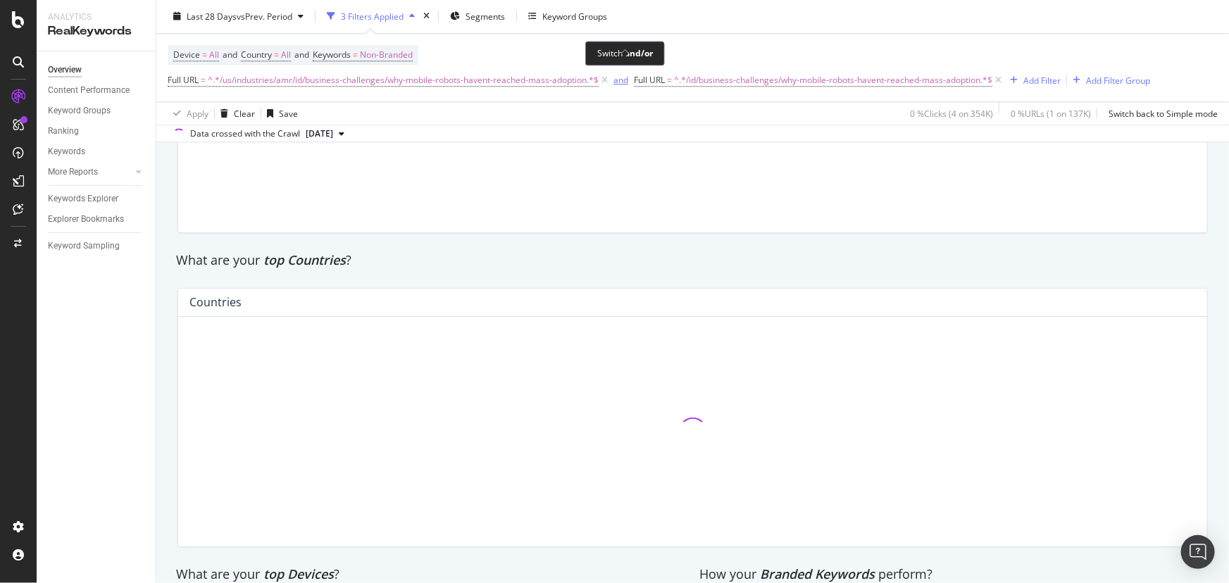
click at [626, 80] on div "and" at bounding box center [620, 81] width 15 height 12
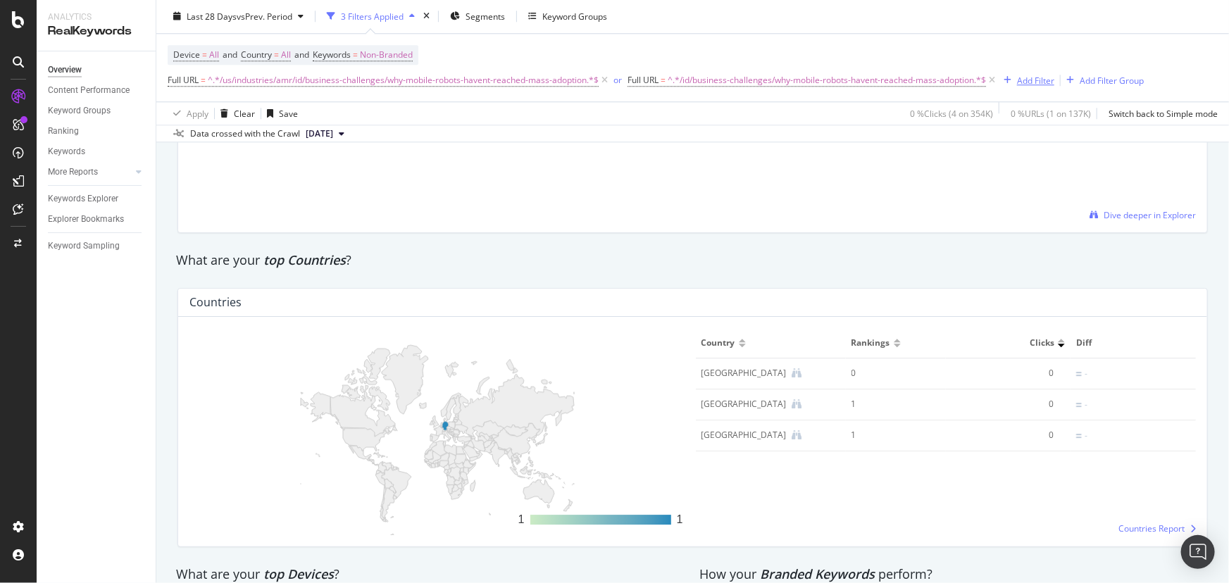
click at [1011, 82] on icon "button" at bounding box center [1008, 81] width 8 height 8
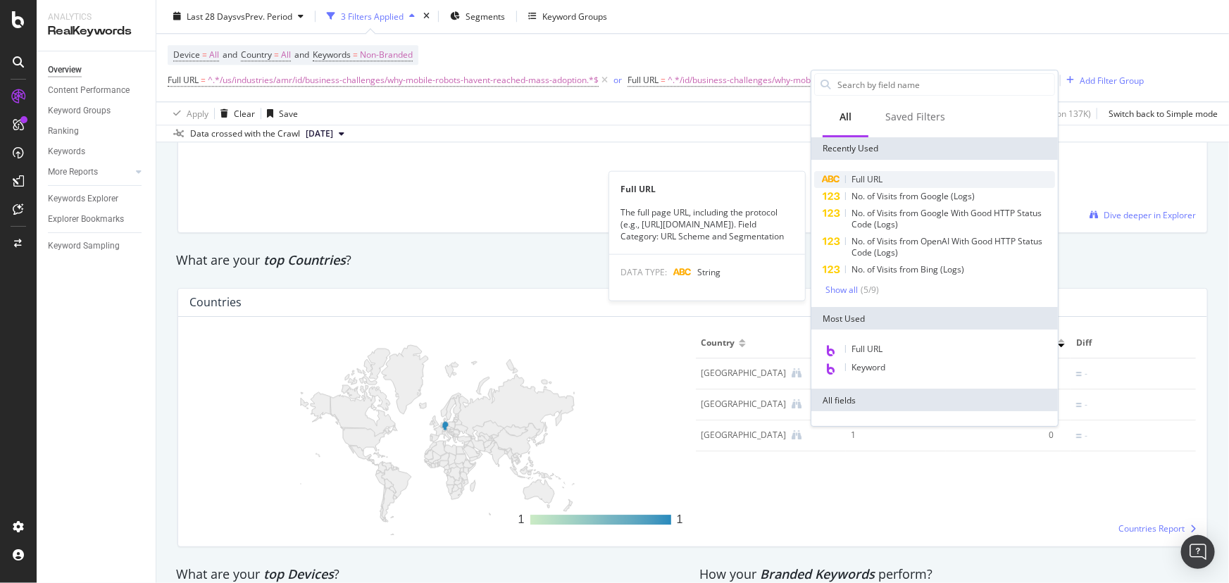
click at [896, 187] on div "Full URL" at bounding box center [934, 179] width 241 height 17
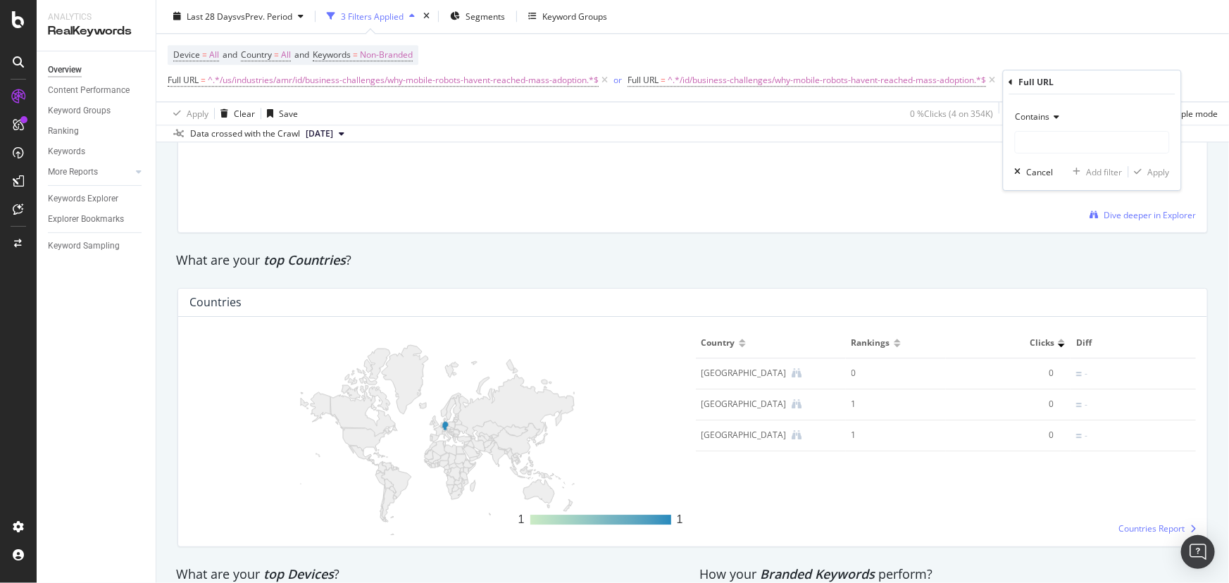
click at [1050, 118] on icon at bounding box center [1055, 117] width 10 height 8
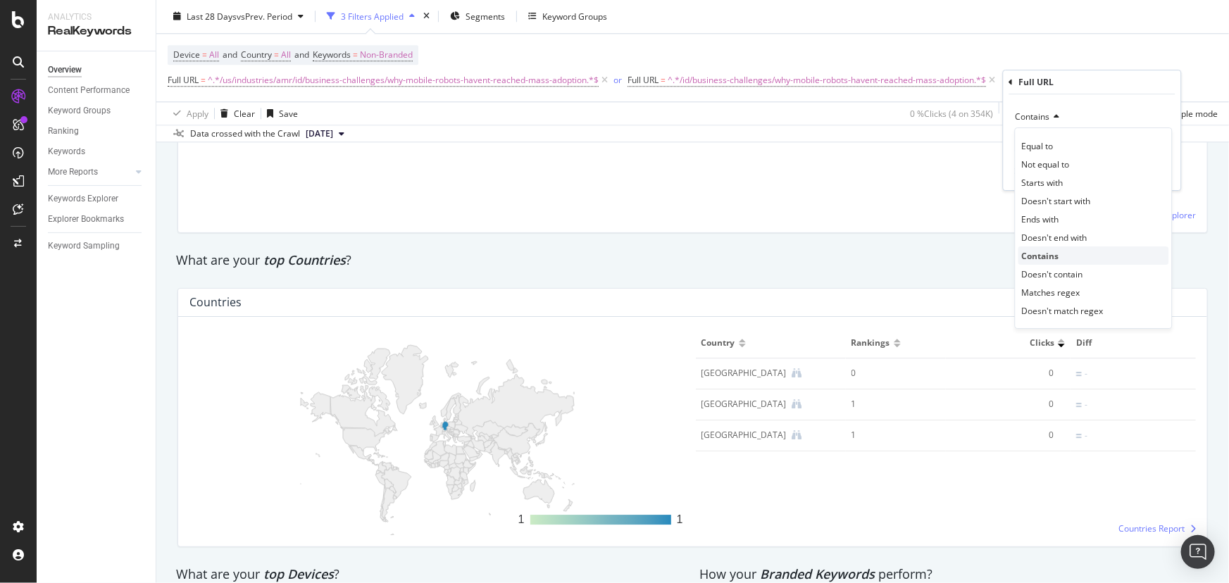
click at [1059, 258] on div "Contains" at bounding box center [1093, 256] width 151 height 18
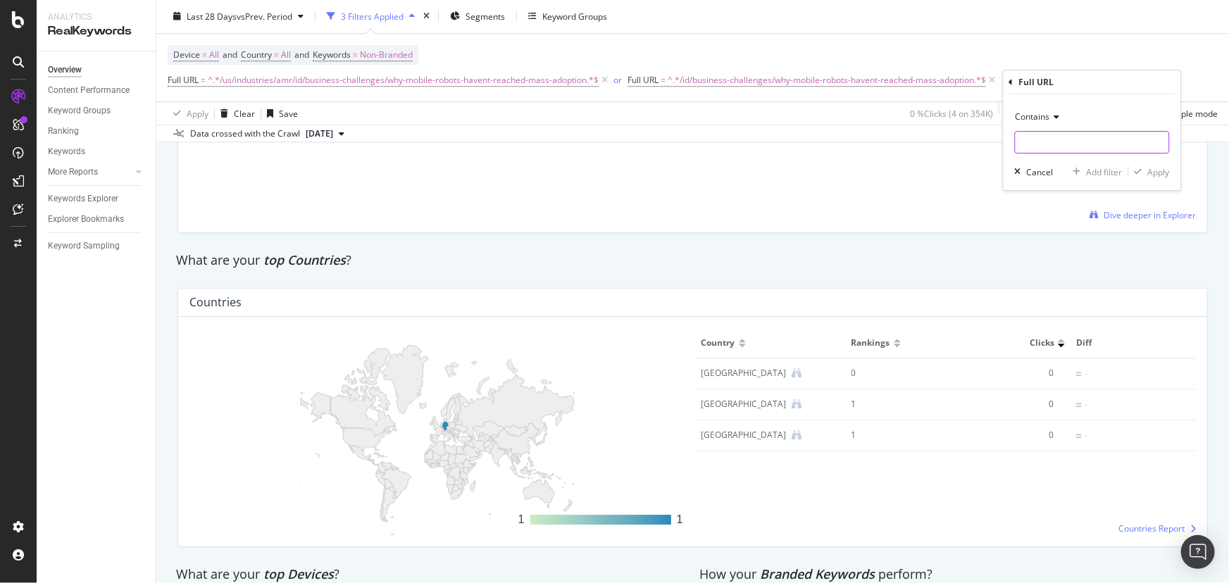
click at [1057, 139] on input "text" at bounding box center [1093, 142] width 154 height 23
paste input "amr/id/technical-challenges/why-your-robots-still-hit-stuff"
drag, startPoint x: 1062, startPoint y: 142, endPoint x: 1041, endPoint y: 139, distance: 21.3
click at [926, 143] on body "Analytics RealKeywords Overview Content Performance Keyword Groups Ranking Keyw…" at bounding box center [614, 291] width 1229 height 583
click at [1063, 141] on input "amr/id/technical-challenges/why-your-robots-still-hit-stuff" at bounding box center [1082, 142] width 133 height 23
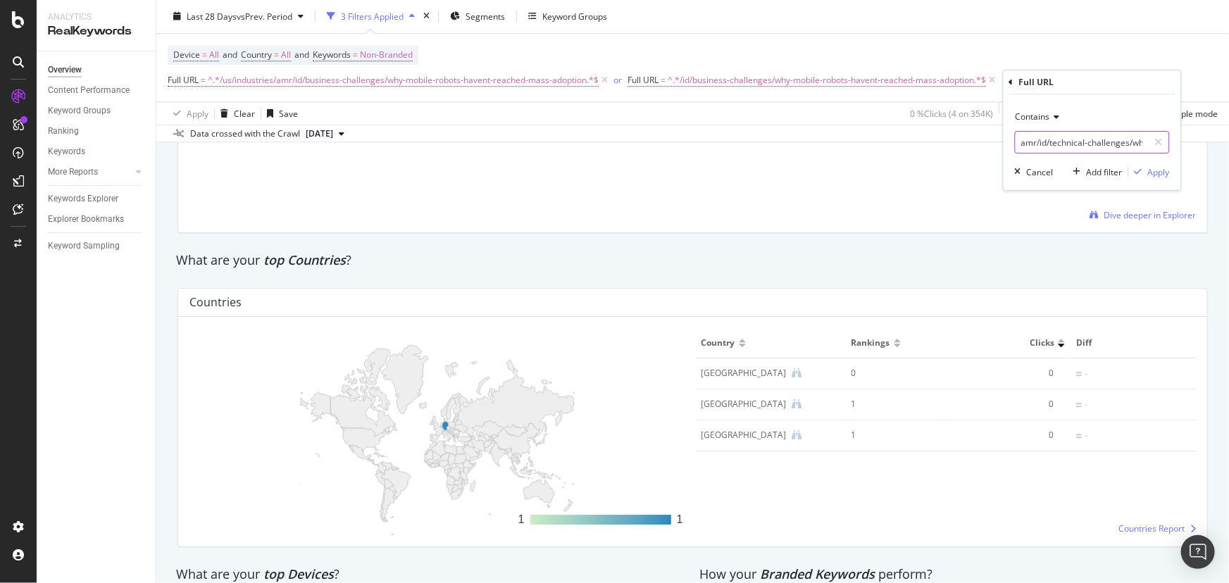
drag, startPoint x: 1019, startPoint y: 141, endPoint x: 973, endPoint y: 142, distance: 46.5
click at [973, 142] on body "Analytics RealKeywords Overview Content Performance Keyword Groups Ranking Keyw…" at bounding box center [614, 291] width 1229 height 583
click at [1042, 135] on input "amr/id/technical-challenges/why-your-robots-still-hit-stuff" at bounding box center [1082, 142] width 133 height 23
drag, startPoint x: 1031, startPoint y: 146, endPoint x: 982, endPoint y: 146, distance: 48.6
click at [982, 146] on body "Analytics RealKeywords Overview Content Performance Keyword Groups Ranking Keyw…" at bounding box center [614, 291] width 1229 height 583
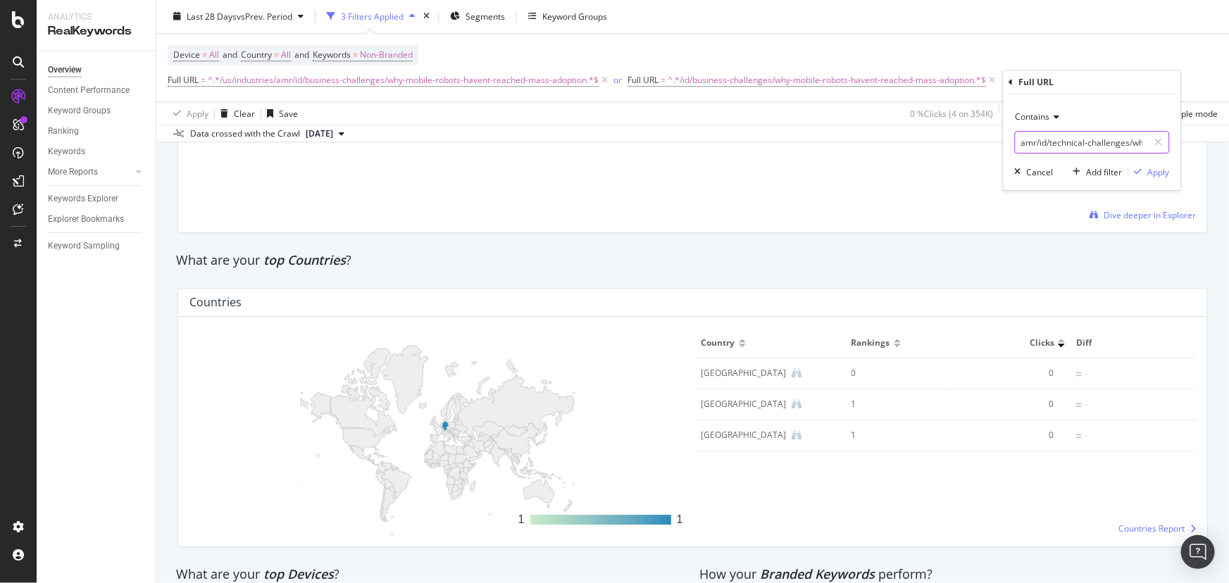
click at [1045, 144] on input "amr/id/technical-challenges/why-your-robots-still-hit-stuff" at bounding box center [1082, 142] width 133 height 23
type input "amr/id/technical-challenges/why-your-robots-still-hit-stuff"
click at [1148, 171] on div "Apply" at bounding box center [1159, 172] width 22 height 12
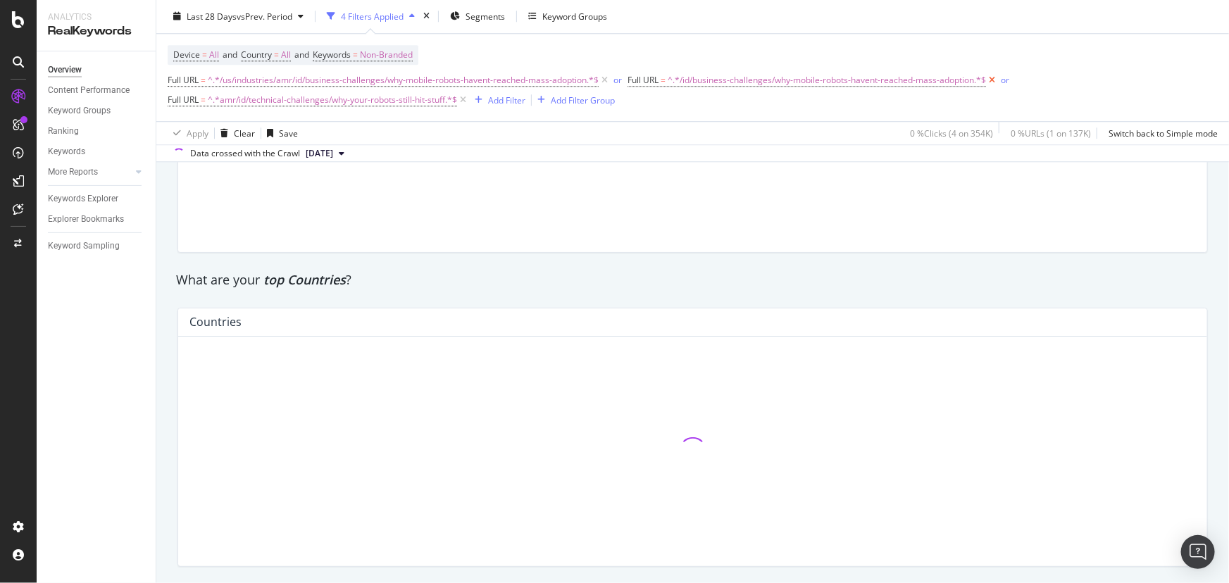
scroll to position [1941, 0]
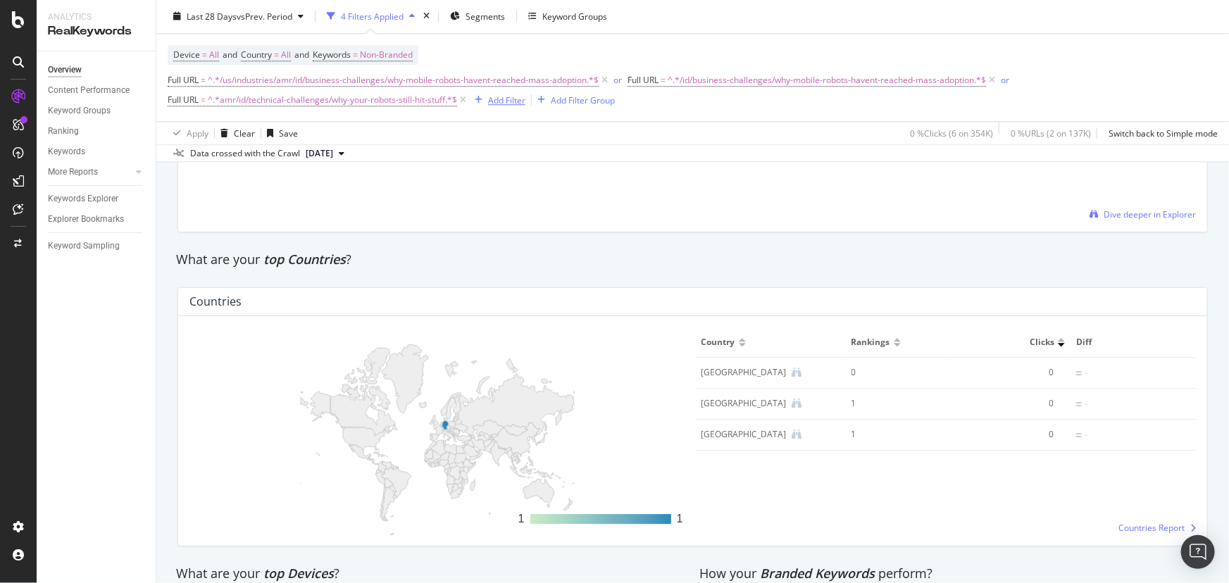
click at [502, 96] on div "Add Filter" at bounding box center [506, 100] width 37 height 12
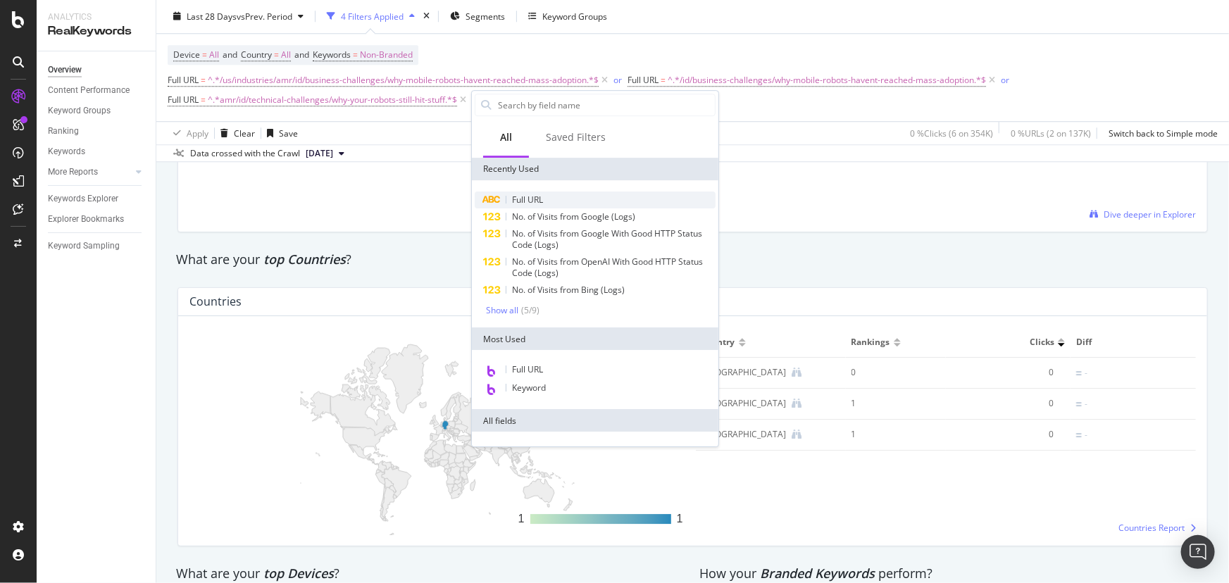
click at [530, 199] on span "Full URL" at bounding box center [527, 200] width 31 height 12
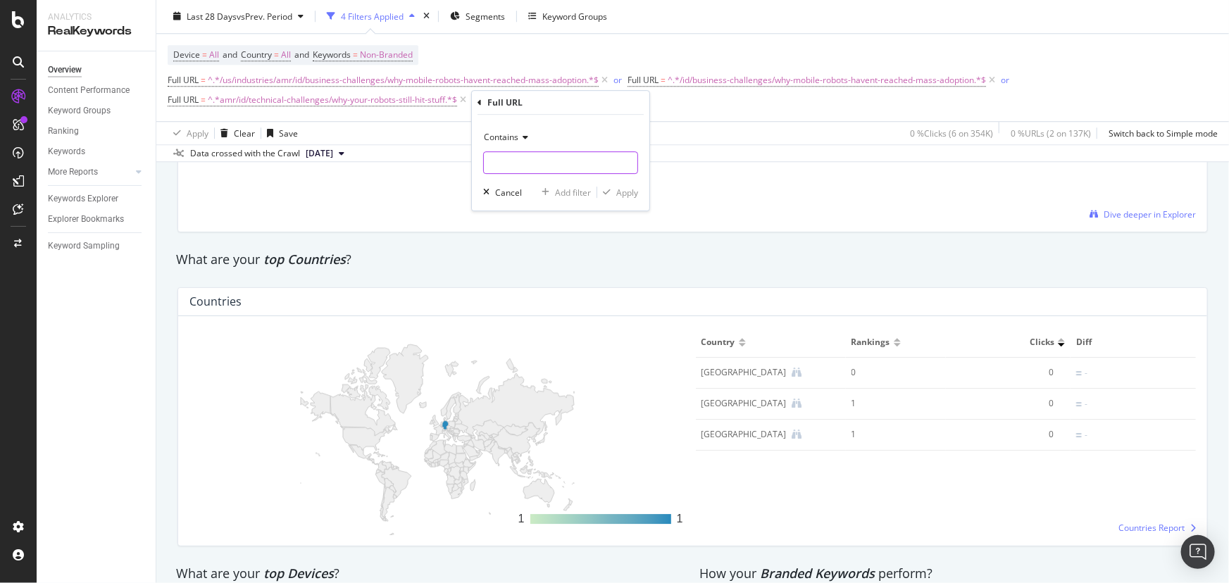
click at [525, 173] on input "text" at bounding box center [561, 162] width 154 height 23
paste input "amr/id/technical-challenges/does-vendor-know-pain-points"
type input "amr/id/technical-challenges/does-vendor-know-pain-points"
click at [632, 187] on div "Apply" at bounding box center [627, 193] width 22 height 12
